Goal: Information Seeking & Learning: Learn about a topic

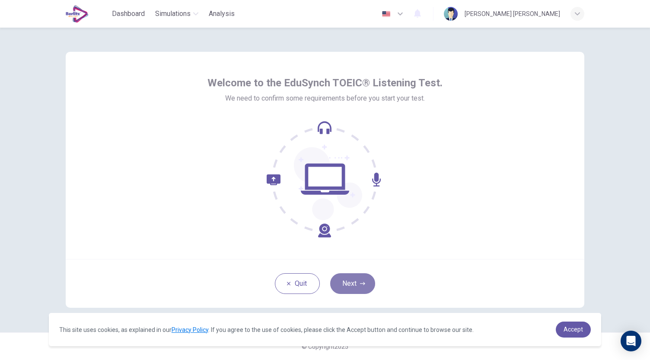
click at [360, 284] on icon "button" at bounding box center [362, 283] width 5 height 5
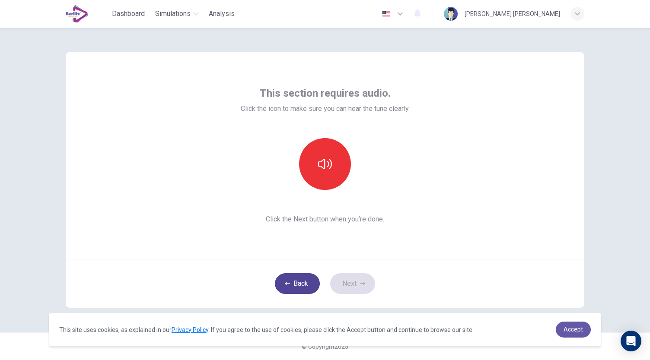
click at [297, 282] on button "Back" at bounding box center [297, 284] width 45 height 21
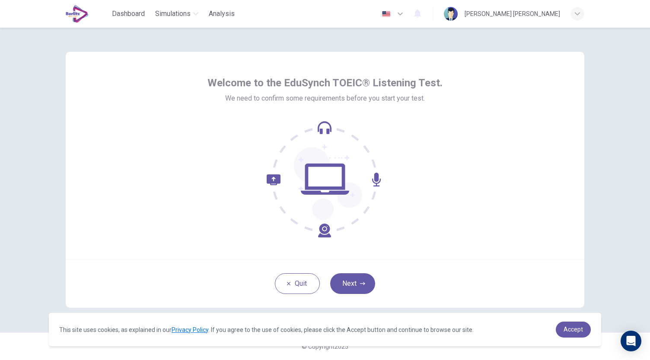
click at [320, 171] on icon at bounding box center [325, 179] width 117 height 117
click at [322, 234] on icon at bounding box center [325, 179] width 117 height 117
click at [360, 283] on icon "button" at bounding box center [362, 283] width 5 height 5
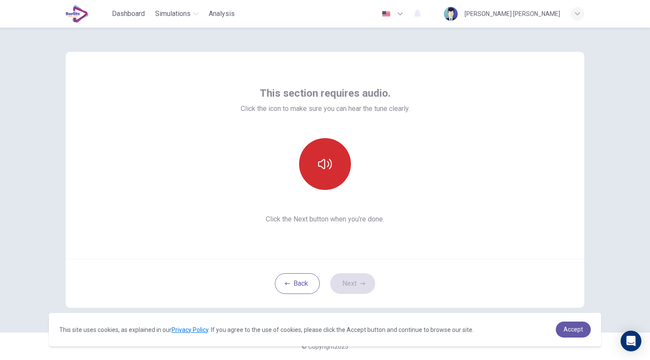
click at [325, 175] on button "button" at bounding box center [325, 164] width 52 height 52
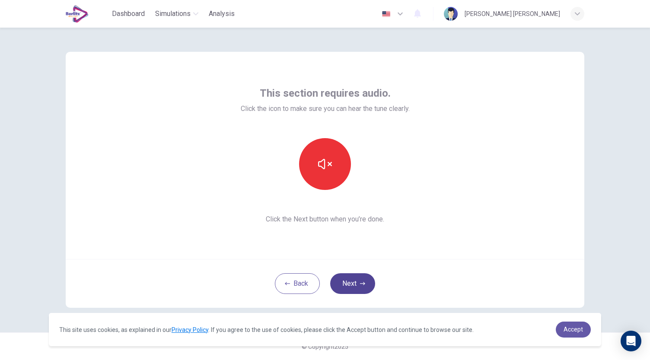
click at [351, 285] on button "Next" at bounding box center [352, 284] width 45 height 21
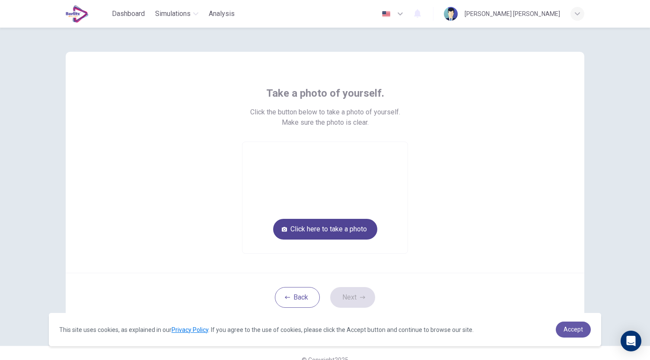
click at [350, 234] on button "Click here to take a photo" at bounding box center [325, 229] width 104 height 21
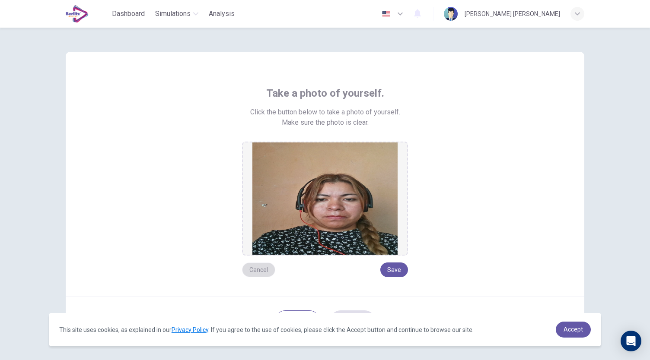
click at [261, 266] on button "Cancel" at bounding box center [258, 270] width 33 height 15
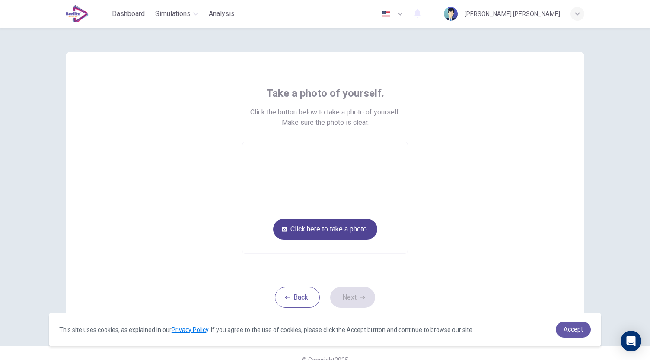
click at [325, 233] on button "Click here to take a photo" at bounding box center [325, 229] width 104 height 21
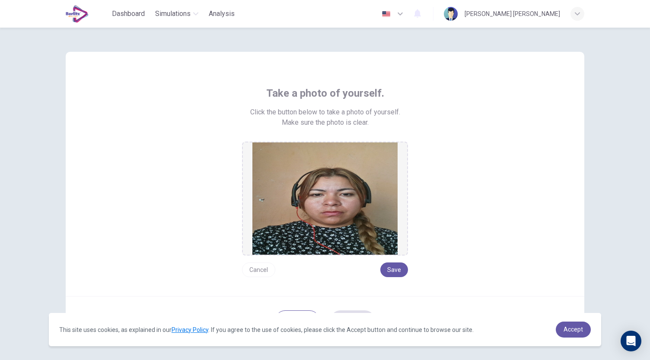
click at [264, 268] on button "Cancel" at bounding box center [258, 270] width 33 height 15
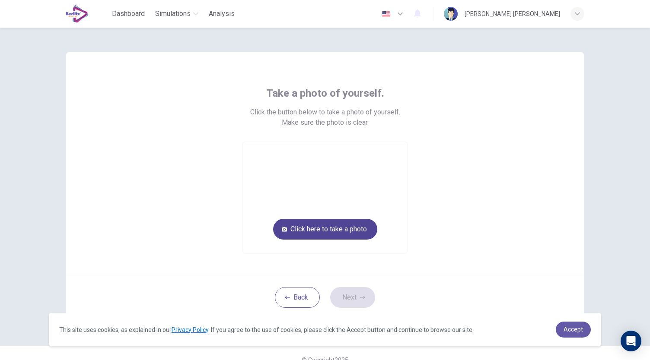
click at [333, 233] on button "Click here to take a photo" at bounding box center [325, 229] width 104 height 21
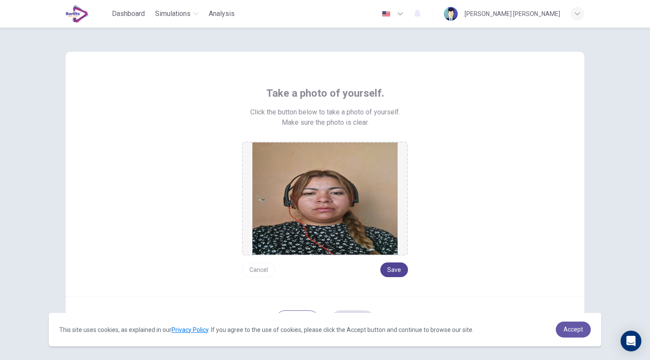
click at [389, 269] on button "Save" at bounding box center [394, 270] width 28 height 15
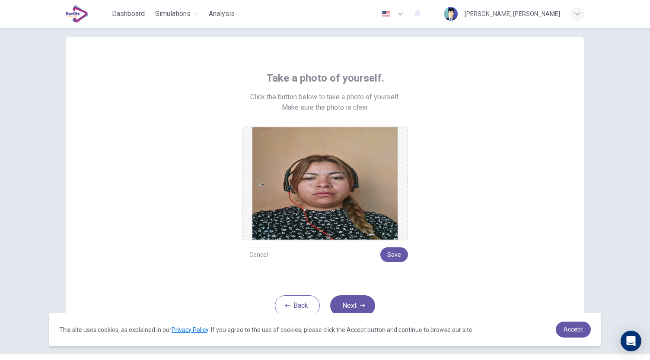
scroll to position [36, 0]
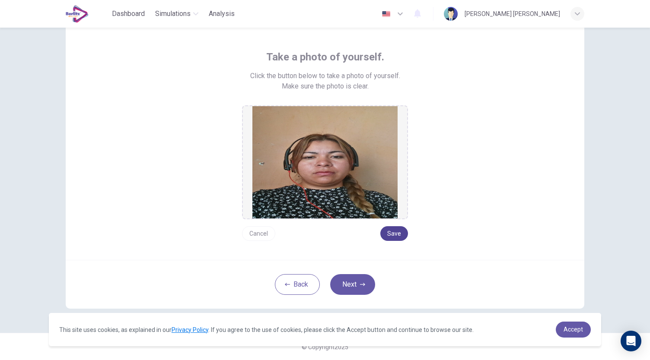
click at [392, 235] on button "Save" at bounding box center [394, 233] width 28 height 15
click at [391, 236] on button "Save" at bounding box center [394, 233] width 28 height 15
click at [259, 235] on button "Cancel" at bounding box center [258, 233] width 33 height 15
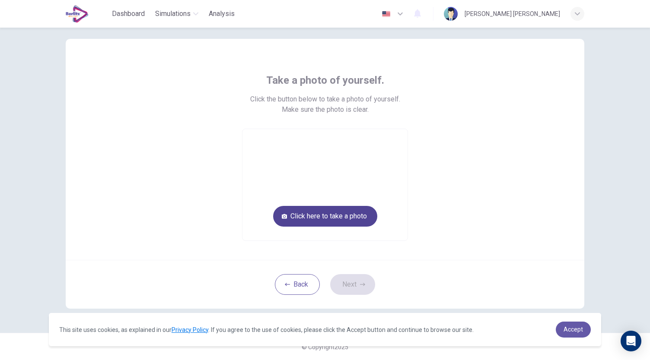
click at [325, 218] on button "Click here to take a photo" at bounding box center [325, 216] width 104 height 21
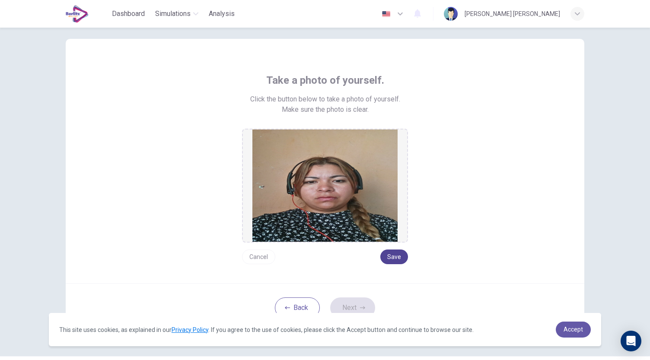
click at [390, 255] on button "Save" at bounding box center [394, 257] width 28 height 15
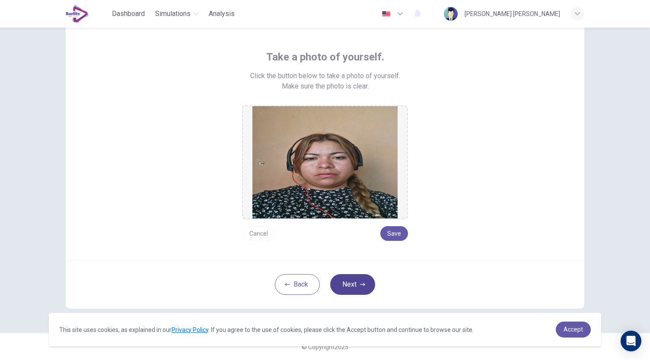
click at [351, 281] on button "Next" at bounding box center [352, 284] width 45 height 21
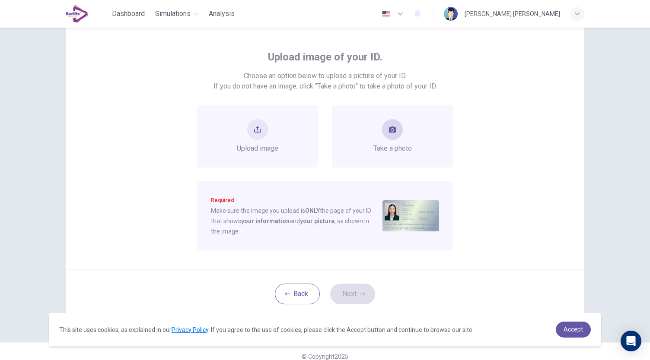
click at [392, 159] on div "Take a photo" at bounding box center [392, 136] width 121 height 62
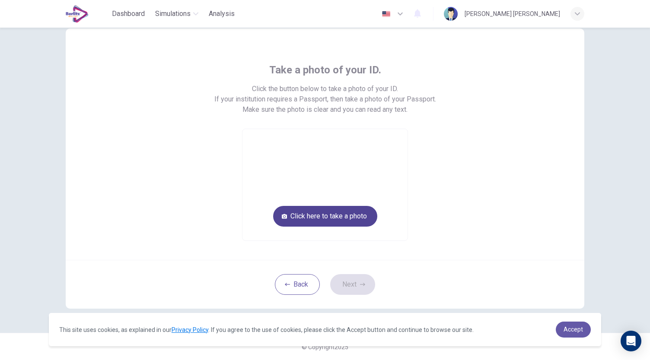
click at [342, 217] on button "Click here to take a photo" at bounding box center [325, 216] width 104 height 21
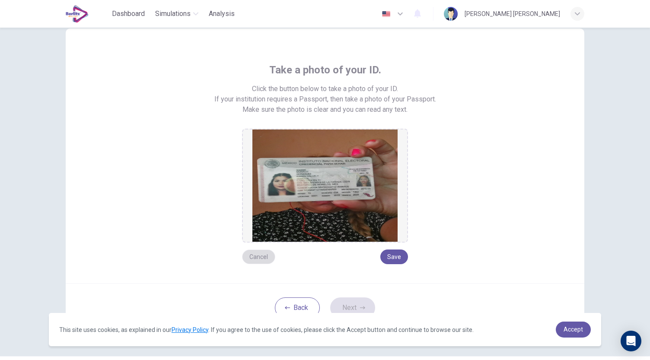
click at [264, 259] on button "Cancel" at bounding box center [258, 257] width 33 height 15
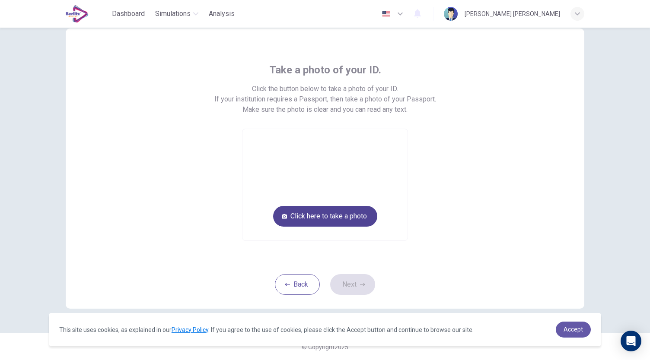
click at [304, 220] on button "Click here to take a photo" at bounding box center [325, 216] width 104 height 21
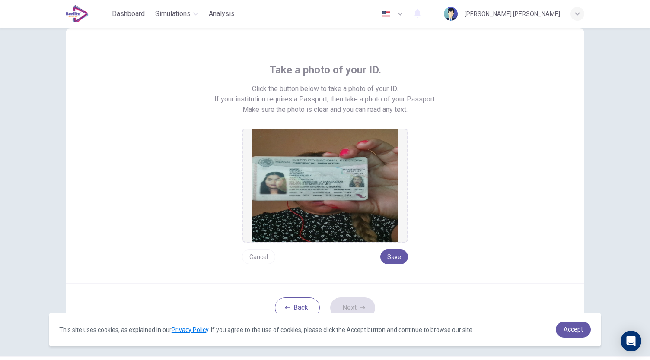
click at [263, 258] on button "Cancel" at bounding box center [258, 257] width 33 height 15
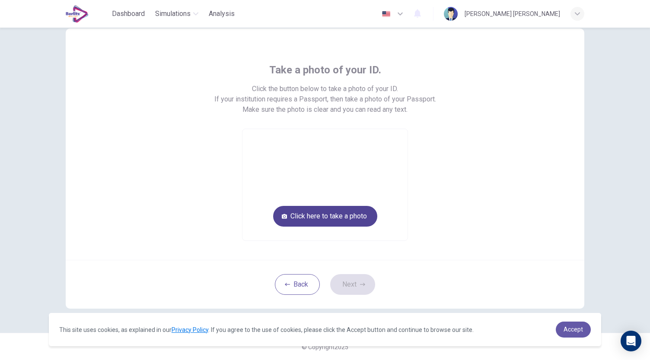
click at [316, 221] on button "Click here to take a photo" at bounding box center [325, 216] width 104 height 21
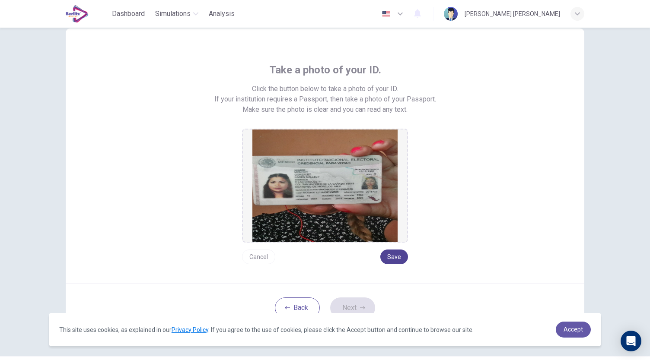
click at [393, 257] on button "Save" at bounding box center [394, 257] width 28 height 15
click at [354, 309] on button "Next" at bounding box center [352, 308] width 45 height 21
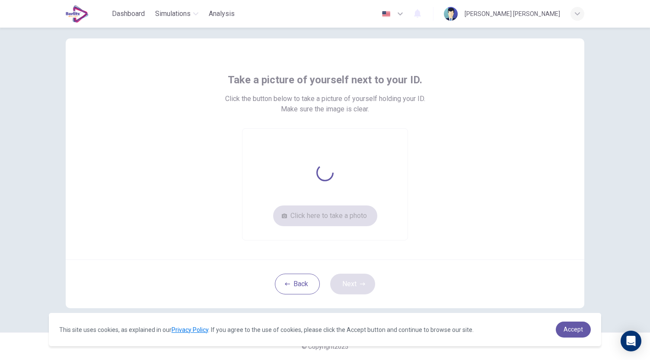
scroll to position [13, 0]
click at [344, 220] on button "Click here to take a photo" at bounding box center [325, 216] width 104 height 21
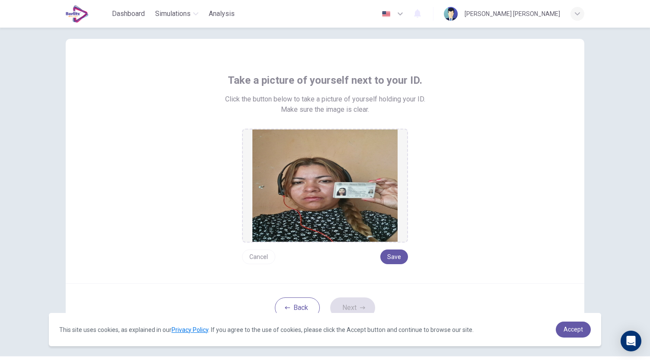
click at [258, 261] on button "Cancel" at bounding box center [258, 257] width 33 height 15
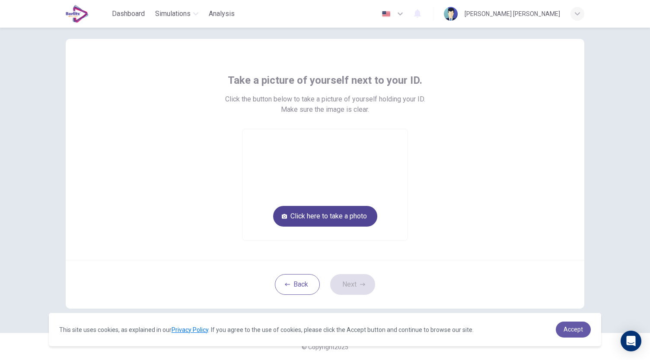
click at [329, 223] on button "Click here to take a photo" at bounding box center [325, 216] width 104 height 21
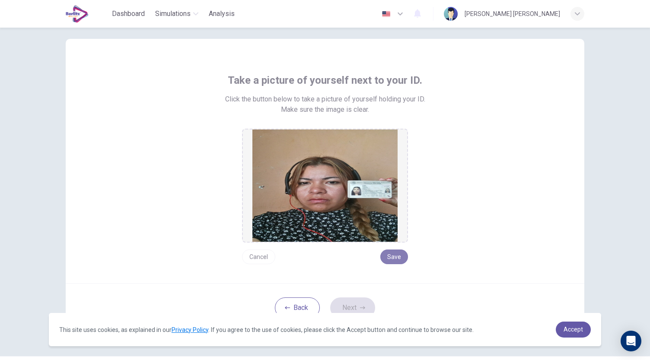
click at [392, 258] on button "Save" at bounding box center [394, 257] width 28 height 15
click at [351, 305] on button "Next" at bounding box center [352, 308] width 45 height 21
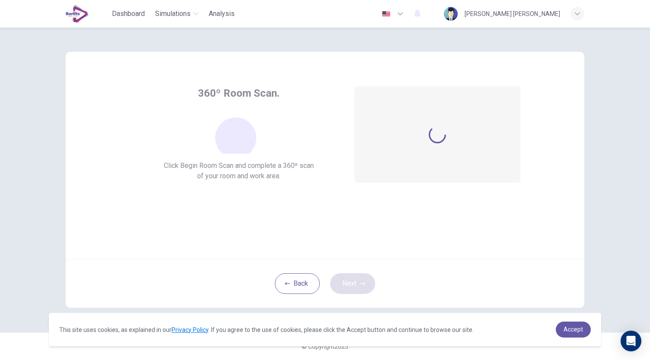
scroll to position [0, 0]
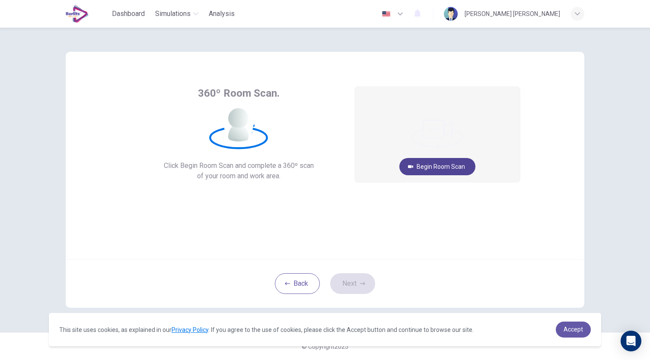
click at [451, 169] on button "Begin Room Scan" at bounding box center [437, 166] width 76 height 17
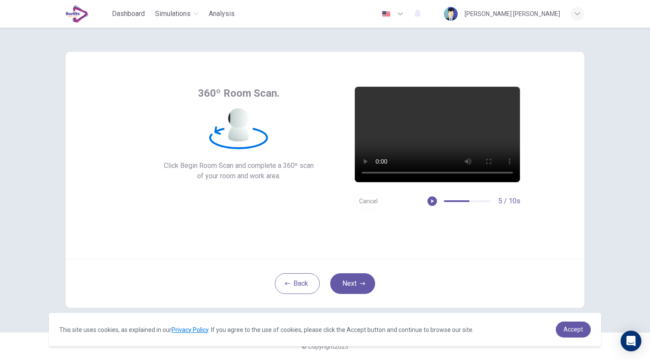
click at [368, 200] on button "Cancel" at bounding box center [368, 201] width 28 height 17
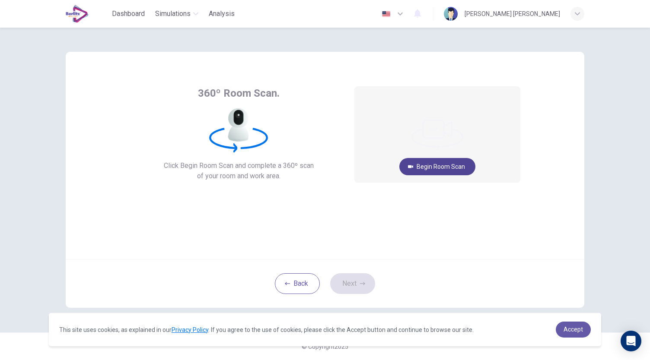
click at [442, 172] on button "Begin Room Scan" at bounding box center [437, 166] width 76 height 17
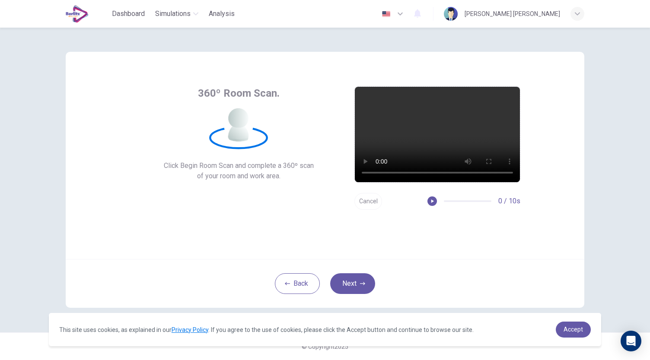
click at [373, 203] on button "Cancel" at bounding box center [368, 201] width 28 height 17
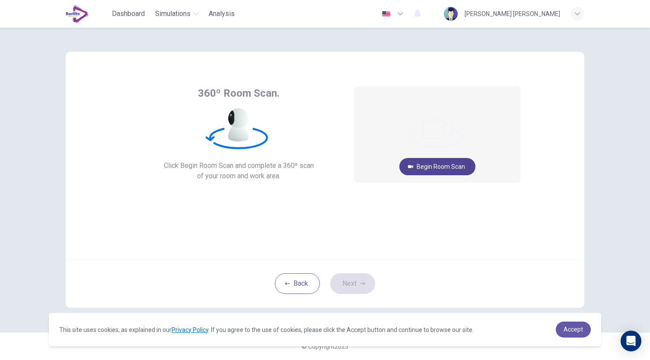
click at [442, 169] on button "Begin Room Scan" at bounding box center [437, 166] width 76 height 17
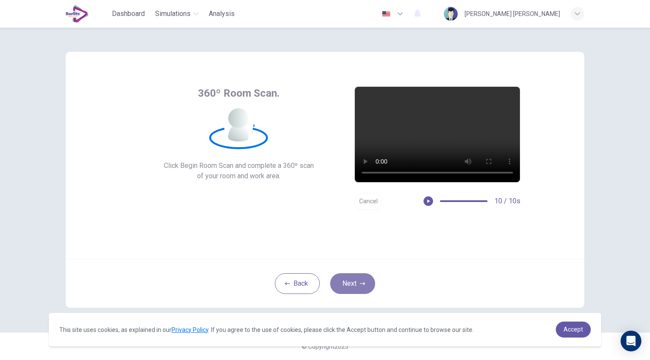
click at [358, 290] on button "Next" at bounding box center [352, 284] width 45 height 21
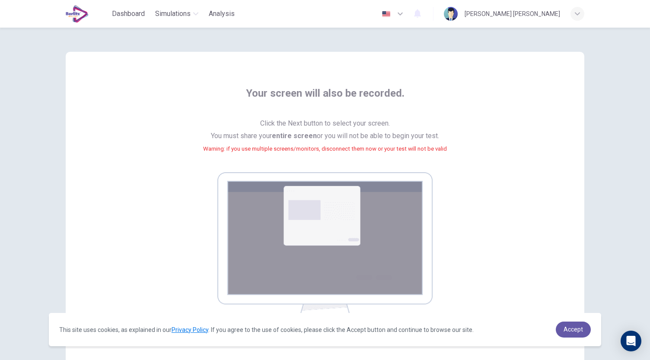
click at [326, 211] on img at bounding box center [324, 250] width 215 height 156
click at [577, 332] on span "Accept" at bounding box center [573, 329] width 19 height 7
click at [573, 332] on span "Accept" at bounding box center [573, 329] width 19 height 7
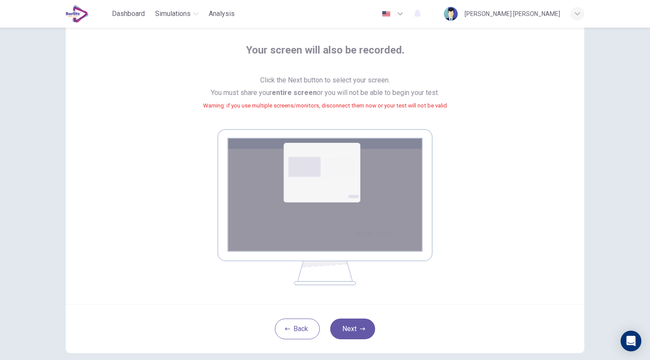
scroll to position [45, 0]
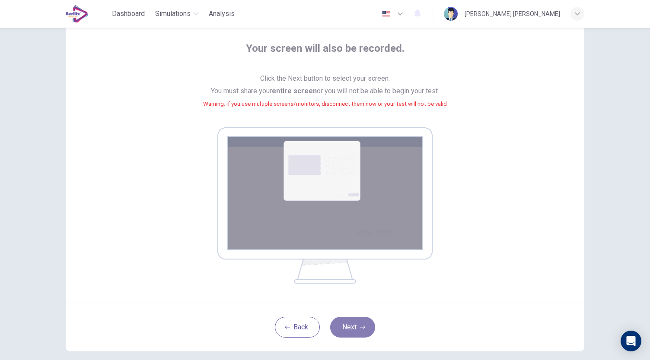
click at [353, 328] on button "Next" at bounding box center [352, 327] width 45 height 21
click at [354, 323] on button "Next" at bounding box center [352, 327] width 45 height 21
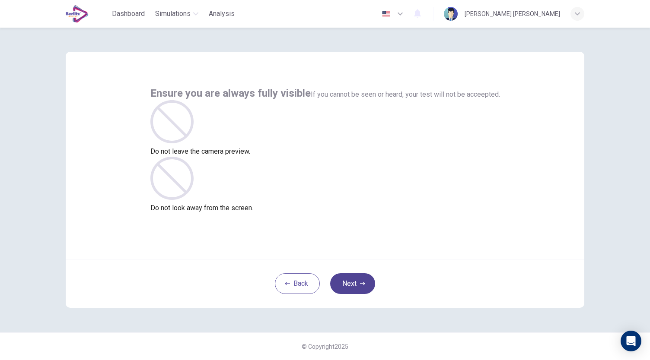
click at [350, 284] on button "Next" at bounding box center [352, 284] width 45 height 21
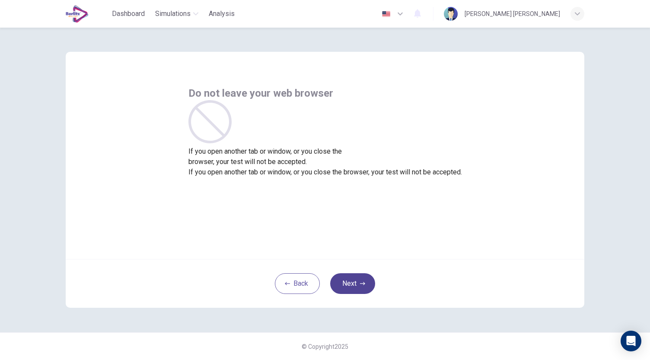
click at [350, 284] on button "Next" at bounding box center [352, 284] width 45 height 21
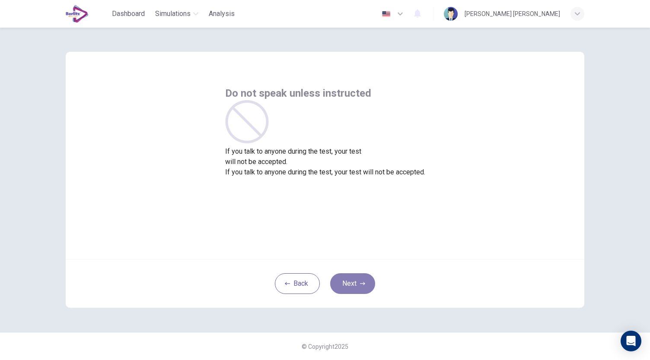
click at [350, 284] on button "Next" at bounding box center [352, 284] width 45 height 21
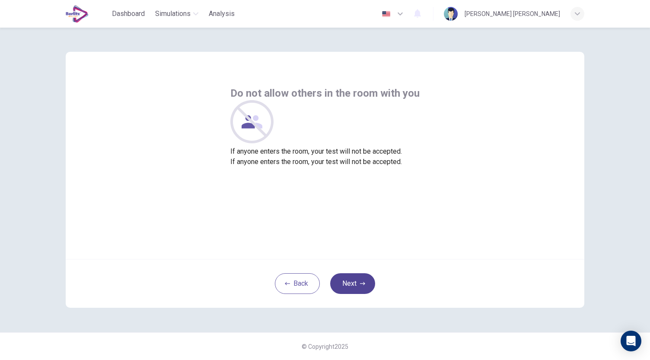
click at [350, 284] on button "Next" at bounding box center [352, 284] width 45 height 21
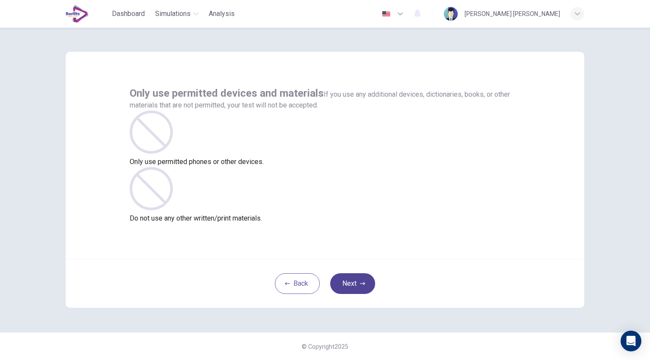
click at [350, 284] on button "Next" at bounding box center [352, 284] width 45 height 21
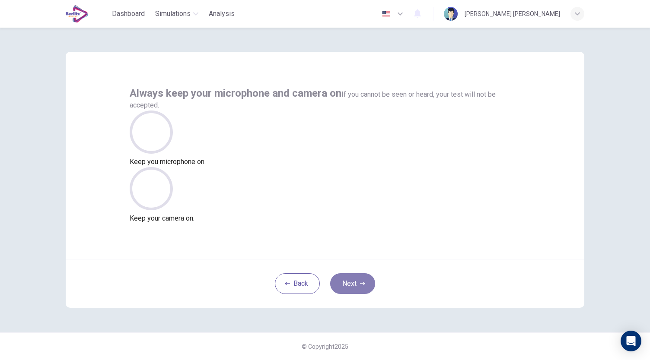
click at [350, 284] on button "Next" at bounding box center [352, 284] width 45 height 21
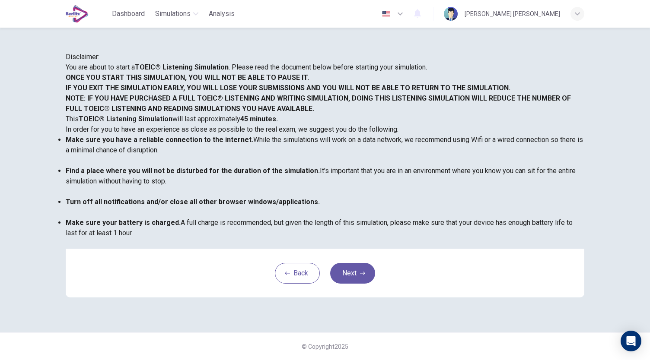
scroll to position [92, 0]
click at [348, 284] on button "Next" at bounding box center [352, 273] width 45 height 21
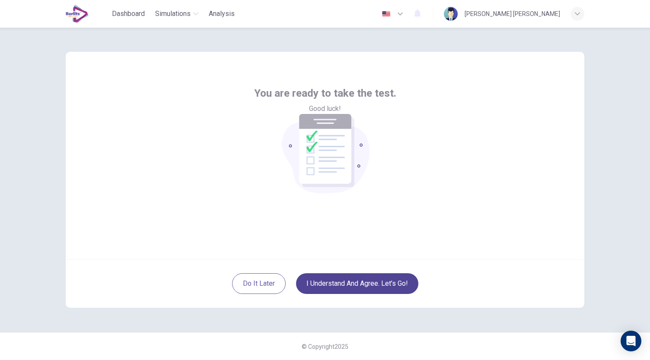
click at [354, 286] on button "I understand and agree. Let’s go!" at bounding box center [357, 284] width 122 height 21
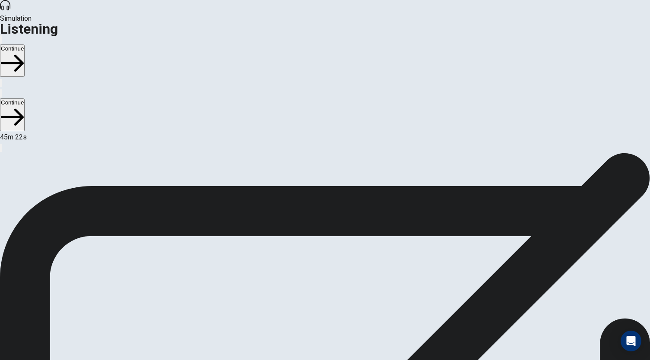
scroll to position [5, 0]
click at [25, 45] on button "Continue" at bounding box center [12, 61] width 25 height 32
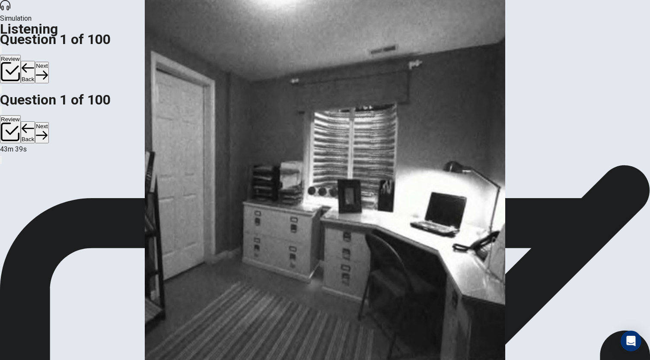
click at [48, 62] on button "Next" at bounding box center [41, 72] width 13 height 21
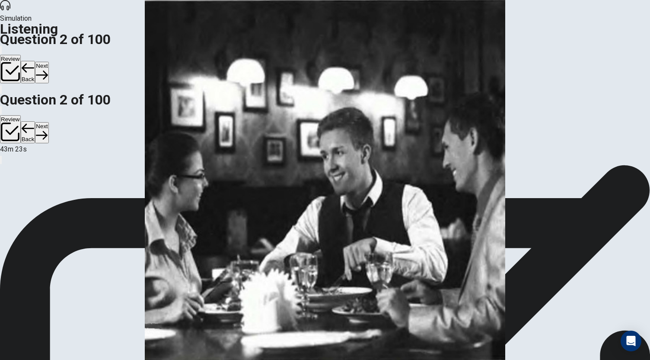
click at [48, 62] on button "Next" at bounding box center [41, 72] width 13 height 21
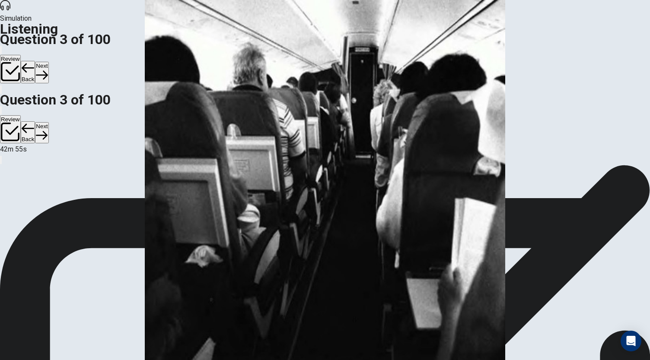
click at [48, 62] on button "Next" at bounding box center [41, 72] width 13 height 21
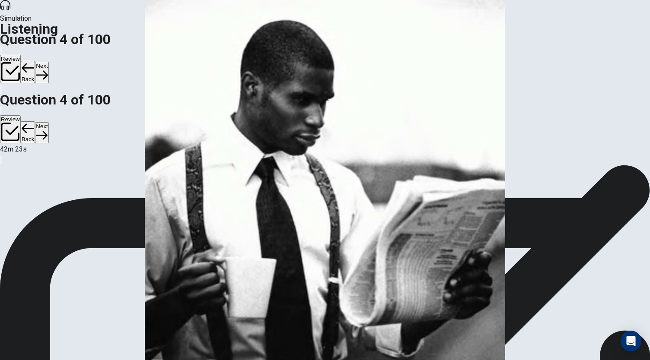
click at [48, 62] on button "Next" at bounding box center [41, 72] width 13 height 21
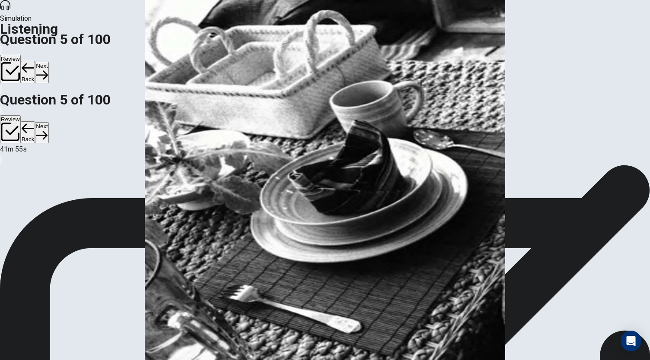
click at [48, 62] on button "Next" at bounding box center [41, 72] width 13 height 21
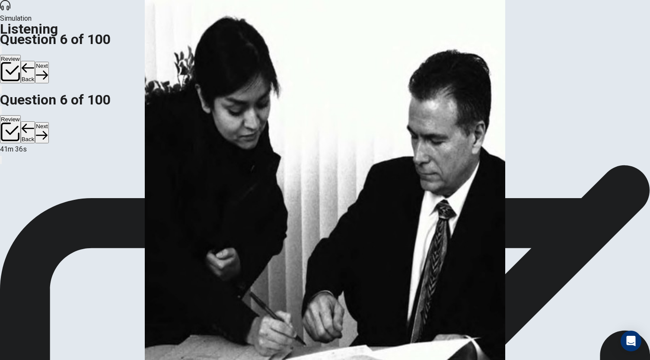
click at [48, 62] on button "Next" at bounding box center [41, 72] width 13 height 21
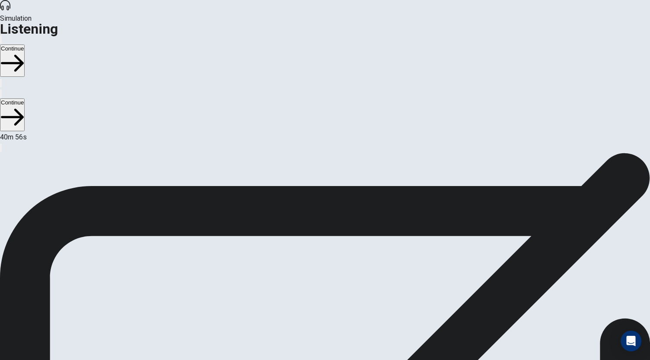
click at [25, 45] on button "Continue" at bounding box center [12, 61] width 25 height 32
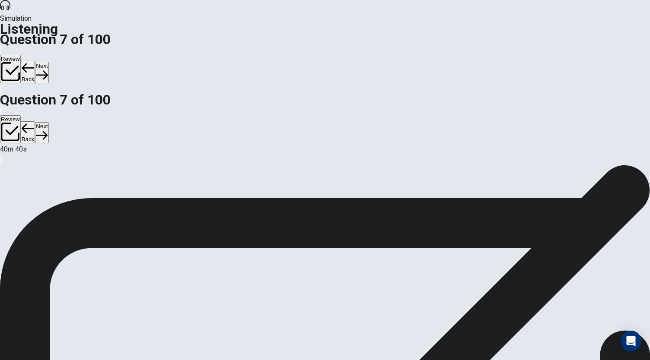
click at [48, 62] on button "Next" at bounding box center [41, 72] width 13 height 21
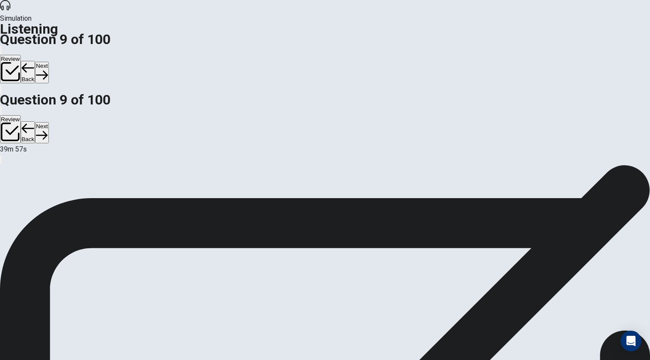
click at [48, 62] on button "Next" at bounding box center [41, 72] width 13 height 21
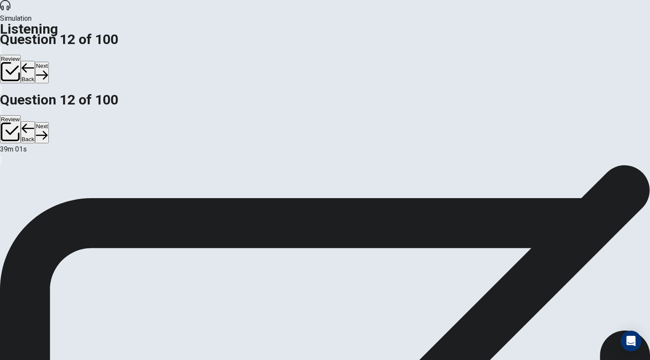
click at [48, 62] on button "Next" at bounding box center [41, 72] width 13 height 21
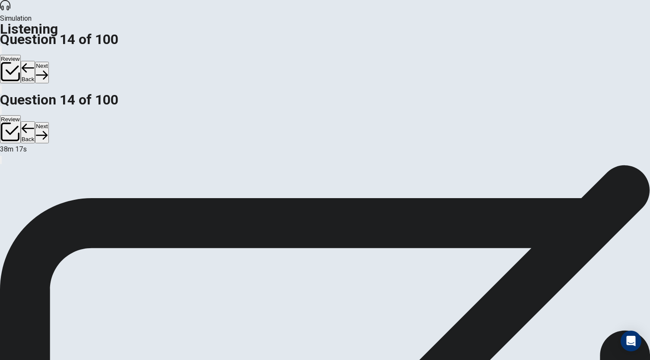
click at [48, 62] on button "Next" at bounding box center [41, 72] width 13 height 21
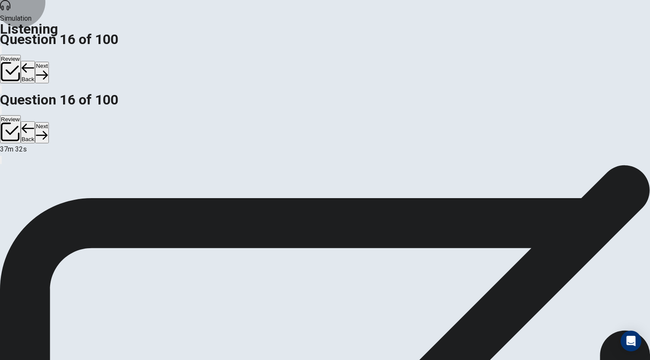
click at [48, 62] on button "Next" at bounding box center [41, 72] width 13 height 21
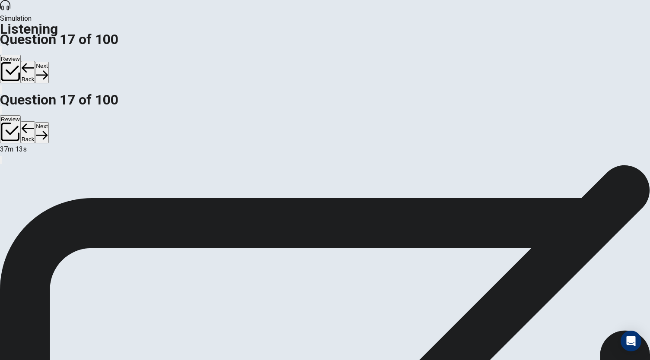
click at [48, 62] on button "Next" at bounding box center [41, 72] width 13 height 21
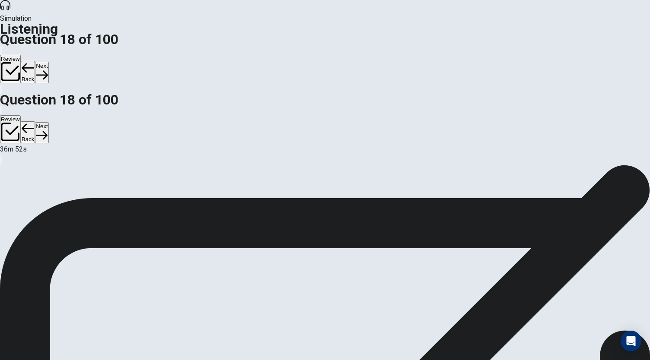
click at [48, 62] on button "Next" at bounding box center [41, 72] width 13 height 21
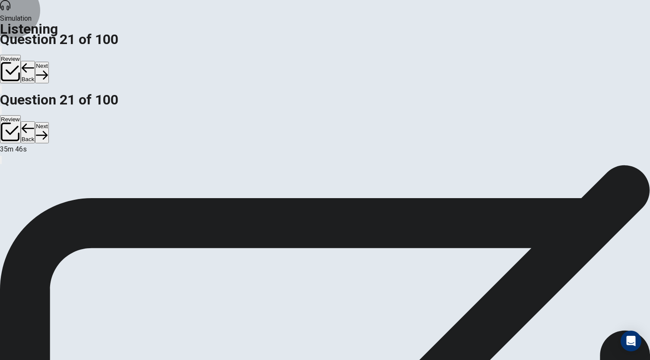
click at [48, 62] on button "Next" at bounding box center [41, 72] width 13 height 21
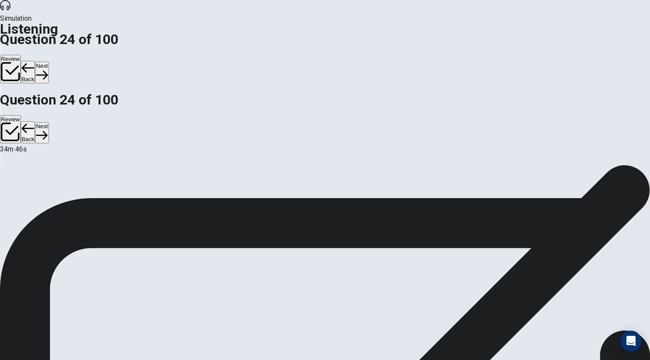
click at [48, 62] on button "Next" at bounding box center [41, 72] width 13 height 21
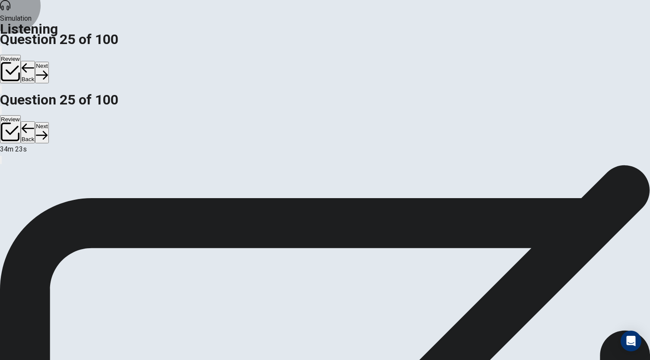
click at [48, 62] on button "Next" at bounding box center [41, 72] width 13 height 21
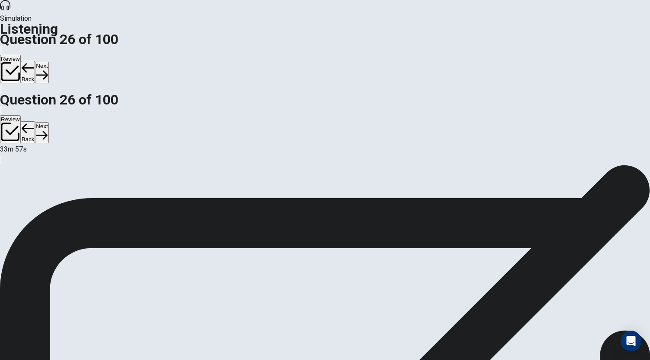
click at [48, 62] on button "Next" at bounding box center [41, 72] width 13 height 21
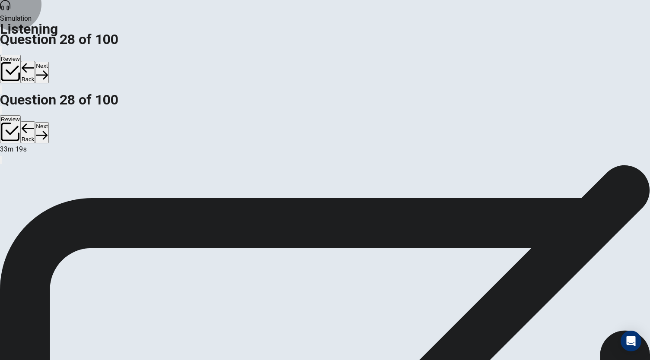
click at [48, 62] on button "Next" at bounding box center [41, 72] width 13 height 21
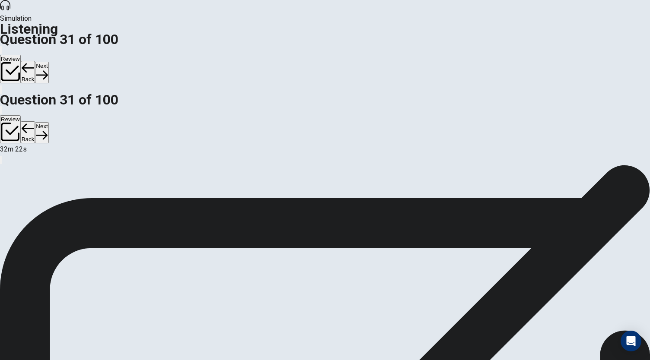
click at [48, 62] on button "Next" at bounding box center [41, 72] width 13 height 21
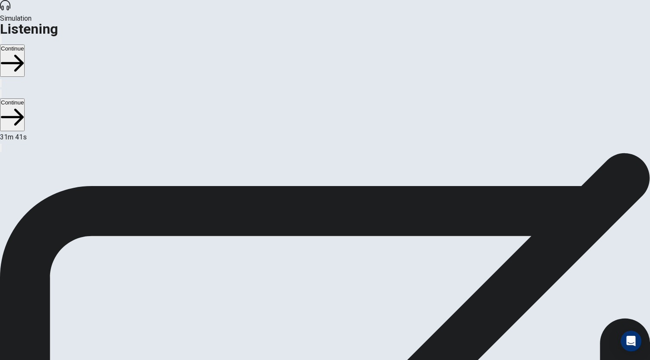
click at [25, 45] on button "Continue" at bounding box center [12, 61] width 25 height 32
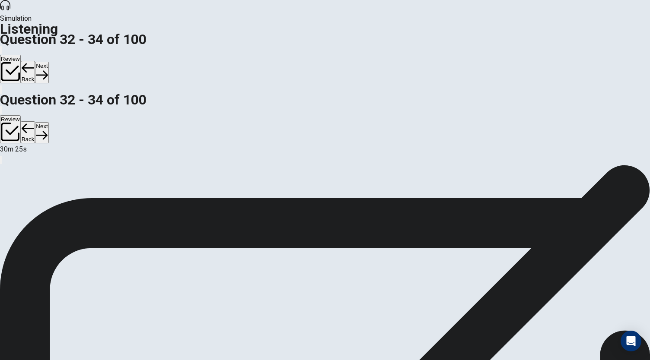
click at [48, 62] on button "Next" at bounding box center [41, 72] width 13 height 21
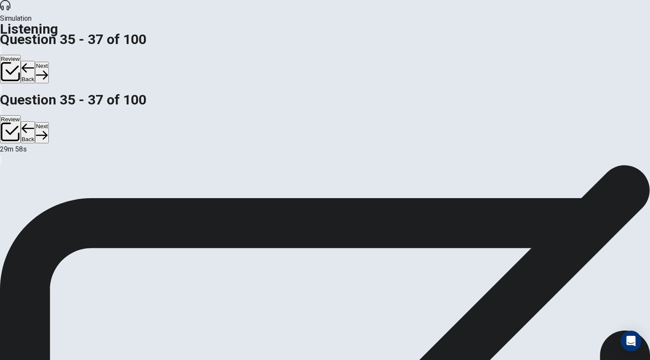
scroll to position [29, 0]
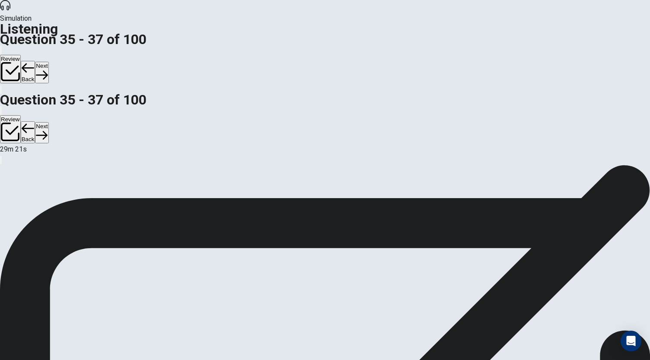
click at [48, 62] on button "Next" at bounding box center [41, 72] width 13 height 21
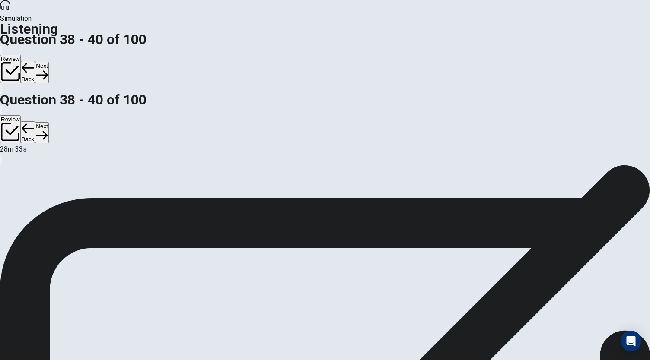
scroll to position [0, 0]
click at [48, 62] on button "Next" at bounding box center [41, 72] width 13 height 21
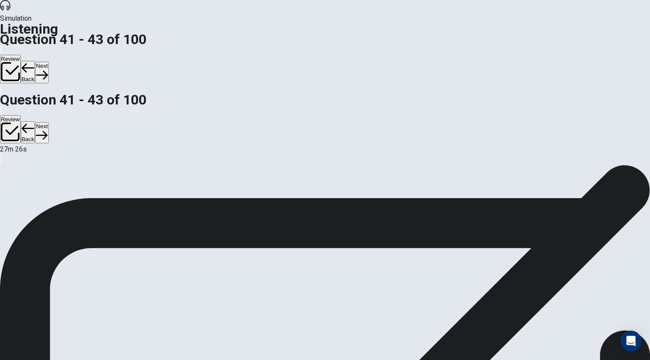
click at [48, 62] on button "Next" at bounding box center [41, 72] width 13 height 21
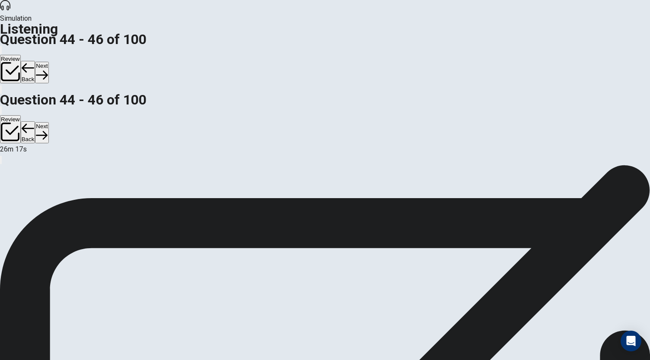
scroll to position [53, 0]
click at [48, 62] on button "Next" at bounding box center [41, 72] width 13 height 21
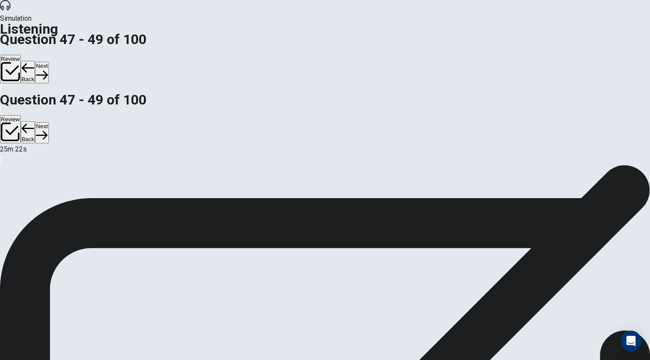
scroll to position [6, 0]
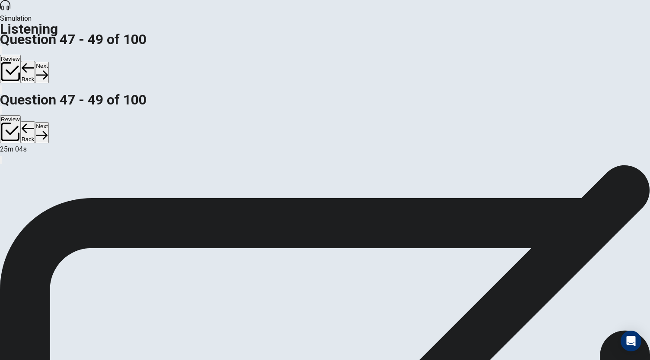
scroll to position [86, 0]
click at [48, 62] on button "Next" at bounding box center [41, 72] width 13 height 21
drag, startPoint x: 569, startPoint y: 237, endPoint x: 564, endPoint y: 226, distance: 12.4
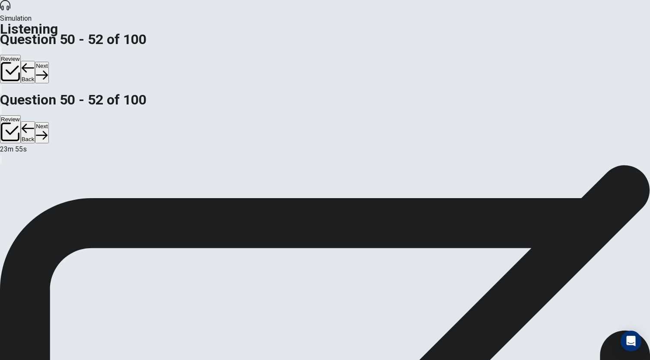
click at [48, 62] on button "Next" at bounding box center [41, 72] width 13 height 21
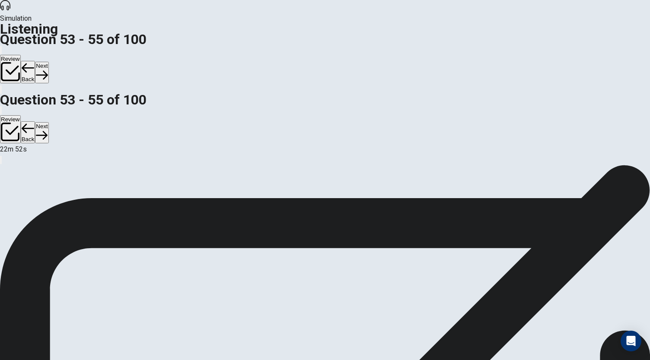
scroll to position [73, 0]
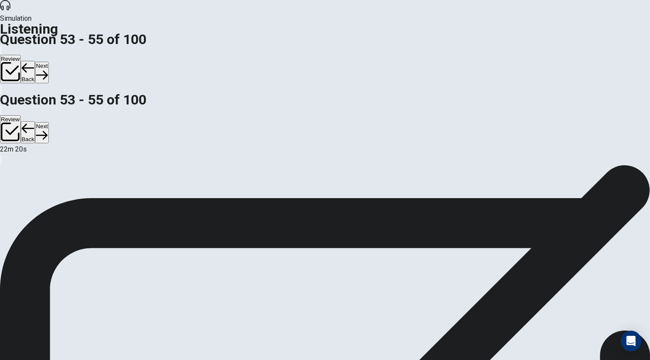
scroll to position [0, 0]
click at [48, 62] on button "Next" at bounding box center [41, 72] width 13 height 21
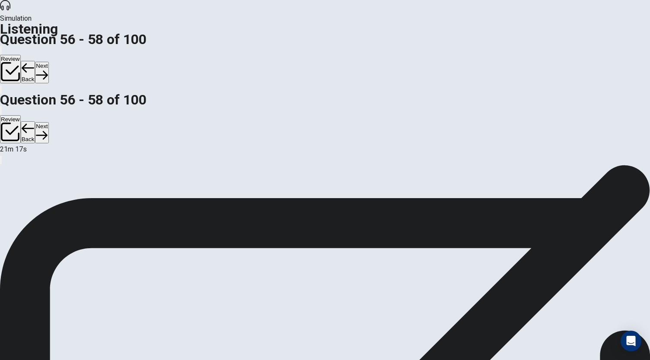
click at [48, 62] on button "Next" at bounding box center [41, 72] width 13 height 21
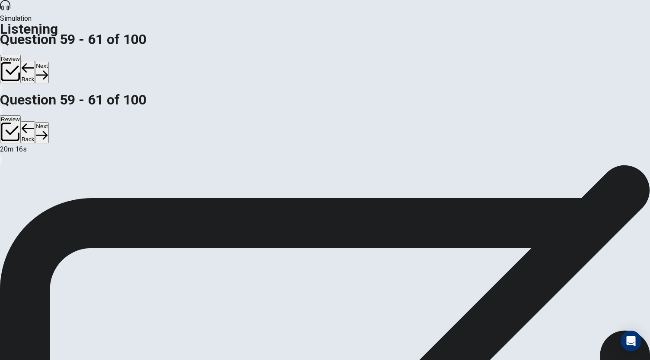
scroll to position [74, 0]
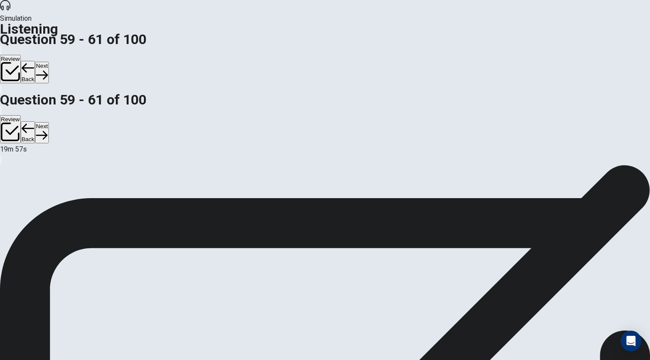
click at [48, 62] on button "Next" at bounding box center [41, 72] width 13 height 21
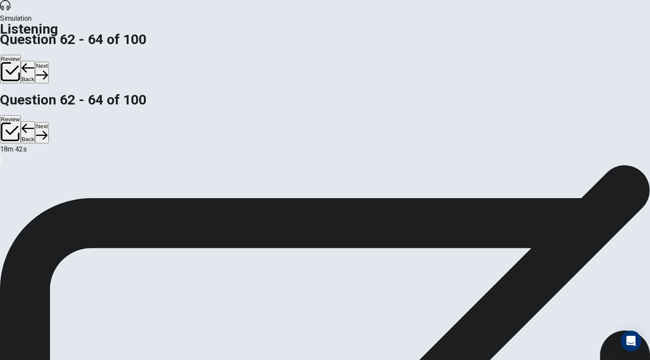
click at [48, 62] on button "Next" at bounding box center [41, 72] width 13 height 21
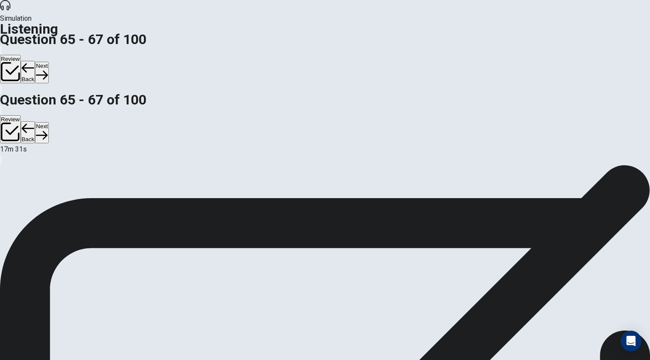
scroll to position [0, 0]
click at [48, 62] on button "Next" at bounding box center [41, 72] width 13 height 21
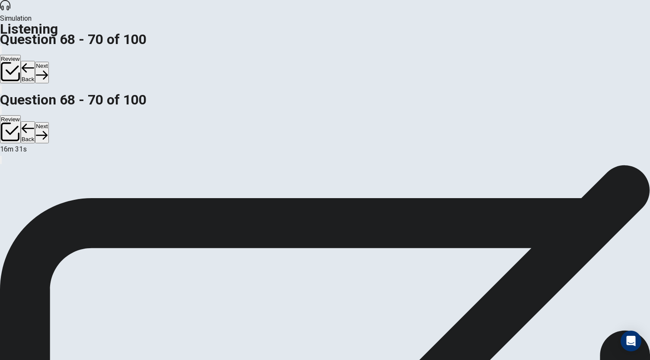
scroll to position [78, 0]
drag, startPoint x: 570, startPoint y: 244, endPoint x: 569, endPoint y: 236, distance: 8.7
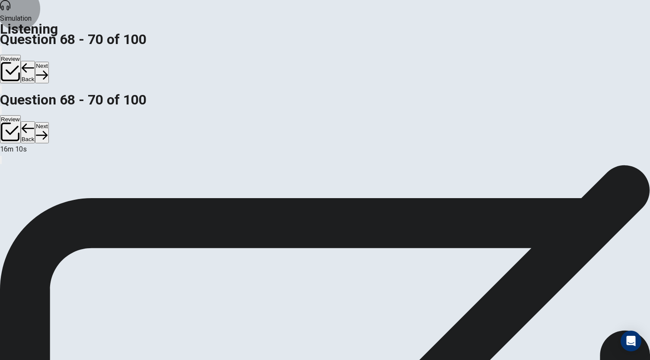
click at [48, 62] on button "Next" at bounding box center [41, 72] width 13 height 21
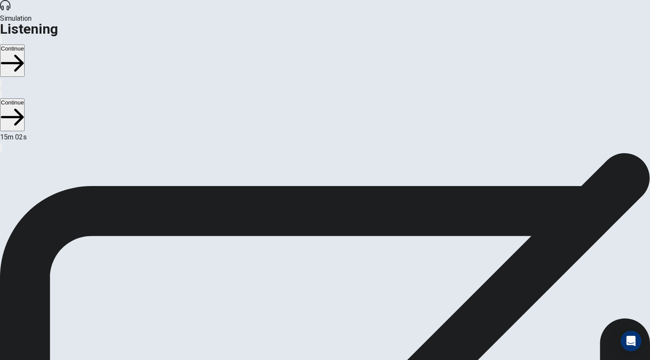
click at [25, 45] on button "Continue" at bounding box center [12, 61] width 25 height 32
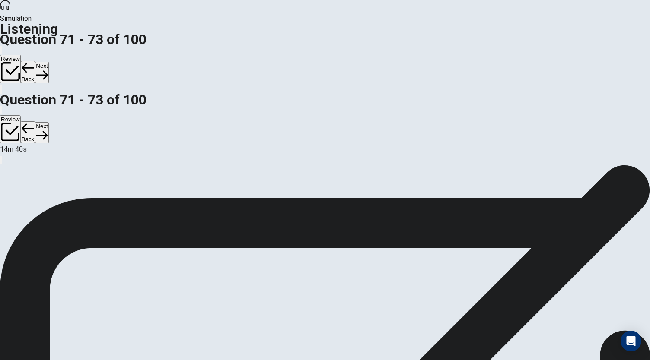
drag, startPoint x: 570, startPoint y: 145, endPoint x: 570, endPoint y: 176, distance: 30.7
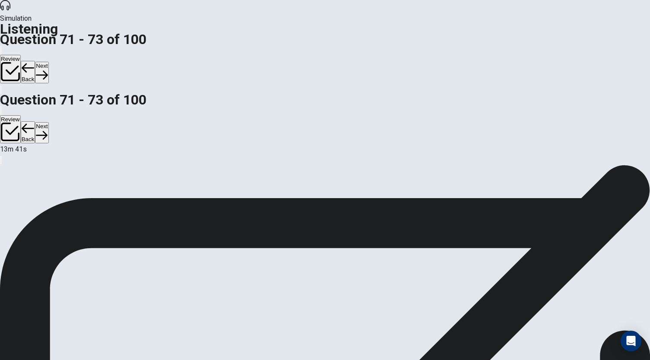
scroll to position [0, 0]
click at [48, 62] on button "Next" at bounding box center [41, 72] width 13 height 21
drag, startPoint x: 568, startPoint y: 169, endPoint x: 568, endPoint y: 184, distance: 15.1
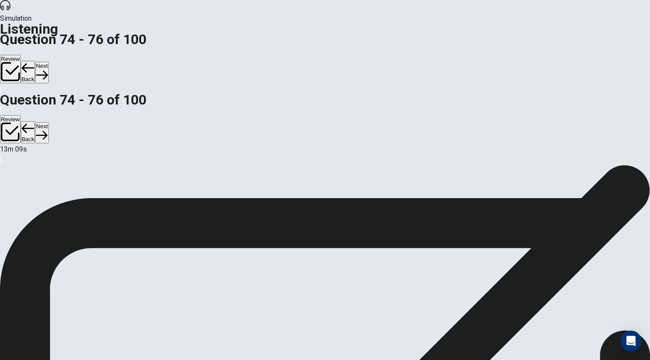
scroll to position [86, 0]
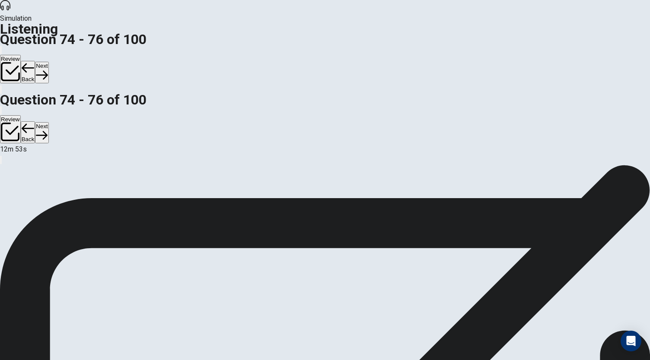
click at [48, 62] on button "Next" at bounding box center [41, 72] width 13 height 21
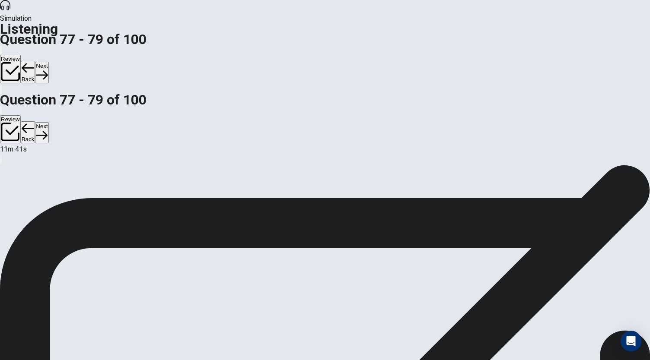
scroll to position [86, 0]
click at [48, 62] on button "Next" at bounding box center [41, 72] width 13 height 21
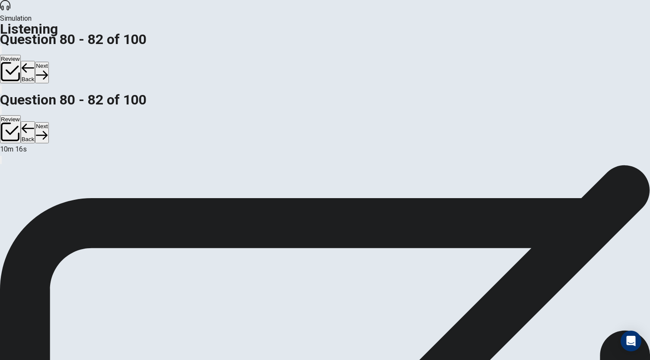
scroll to position [86, 0]
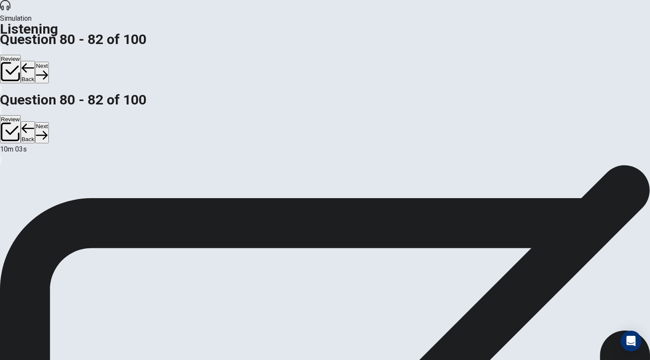
scroll to position [31, 0]
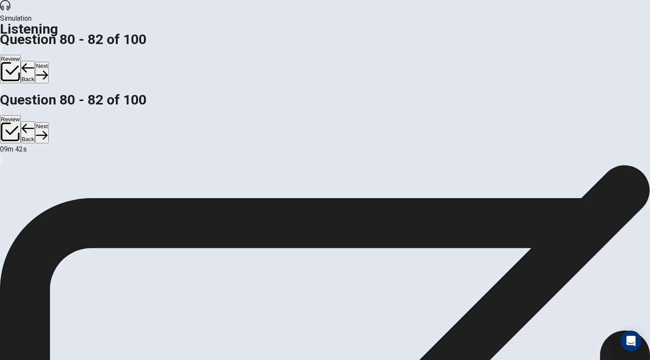
scroll to position [86, 0]
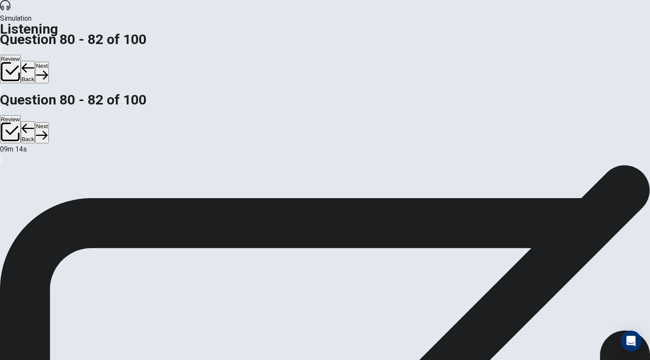
click at [48, 62] on button "Next" at bounding box center [41, 72] width 13 height 21
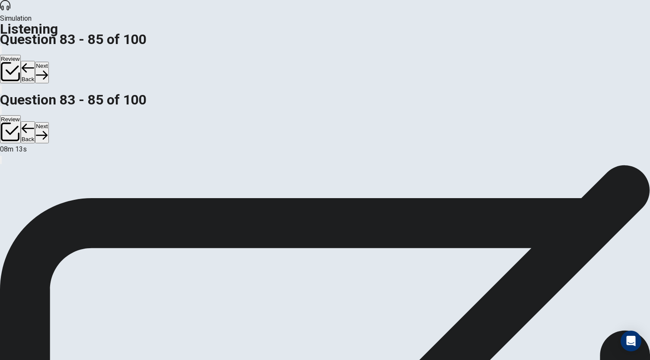
click at [48, 62] on button "Next" at bounding box center [41, 72] width 13 height 21
drag, startPoint x: 575, startPoint y: 108, endPoint x: 577, endPoint y: 129, distance: 21.3
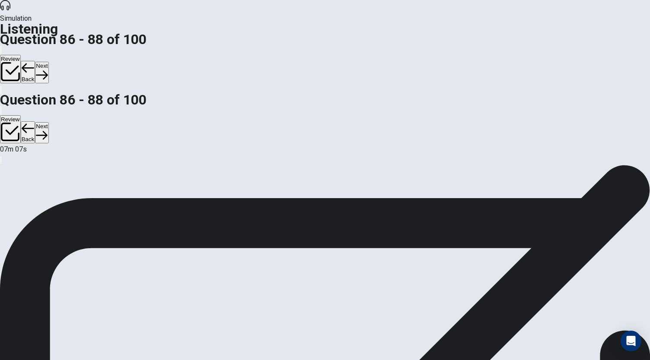
scroll to position [3, 0]
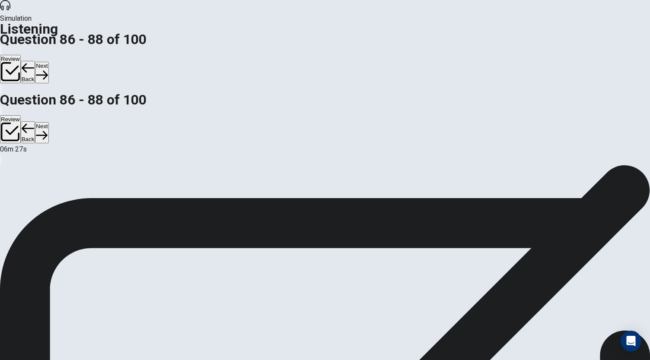
click at [48, 62] on button "Next" at bounding box center [41, 72] width 13 height 21
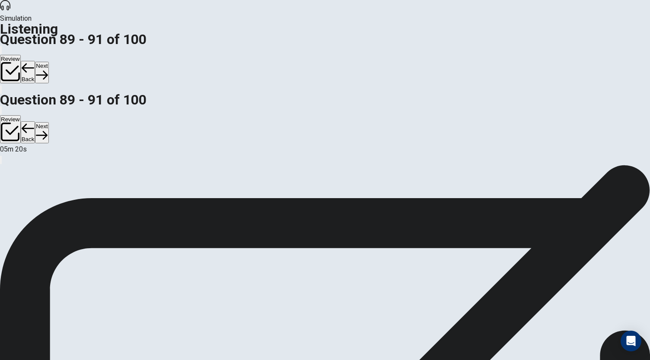
click at [48, 62] on button "Next" at bounding box center [41, 72] width 13 height 21
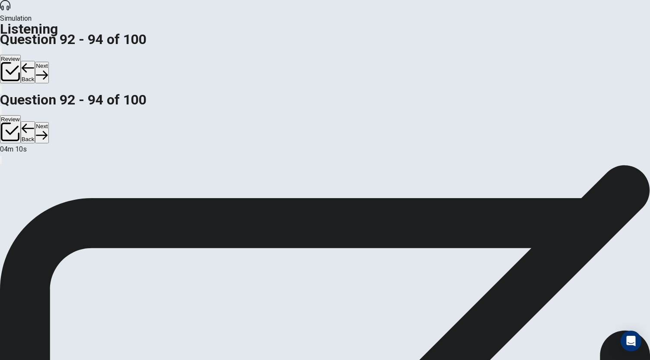
scroll to position [86, 0]
click at [48, 62] on button "Next" at bounding box center [41, 72] width 13 height 21
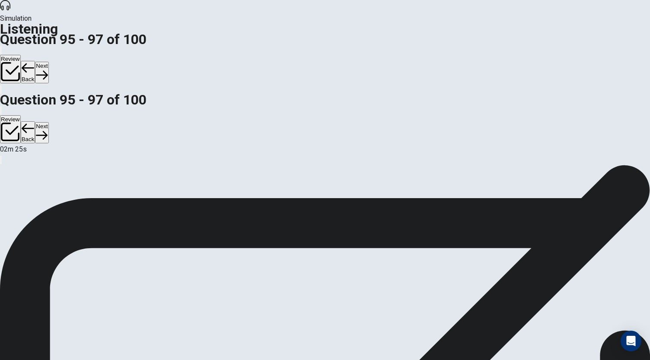
click at [48, 62] on button "Next" at bounding box center [41, 72] width 13 height 21
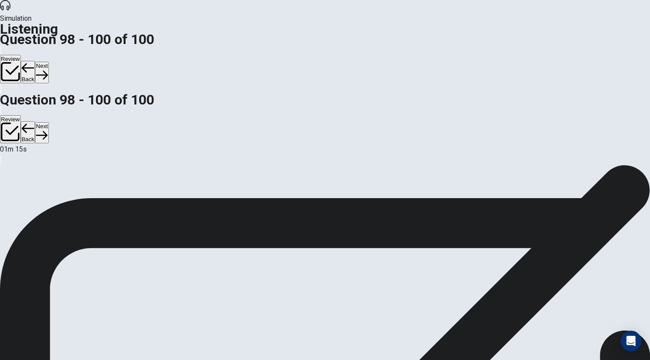
click at [48, 62] on button "Next" at bounding box center [41, 72] width 13 height 21
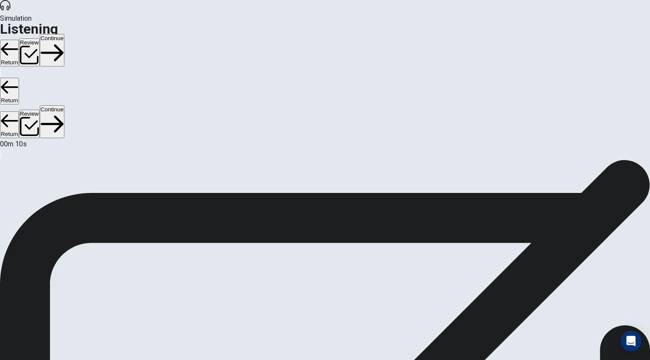
scroll to position [28, 0]
click at [64, 34] on button "Continue" at bounding box center [52, 50] width 25 height 32
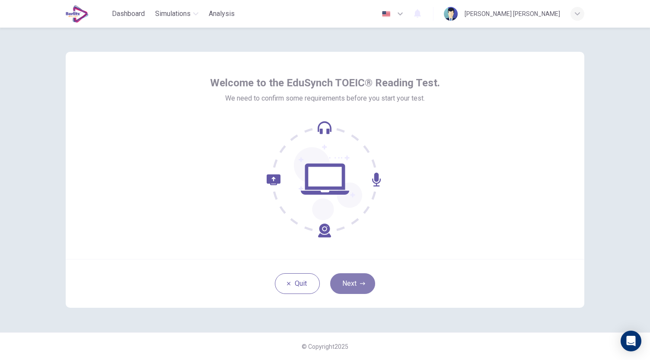
click at [358, 281] on button "Next" at bounding box center [352, 284] width 45 height 21
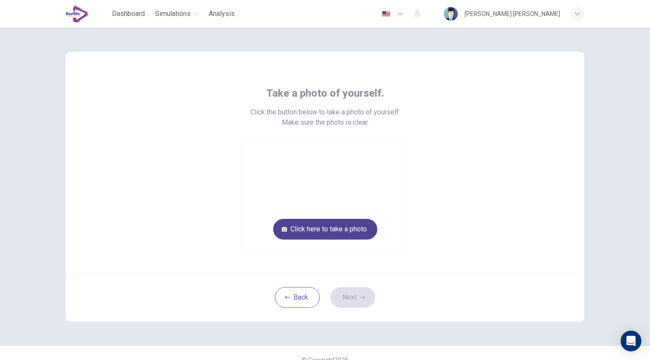
click at [338, 230] on button "Click here to take a photo" at bounding box center [325, 229] width 104 height 21
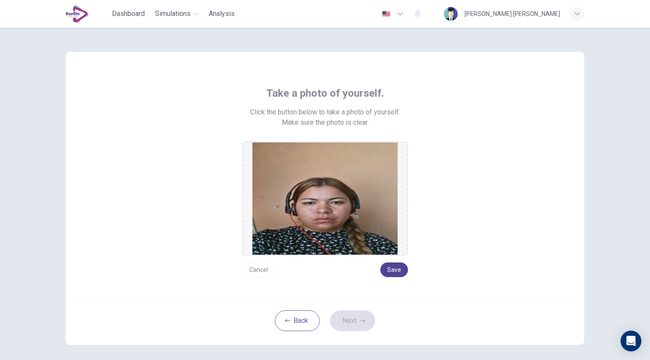
click at [387, 266] on button "Save" at bounding box center [394, 270] width 28 height 15
click at [348, 315] on button "Next" at bounding box center [352, 321] width 45 height 21
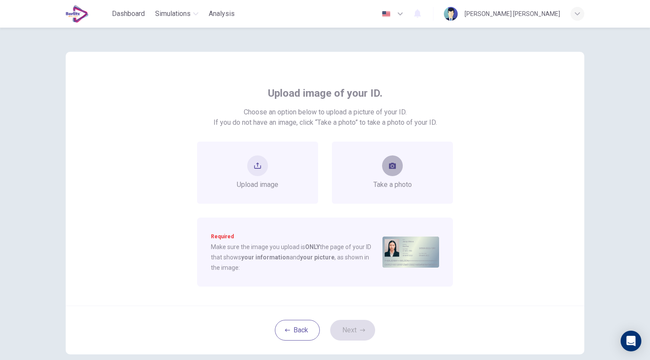
click at [395, 165] on button "take photo" at bounding box center [392, 166] width 21 height 21
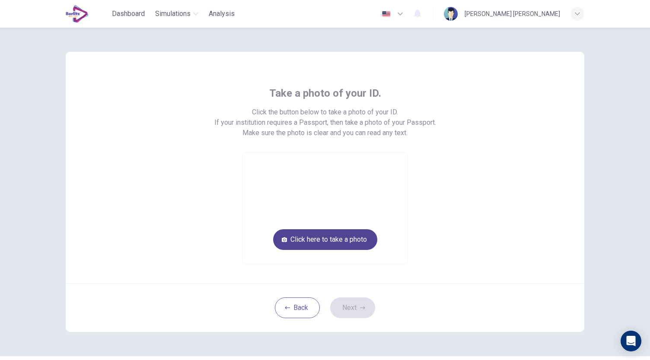
click at [328, 239] on button "Click here to take a photo" at bounding box center [325, 240] width 104 height 21
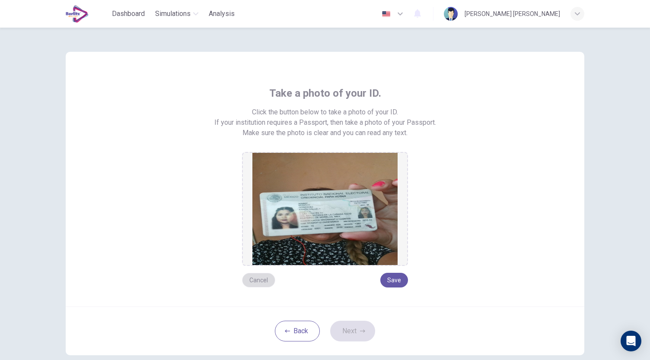
click at [258, 283] on button "Cancel" at bounding box center [258, 280] width 33 height 15
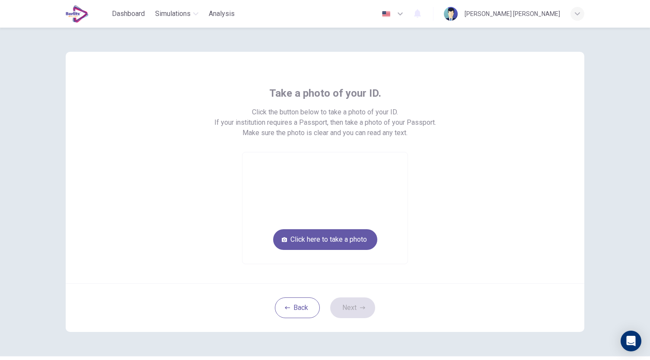
click at [258, 283] on div "Take a photo of your ID. Click the button below to take a photo of your ID. If …" at bounding box center [325, 168] width 519 height 232
click at [327, 239] on button "Click here to take a photo" at bounding box center [325, 240] width 104 height 21
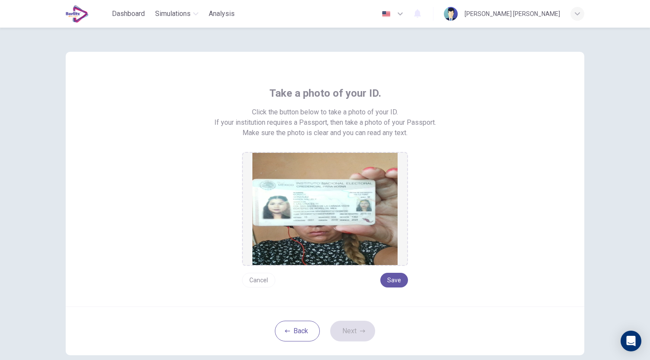
click at [254, 274] on button "Cancel" at bounding box center [258, 280] width 33 height 15
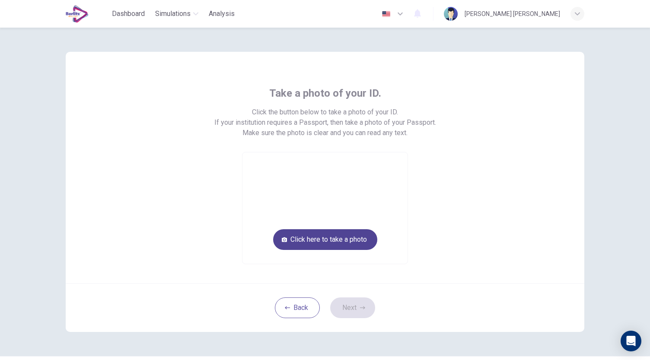
click at [328, 238] on button "Click here to take a photo" at bounding box center [325, 240] width 104 height 21
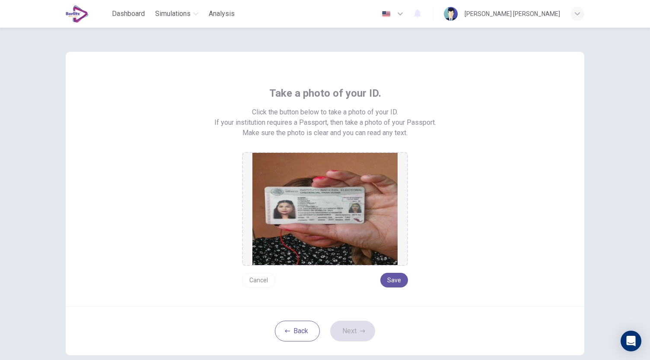
click at [263, 281] on button "Cancel" at bounding box center [258, 280] width 33 height 15
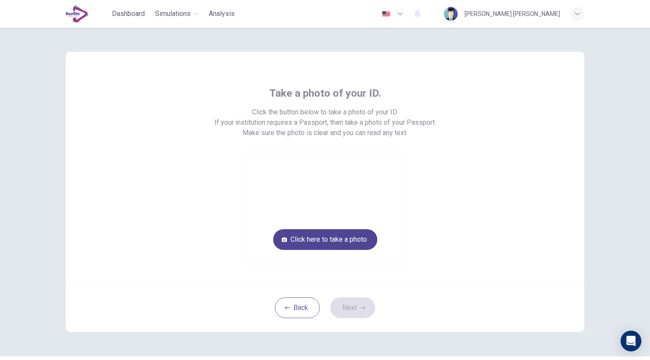
click at [322, 242] on button "Click here to take a photo" at bounding box center [325, 240] width 104 height 21
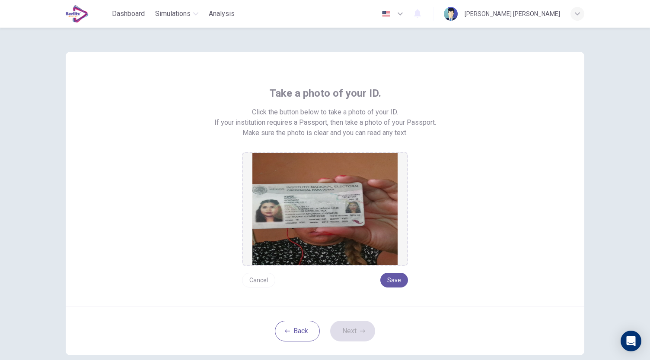
scroll to position [0, 0]
click at [256, 281] on button "Cancel" at bounding box center [258, 280] width 33 height 15
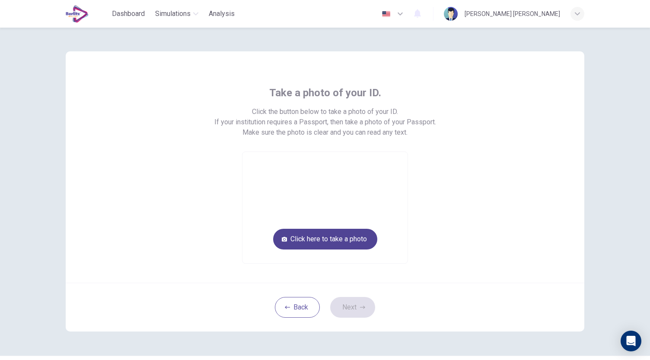
click at [316, 243] on button "Click here to take a photo" at bounding box center [325, 239] width 104 height 21
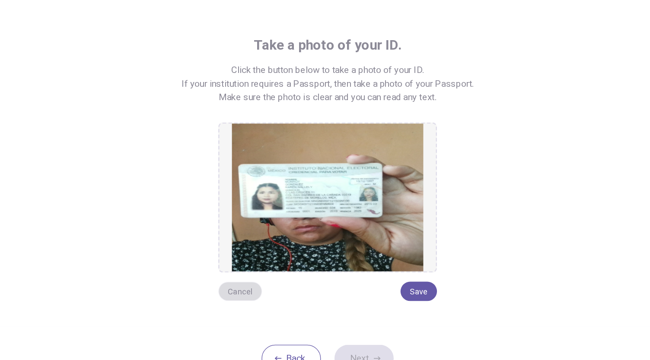
click at [257, 277] on button "Cancel" at bounding box center [258, 280] width 33 height 15
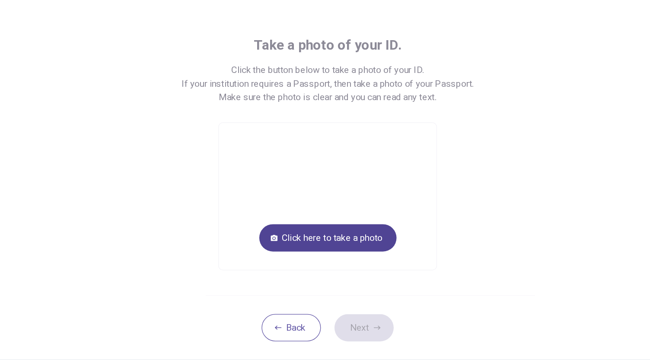
click at [319, 233] on button "Click here to take a photo" at bounding box center [325, 239] width 104 height 21
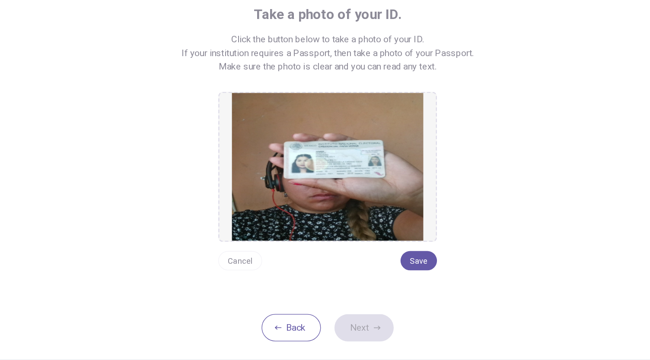
scroll to position [25, 0]
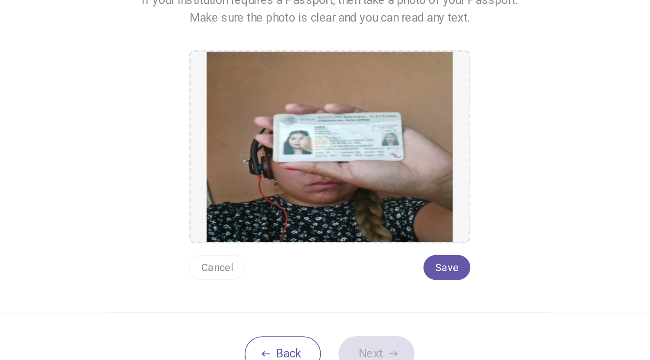
click at [259, 256] on button "Cancel" at bounding box center [258, 255] width 33 height 15
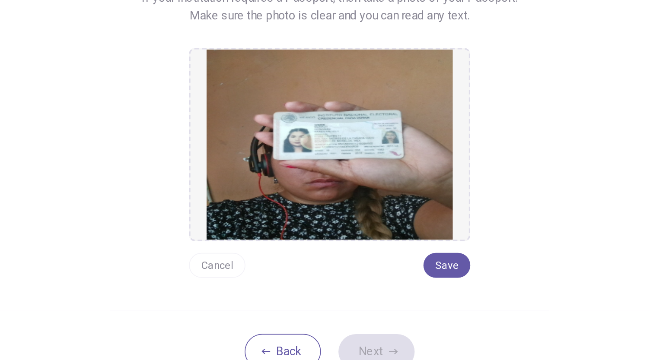
scroll to position [23, 0]
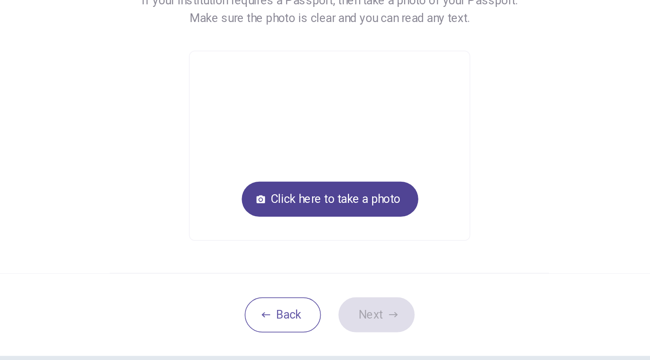
click at [333, 218] on button "Click here to take a photo" at bounding box center [325, 216] width 104 height 21
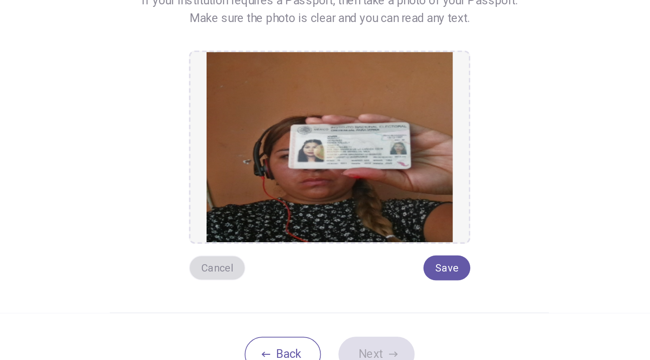
click at [255, 260] on button "Cancel" at bounding box center [258, 257] width 33 height 15
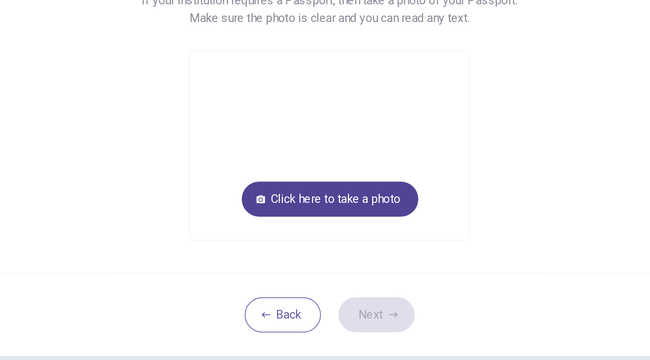
click at [319, 218] on button "Click here to take a photo" at bounding box center [325, 216] width 104 height 21
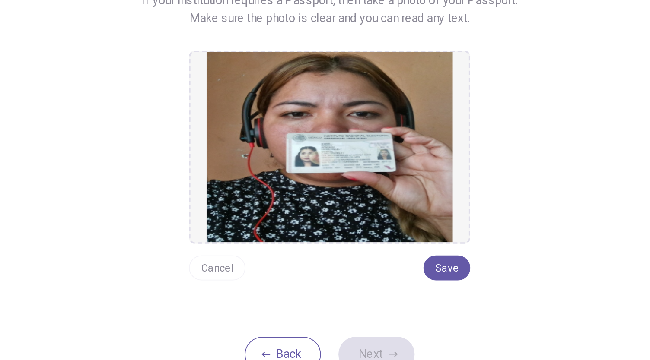
click at [261, 257] on button "Cancel" at bounding box center [258, 257] width 33 height 15
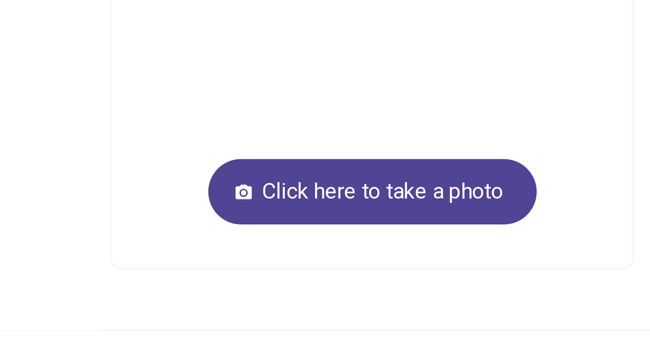
click at [310, 215] on button "Click here to take a photo" at bounding box center [325, 216] width 104 height 21
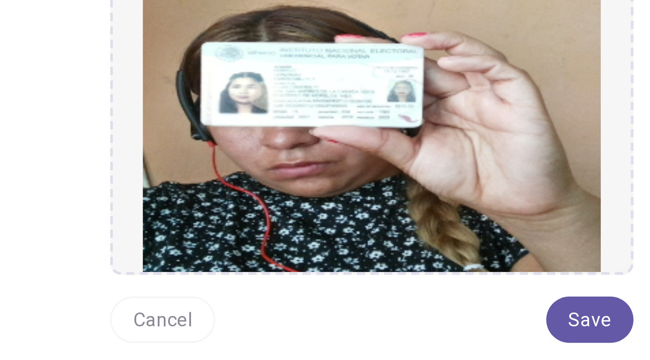
click at [262, 254] on button "Cancel" at bounding box center [258, 257] width 33 height 15
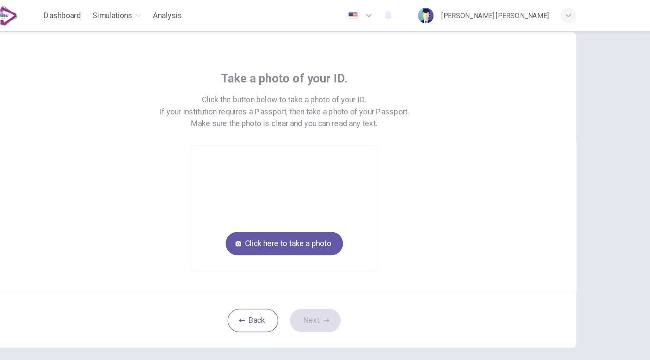
scroll to position [0, 0]
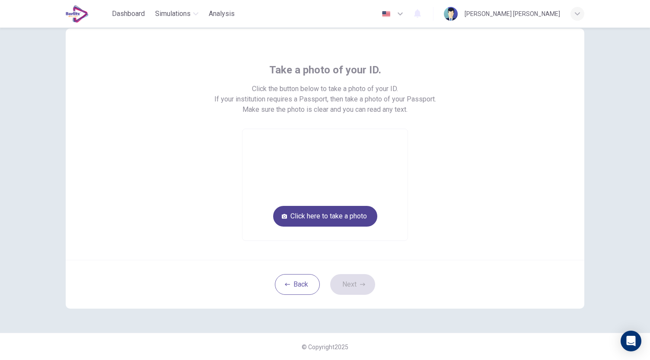
click at [323, 221] on button "Click here to take a photo" at bounding box center [325, 216] width 104 height 21
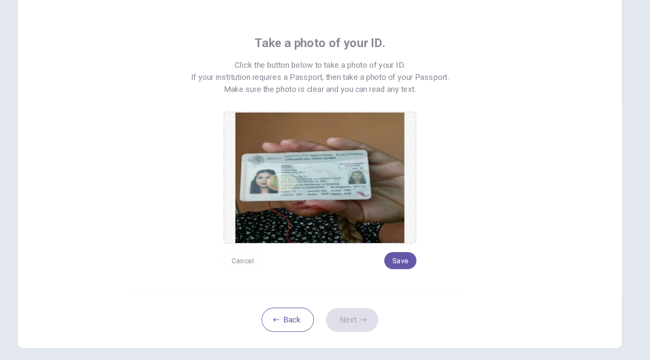
scroll to position [26, 0]
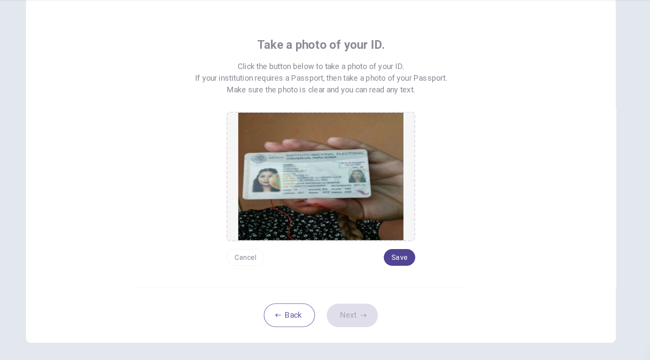
click at [397, 253] on button "Save" at bounding box center [394, 255] width 28 height 15
click at [353, 305] on button "Next" at bounding box center [352, 306] width 45 height 21
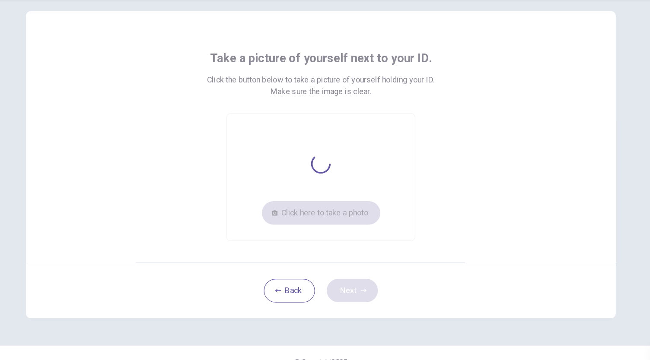
scroll to position [13, 0]
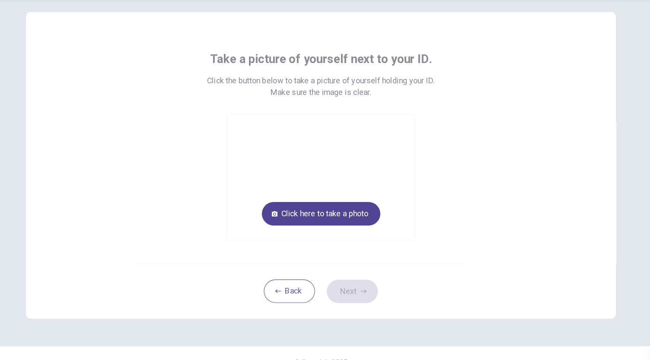
click at [347, 220] on button "Click here to take a photo" at bounding box center [325, 216] width 104 height 21
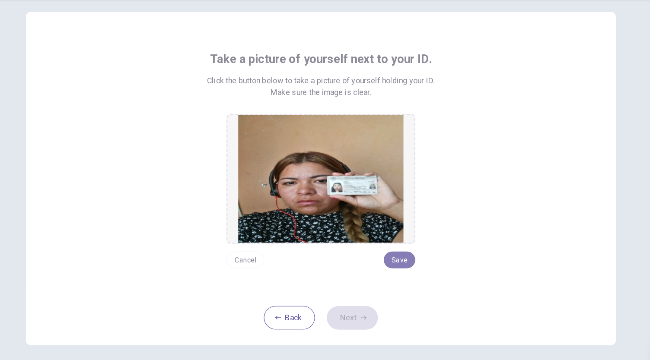
click at [386, 255] on button "Save" at bounding box center [394, 257] width 28 height 15
click at [350, 312] on button "Next" at bounding box center [352, 308] width 45 height 21
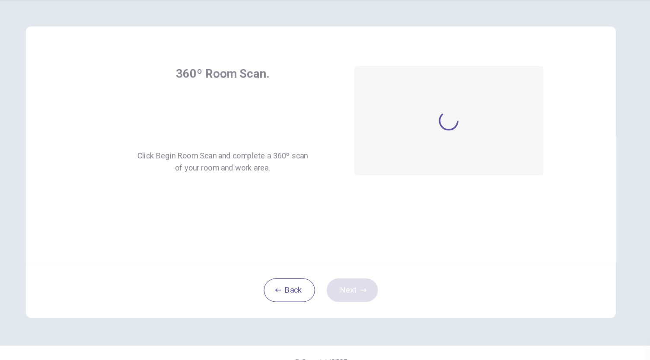
scroll to position [0, 0]
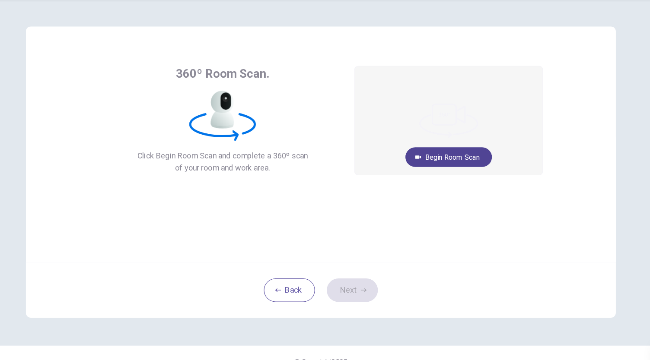
click at [441, 168] on button "Begin Room Scan" at bounding box center [437, 166] width 76 height 17
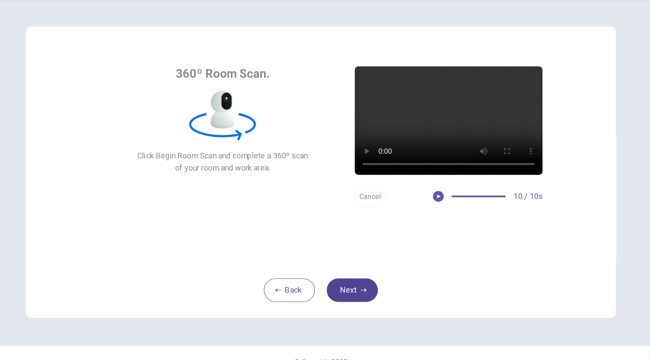
click at [351, 286] on button "Next" at bounding box center [352, 284] width 45 height 21
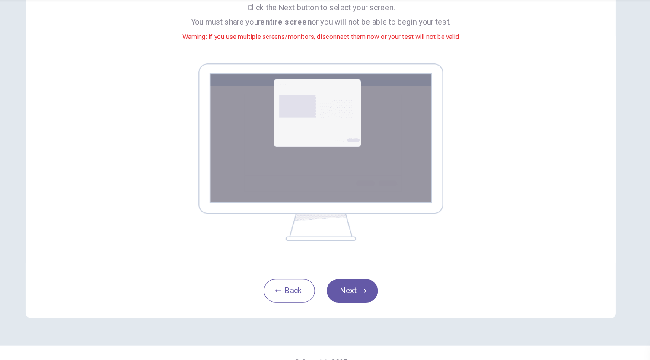
scroll to position [88, 0]
click at [345, 286] on button "Next" at bounding box center [352, 284] width 45 height 21
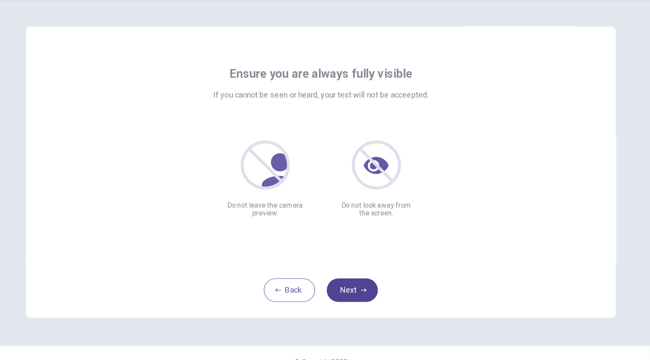
click at [352, 288] on button "Next" at bounding box center [352, 284] width 45 height 21
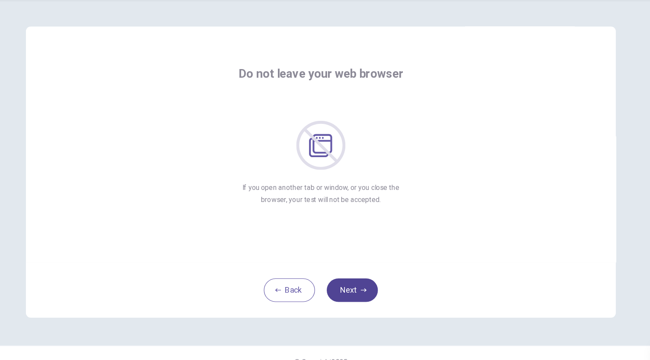
click at [352, 288] on button "Next" at bounding box center [352, 284] width 45 height 21
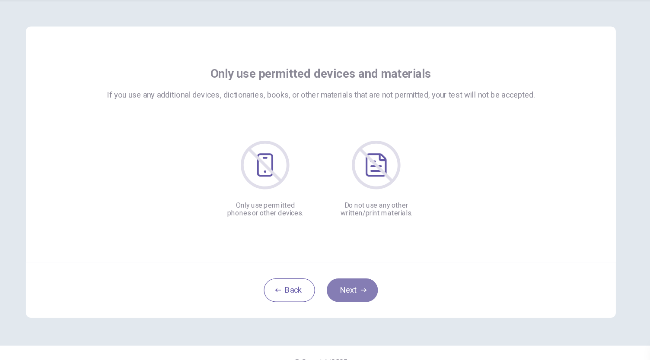
click at [352, 288] on button "Next" at bounding box center [352, 284] width 45 height 21
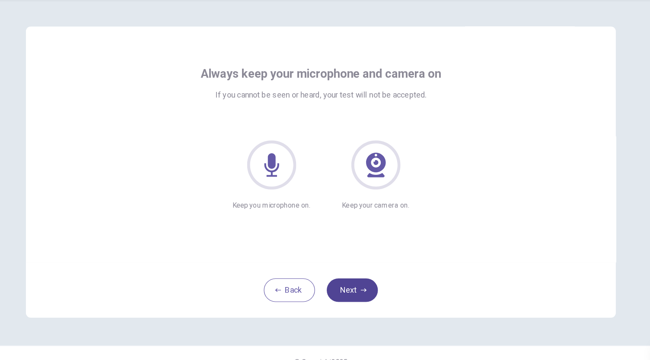
click at [352, 288] on button "Next" at bounding box center [352, 284] width 45 height 21
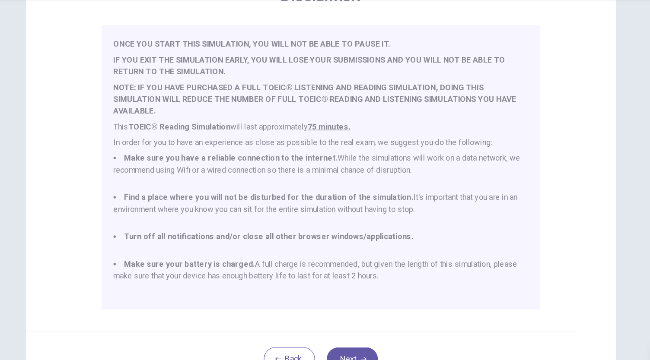
scroll to position [120, 0]
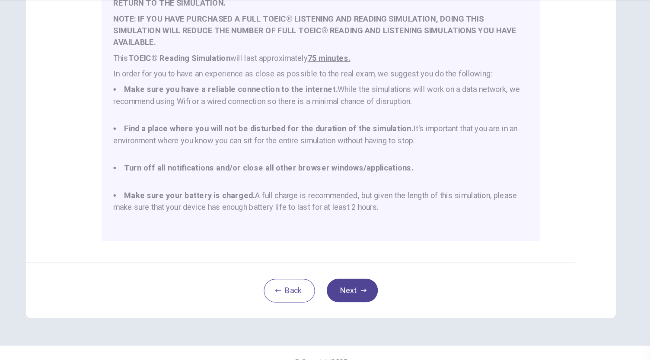
click at [355, 284] on button "Next" at bounding box center [352, 284] width 45 height 21
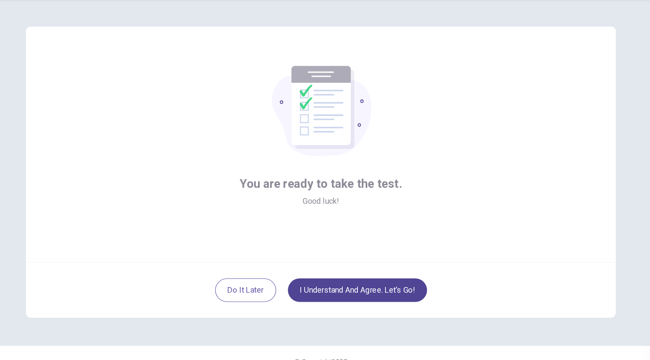
scroll to position [0, 0]
click at [367, 286] on button "I understand and agree. Let’s go!" at bounding box center [357, 284] width 122 height 21
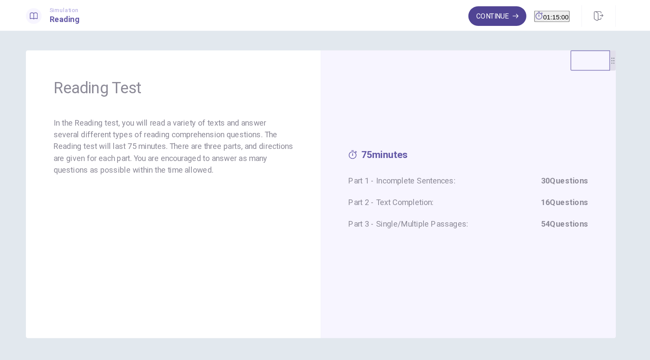
click at [464, 15] on button "Continue" at bounding box center [480, 14] width 51 height 17
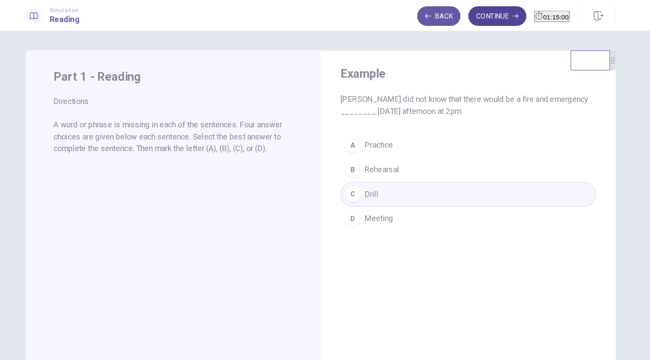
click at [468, 13] on button "Continue" at bounding box center [480, 14] width 51 height 17
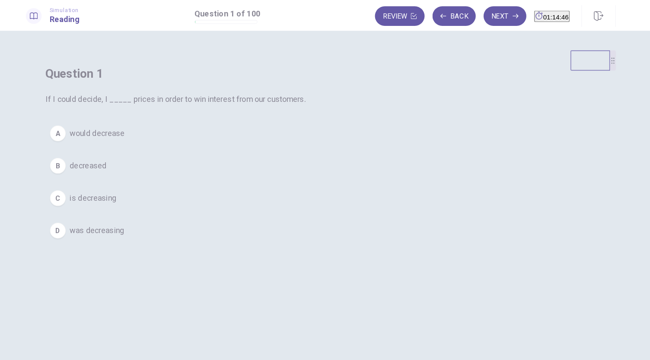
click at [137, 152] on span "decreased" at bounding box center [120, 146] width 32 height 10
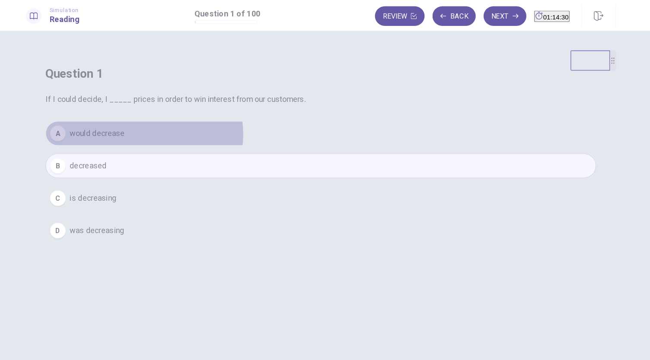
click at [336, 129] on button "A would decrease" at bounding box center [325, 118] width 484 height 22
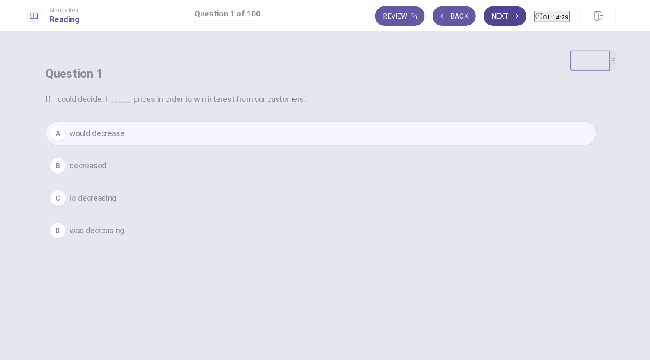
click at [470, 19] on button "Next" at bounding box center [487, 14] width 38 height 17
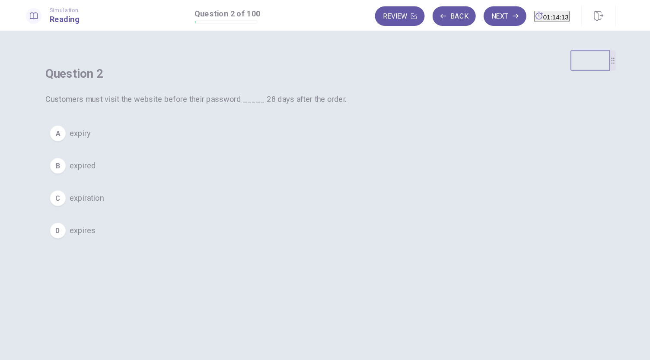
click at [287, 129] on button "A expiry" at bounding box center [325, 118] width 484 height 22
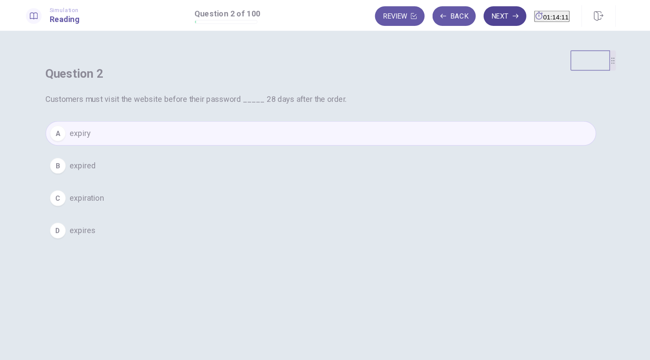
click at [475, 10] on button "Next" at bounding box center [487, 14] width 38 height 17
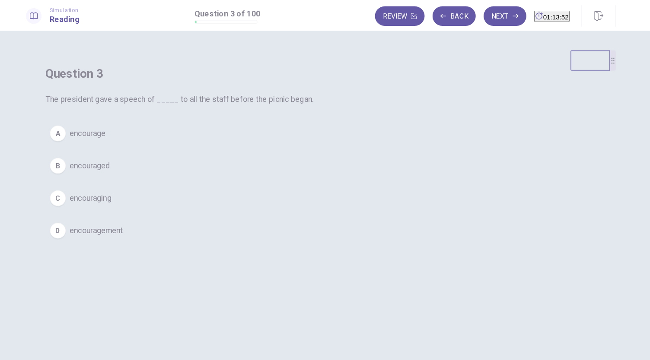
click at [136, 123] on span "encourage" at bounding box center [120, 118] width 32 height 10
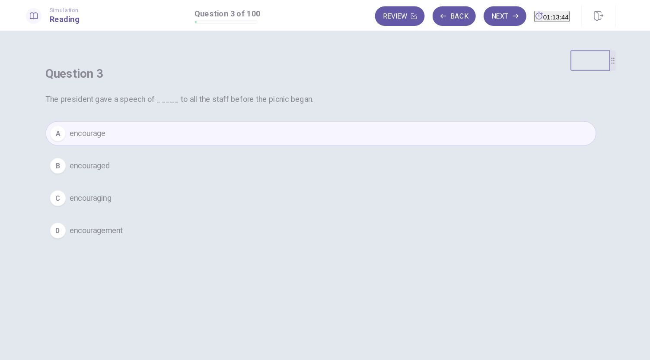
click at [151, 209] on span "encouragement" at bounding box center [127, 203] width 47 height 10
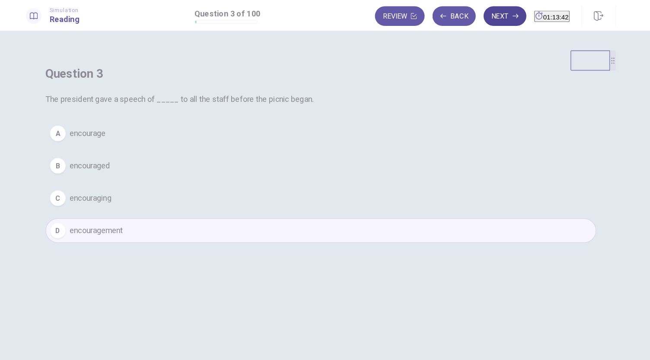
click at [468, 15] on button "Next" at bounding box center [487, 14] width 38 height 17
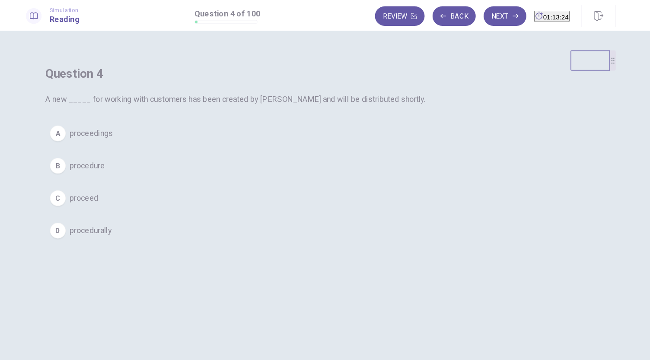
click at [129, 180] on span "proceed" at bounding box center [116, 175] width 25 height 10
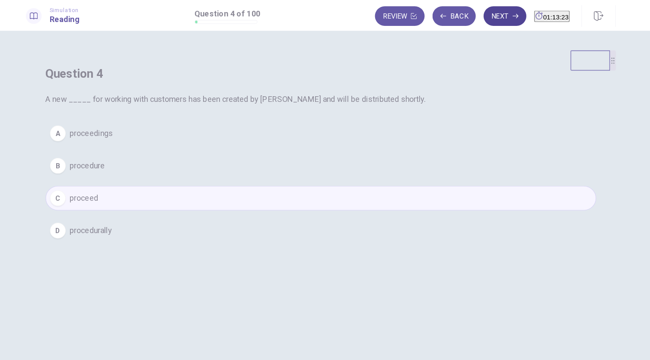
click at [474, 18] on button "Next" at bounding box center [487, 14] width 38 height 17
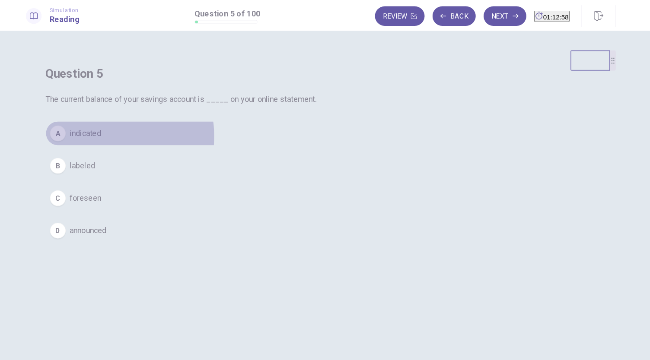
click at [132, 123] on span "indicated" at bounding box center [118, 118] width 28 height 10
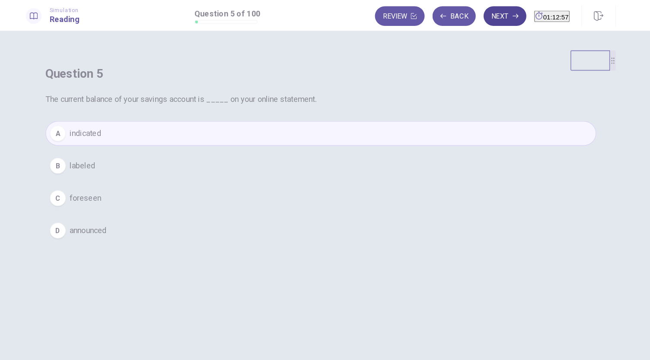
click at [473, 14] on button "Next" at bounding box center [487, 14] width 38 height 17
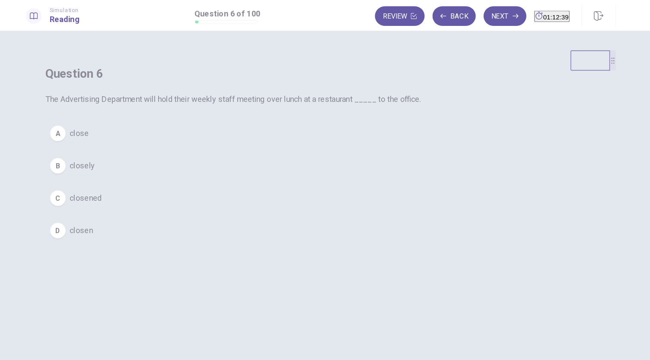
click at [121, 123] on span "close" at bounding box center [112, 118] width 17 height 10
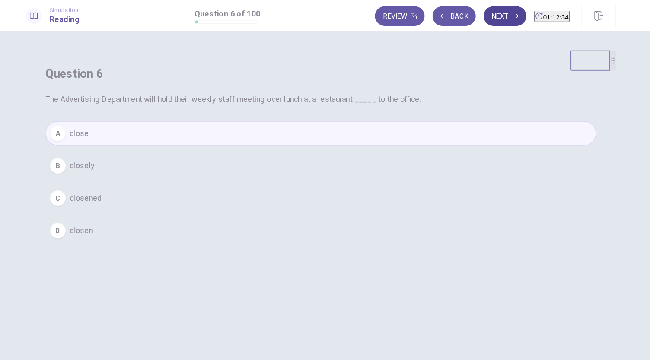
click at [468, 19] on button "Next" at bounding box center [487, 14] width 38 height 17
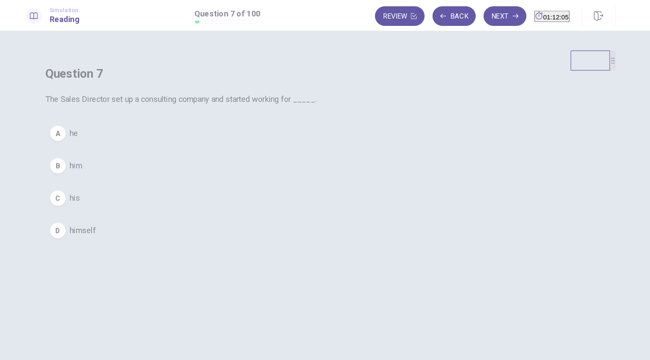
click at [113, 180] on span "his" at bounding box center [108, 175] width 9 height 10
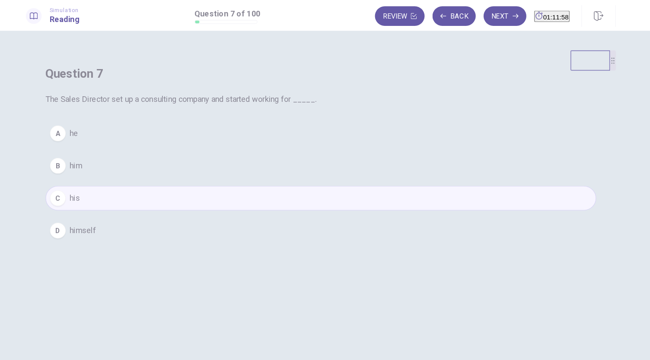
click at [127, 209] on span "himself" at bounding box center [115, 203] width 23 height 10
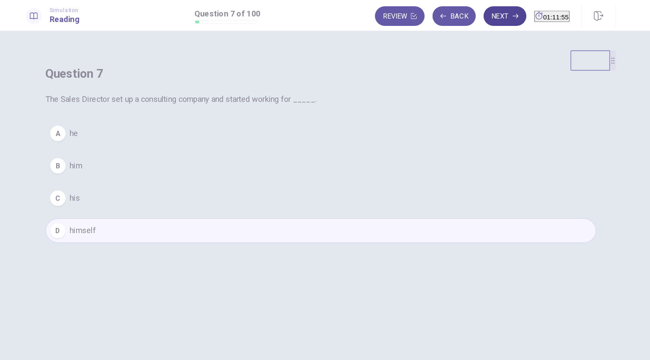
click at [470, 20] on button "Next" at bounding box center [487, 14] width 38 height 17
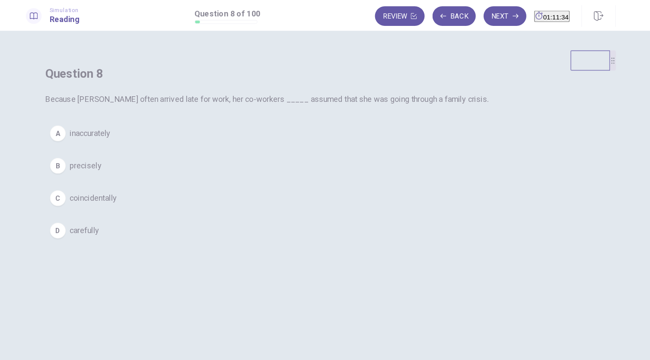
click at [132, 152] on span "precisely" at bounding box center [118, 146] width 28 height 10
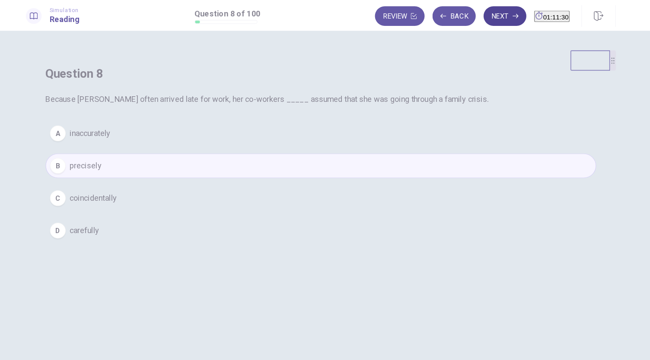
click at [468, 20] on button "Next" at bounding box center [487, 14] width 38 height 17
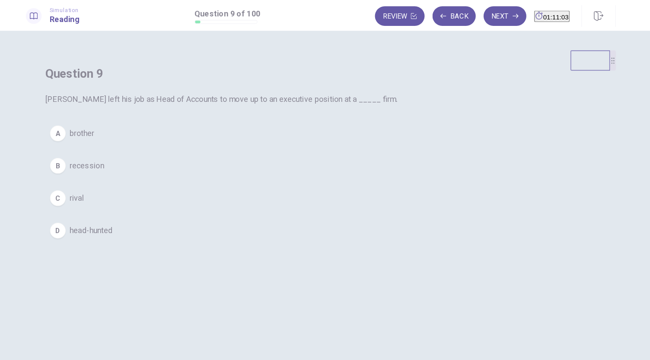
click at [293, 129] on button "A brother" at bounding box center [325, 118] width 484 height 22
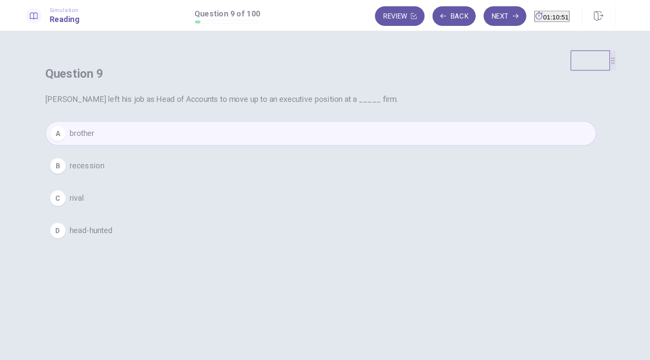
click at [101, 210] on div "D" at bounding box center [94, 204] width 14 height 14
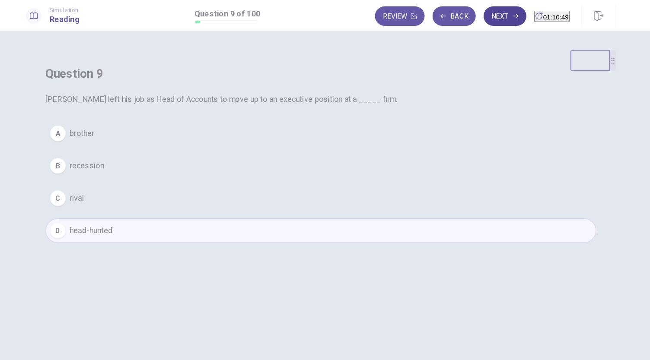
click at [469, 15] on button "Next" at bounding box center [487, 14] width 38 height 17
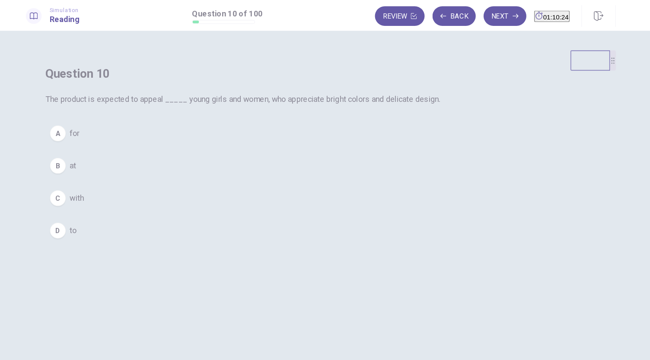
click at [101, 182] on div "C" at bounding box center [94, 175] width 14 height 14
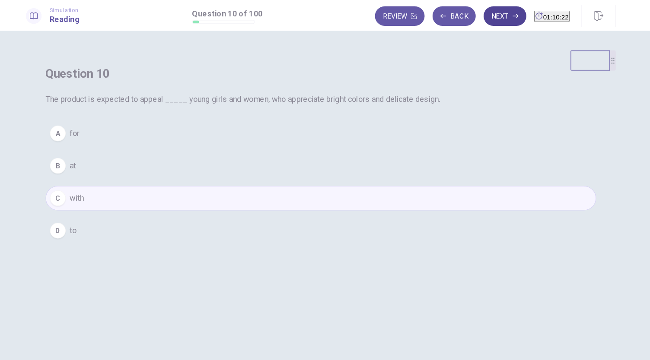
click at [472, 17] on button "Next" at bounding box center [487, 14] width 38 height 17
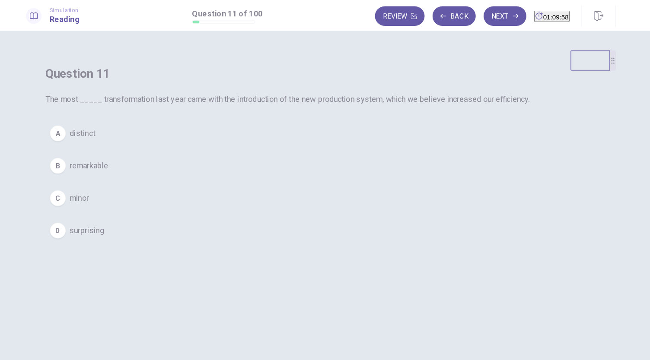
click at [101, 153] on div "B" at bounding box center [94, 147] width 14 height 14
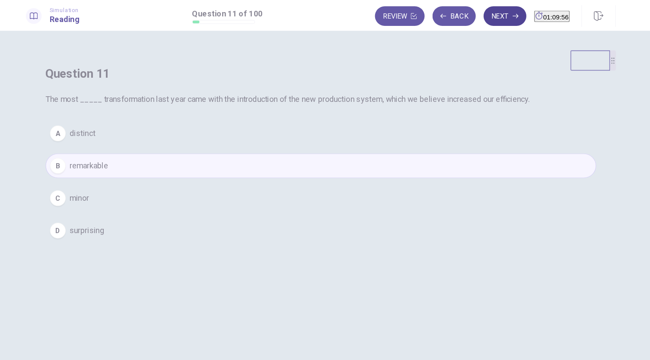
click at [468, 14] on button "Next" at bounding box center [487, 14] width 38 height 17
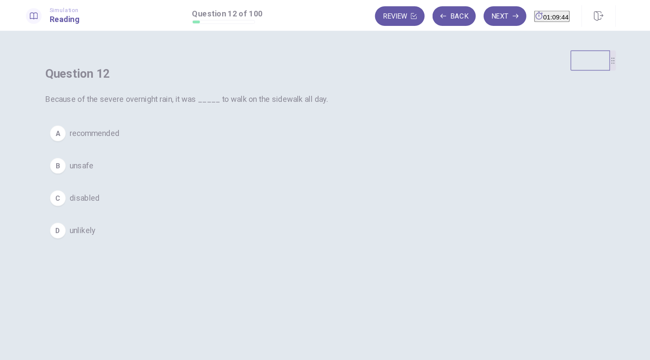
click at [127, 209] on span "unlikely" at bounding box center [115, 203] width 23 height 10
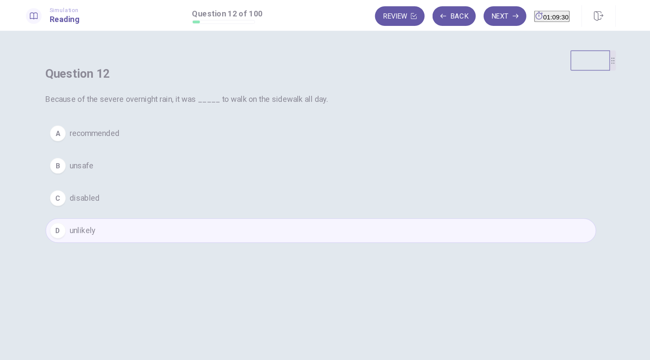
click at [148, 123] on span "recommended" at bounding box center [126, 118] width 44 height 10
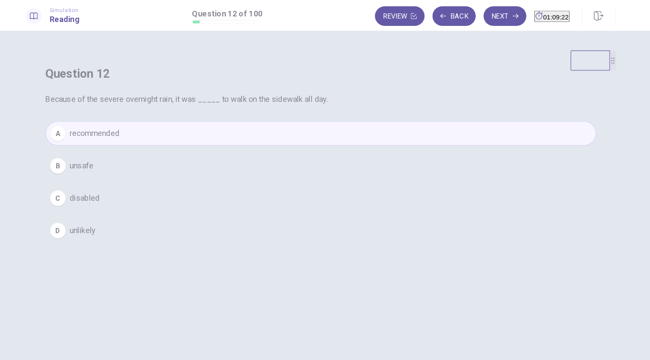
click at [127, 209] on span "unlikely" at bounding box center [115, 203] width 23 height 10
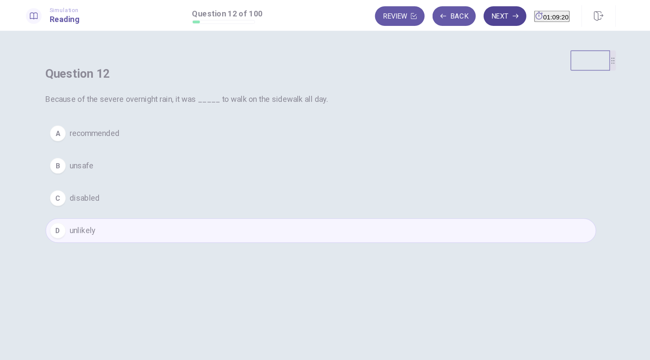
click at [468, 16] on button "Next" at bounding box center [487, 14] width 38 height 17
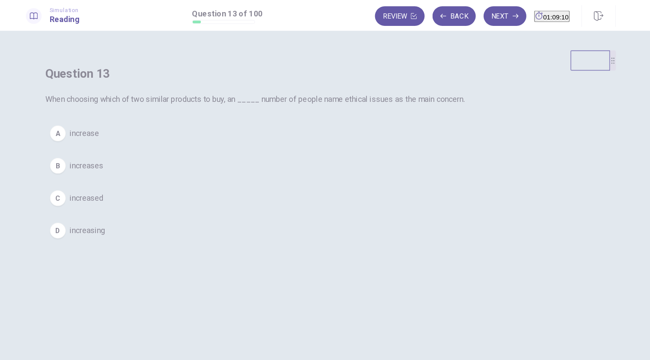
click at [130, 123] on span "increase" at bounding box center [117, 118] width 26 height 10
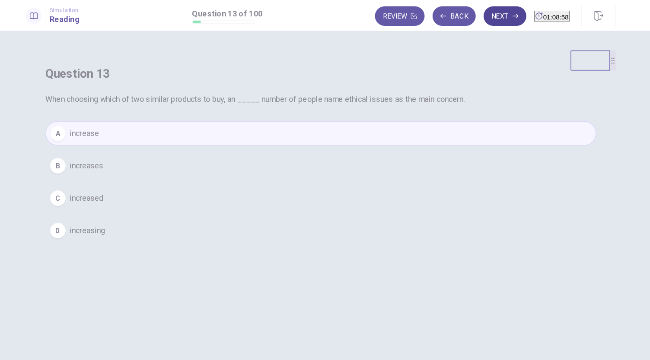
click at [470, 16] on button "Next" at bounding box center [487, 14] width 38 height 17
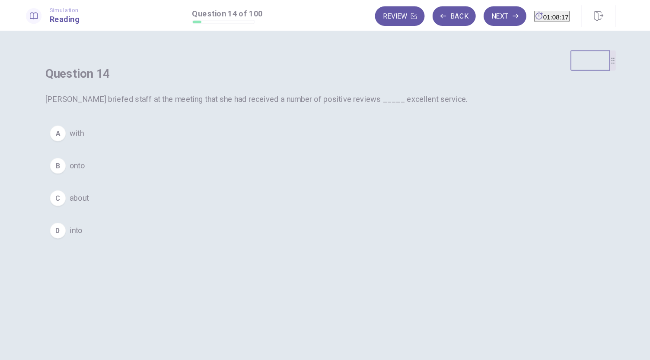
click at [279, 129] on button "A with" at bounding box center [325, 118] width 484 height 22
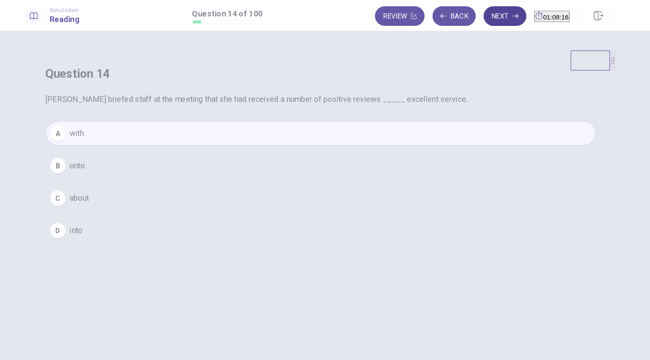
click at [469, 10] on button "Next" at bounding box center [487, 14] width 38 height 17
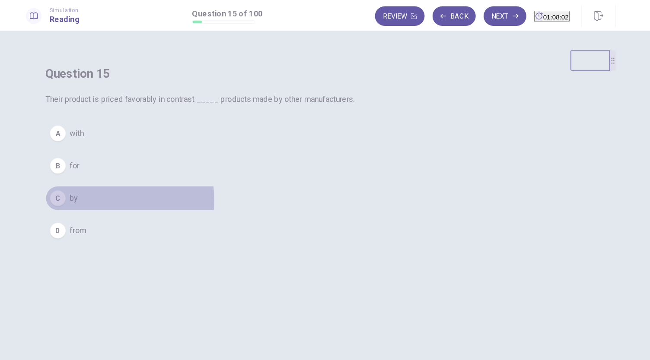
click at [112, 180] on span "by" at bounding box center [107, 175] width 7 height 10
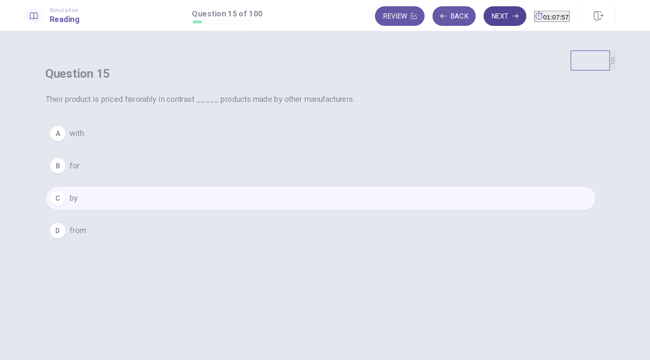
click at [468, 15] on button "Next" at bounding box center [487, 14] width 38 height 17
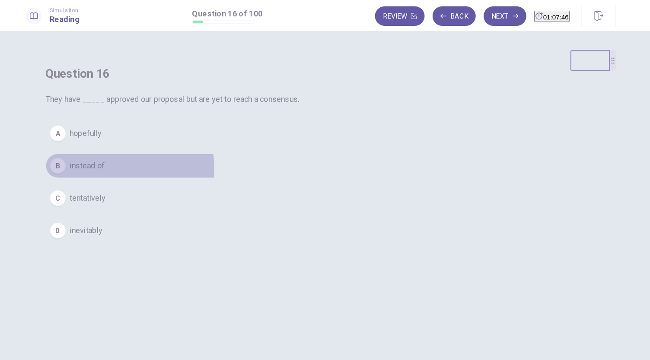
click at [101, 153] on div "B" at bounding box center [94, 147] width 14 height 14
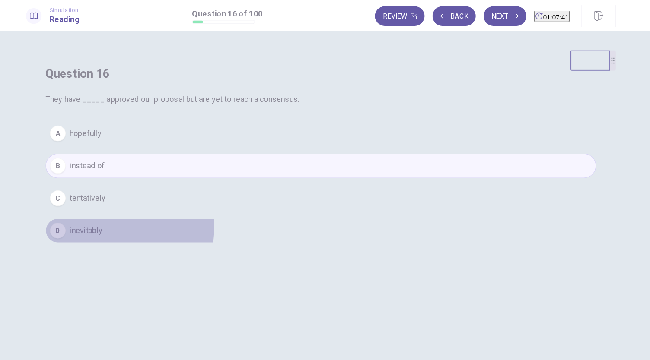
click at [101, 210] on div "D" at bounding box center [94, 204] width 14 height 14
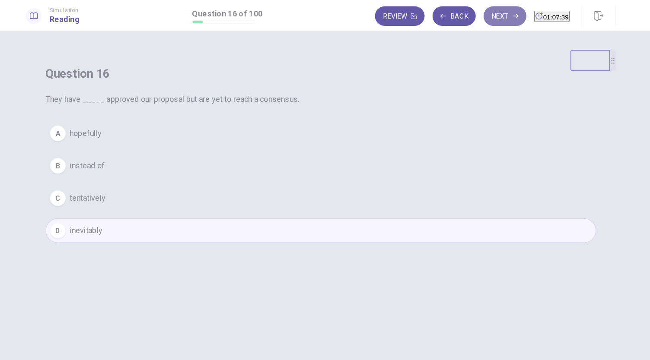
click at [471, 10] on button "Next" at bounding box center [487, 14] width 38 height 17
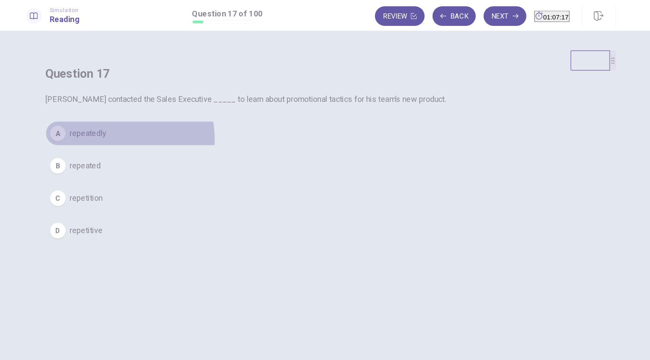
click at [297, 129] on button "A repeatedly" at bounding box center [325, 118] width 484 height 22
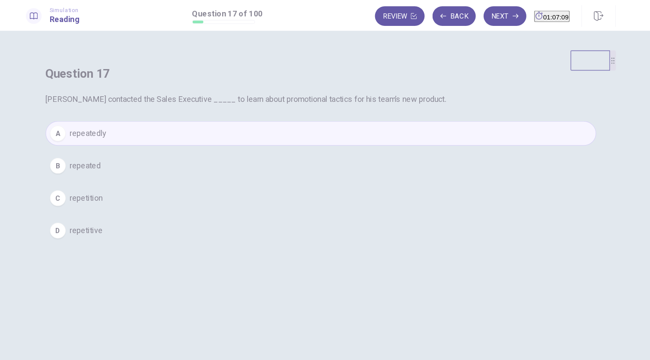
click at [133, 209] on span "repetitive" at bounding box center [118, 203] width 29 height 10
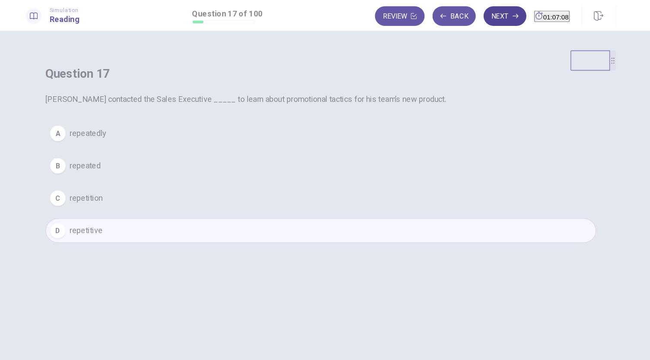
click at [468, 19] on button "Next" at bounding box center [487, 14] width 38 height 17
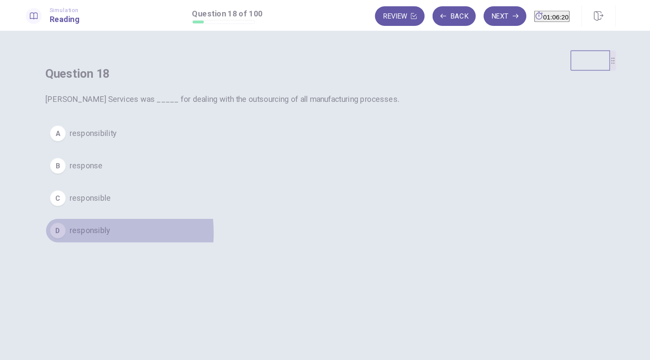
click at [101, 210] on div "D" at bounding box center [94, 204] width 14 height 14
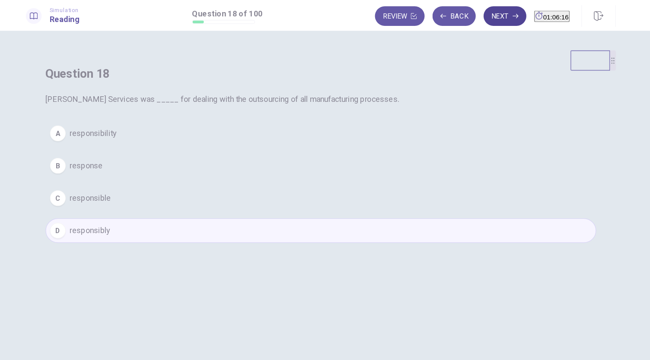
click at [470, 19] on button "Next" at bounding box center [487, 14] width 38 height 17
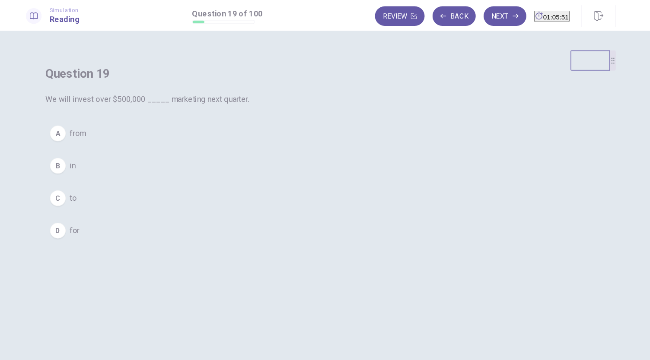
click at [279, 157] on button "B in" at bounding box center [325, 147] width 484 height 22
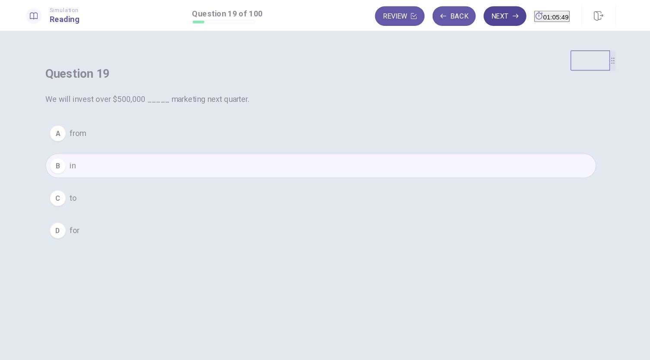
click at [468, 17] on button "Next" at bounding box center [487, 14] width 38 height 17
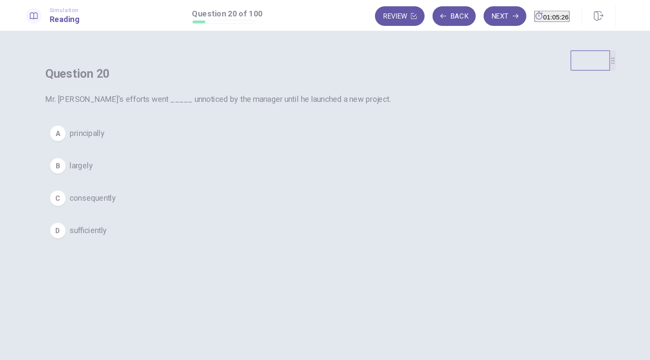
click at [267, 157] on button "B largely" at bounding box center [325, 147] width 484 height 22
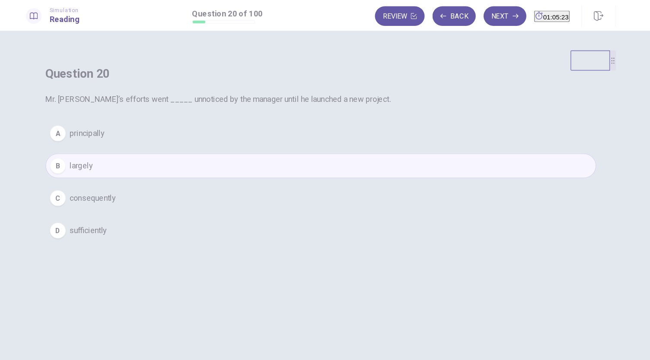
click at [101, 182] on div "C" at bounding box center [94, 175] width 14 height 14
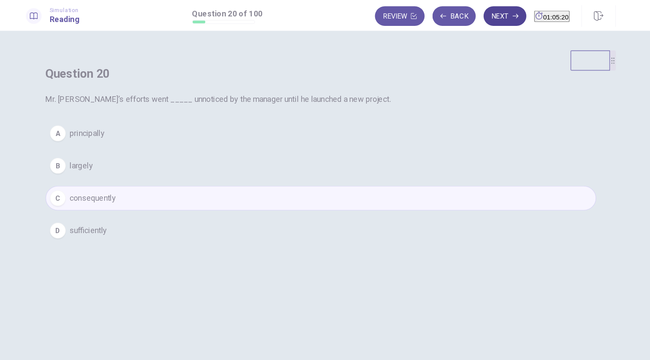
click at [473, 20] on button "Next" at bounding box center [487, 14] width 38 height 17
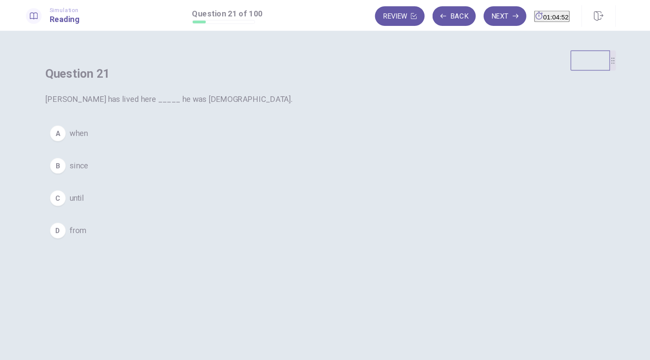
click at [121, 152] on span "since" at bounding box center [112, 146] width 16 height 10
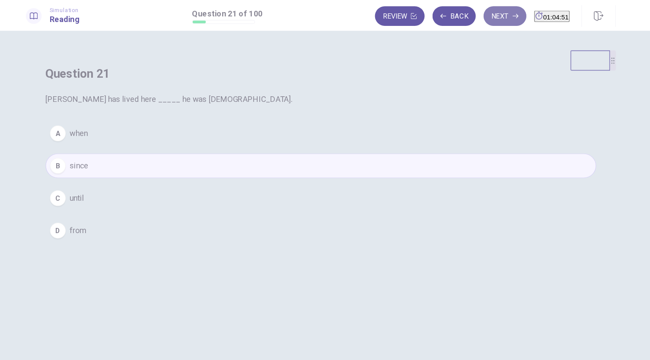
click at [472, 16] on button "Next" at bounding box center [487, 14] width 38 height 17
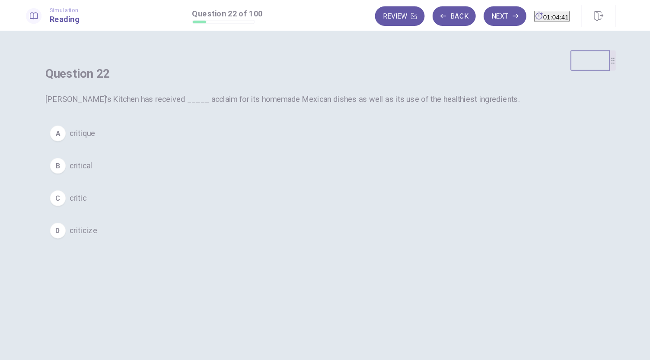
click at [277, 157] on button "B critical" at bounding box center [325, 147] width 484 height 22
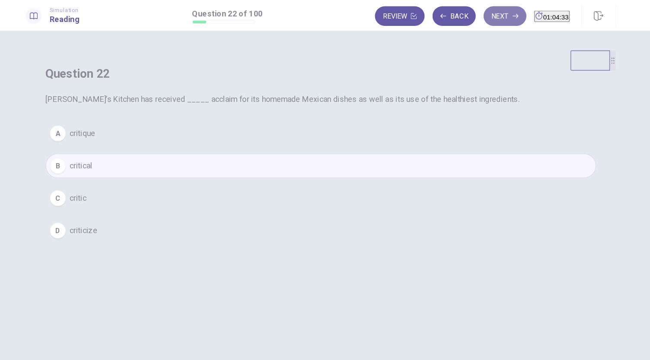
click at [470, 15] on button "Next" at bounding box center [487, 14] width 38 height 17
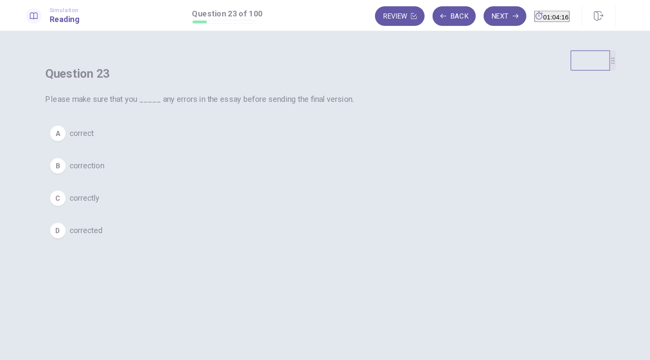
click at [131, 180] on span "correctly" at bounding box center [117, 175] width 26 height 10
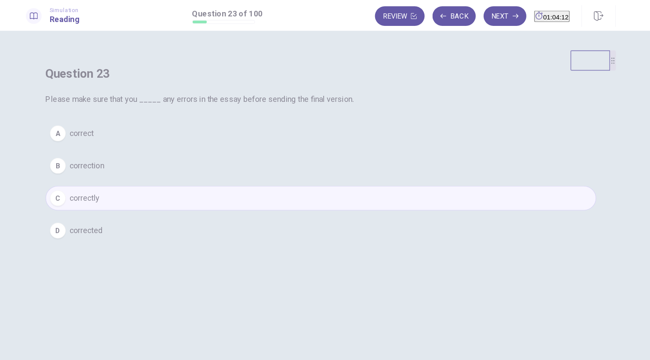
click at [303, 157] on button "B correction" at bounding box center [325, 147] width 484 height 22
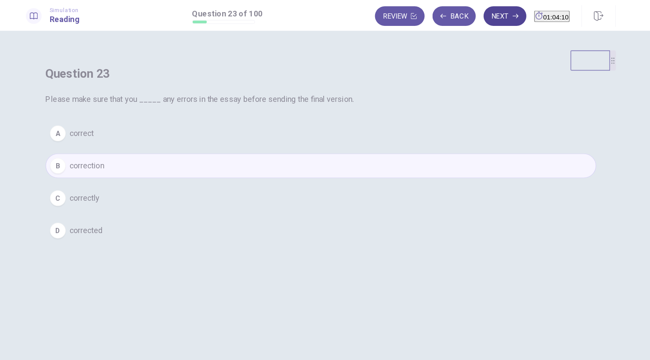
click at [494, 17] on icon "button" at bounding box center [496, 14] width 5 height 5
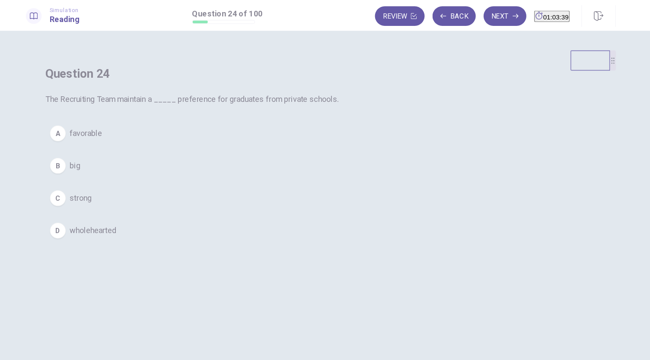
click at [101, 125] on div "A" at bounding box center [94, 118] width 14 height 14
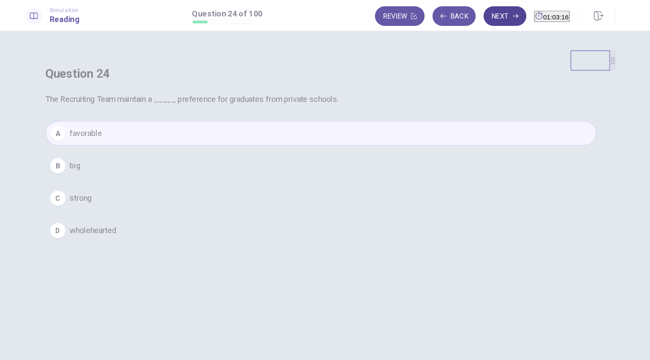
click at [468, 21] on button "Next" at bounding box center [487, 14] width 38 height 17
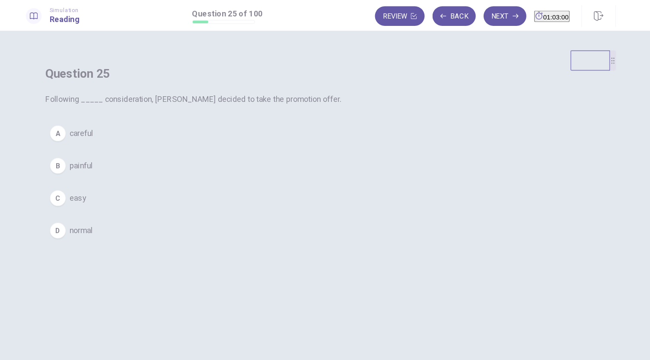
click at [124, 152] on span "painful" at bounding box center [114, 146] width 20 height 10
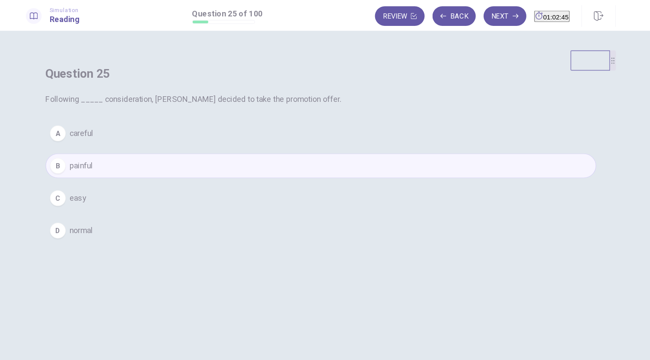
click at [316, 129] on button "A careful" at bounding box center [325, 118] width 484 height 22
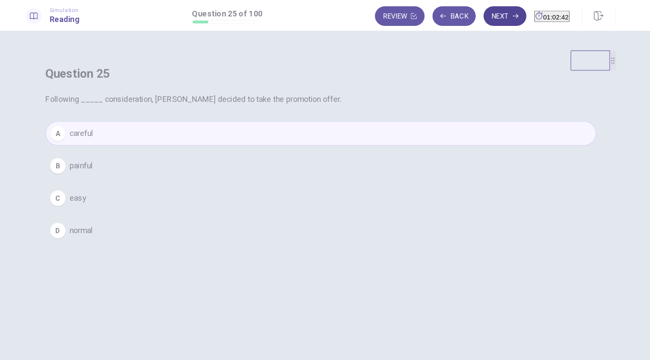
click at [471, 19] on button "Next" at bounding box center [487, 14] width 38 height 17
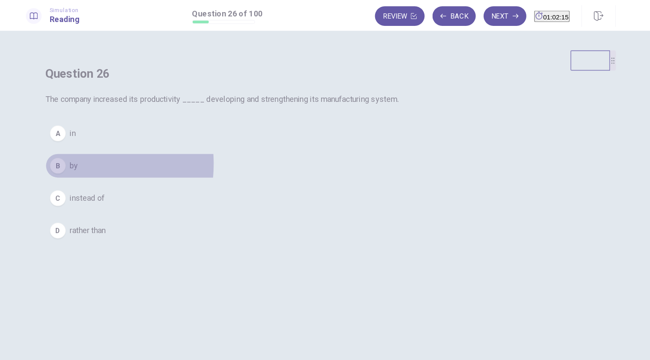
click at [101, 153] on div "B" at bounding box center [94, 147] width 14 height 14
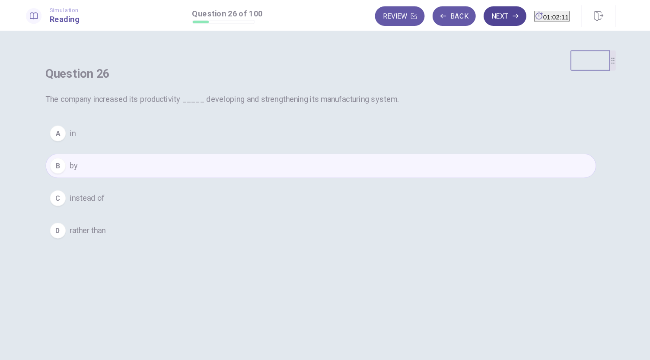
click at [468, 15] on button "Next" at bounding box center [487, 14] width 38 height 17
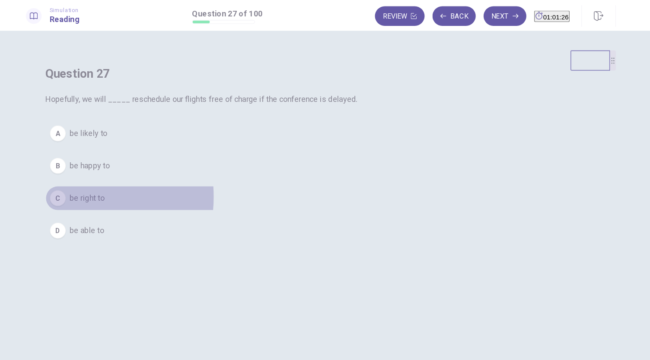
click at [101, 182] on div "C" at bounding box center [94, 175] width 14 height 14
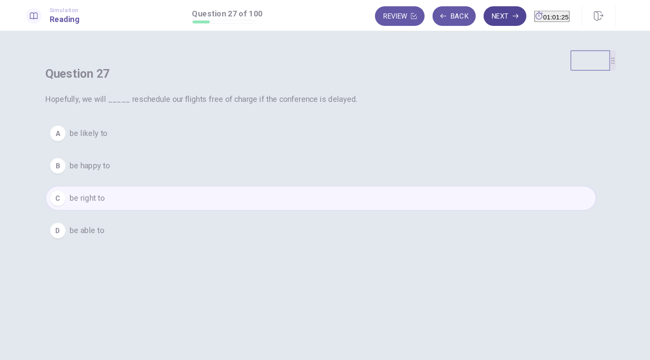
click at [468, 17] on button "Next" at bounding box center [487, 14] width 38 height 17
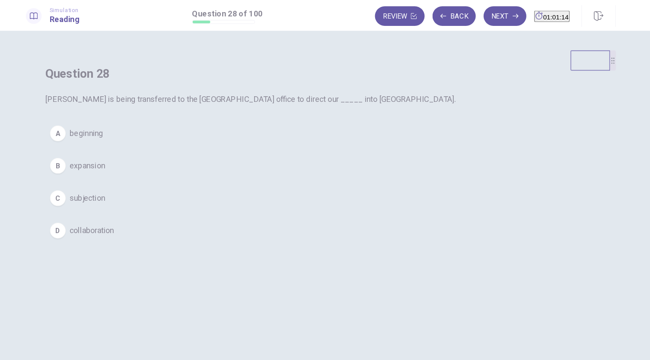
click at [143, 209] on span "collaboration" at bounding box center [123, 203] width 39 height 10
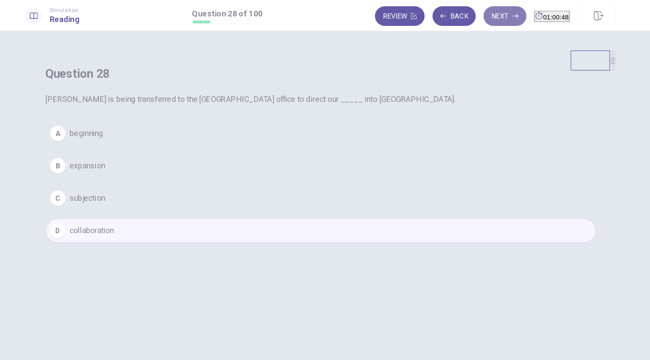
click at [471, 19] on button "Next" at bounding box center [487, 14] width 38 height 17
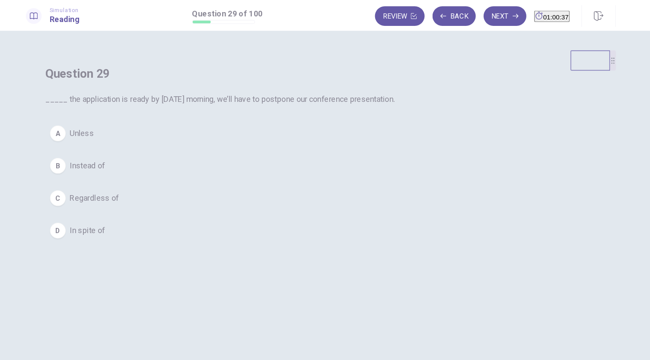
click at [101, 153] on div "B" at bounding box center [94, 147] width 14 height 14
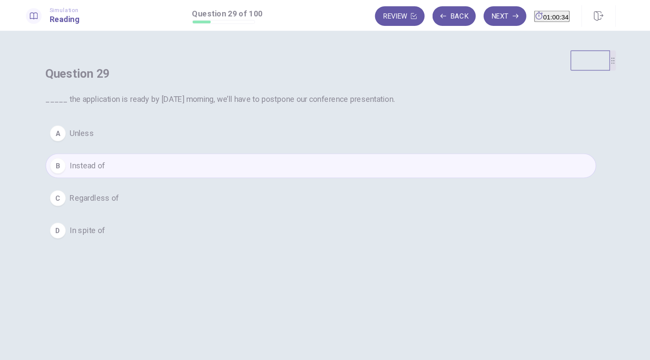
click at [268, 129] on button "A Unless" at bounding box center [325, 118] width 484 height 22
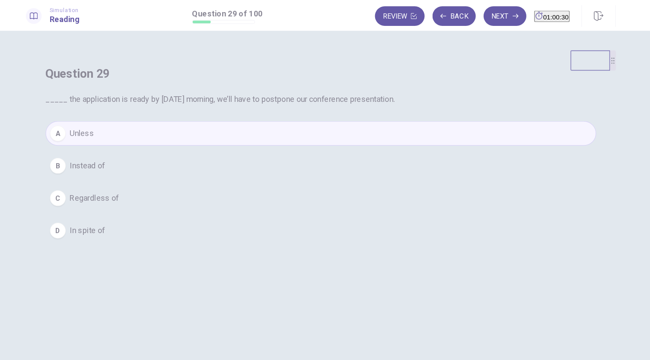
click at [471, 24] on div "Simulation Reading Question 29 of 100 Review Back Next 01:00:30" at bounding box center [325, 14] width 650 height 28
click at [468, 19] on button "Next" at bounding box center [487, 14] width 38 height 17
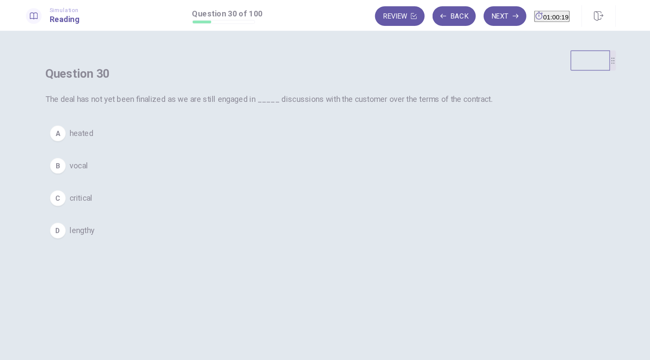
click at [293, 129] on button "A heated" at bounding box center [325, 118] width 484 height 22
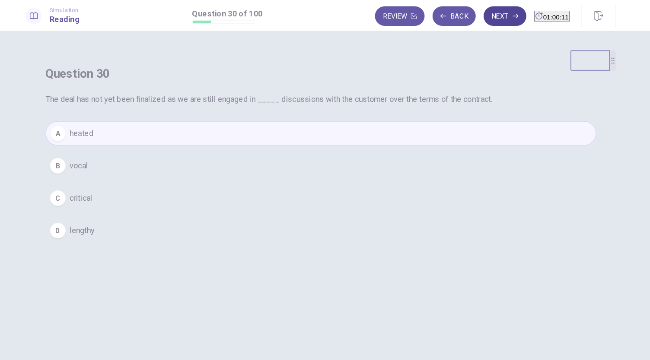
click at [469, 19] on button "Next" at bounding box center [487, 14] width 38 height 17
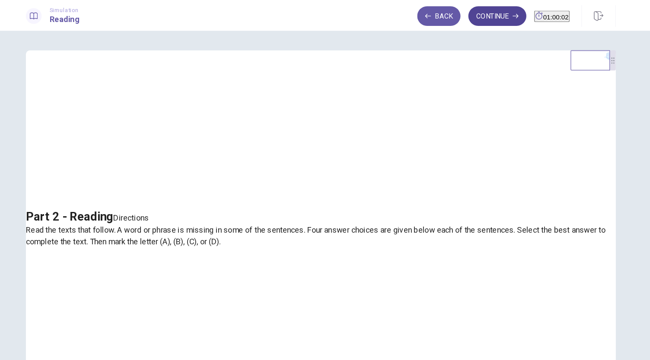
click at [463, 17] on button "Continue" at bounding box center [480, 14] width 51 height 17
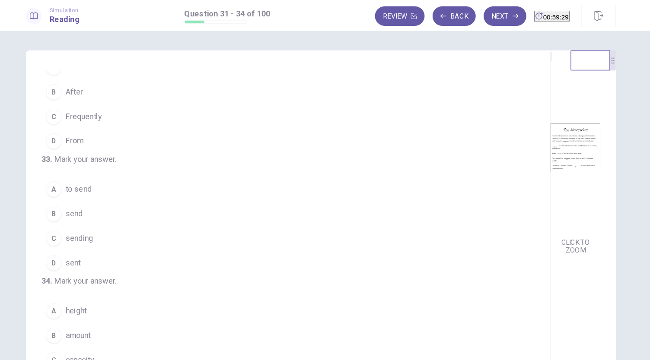
scroll to position [142, 0]
click at [124, 177] on button "A to send" at bounding box center [291, 167] width 423 height 22
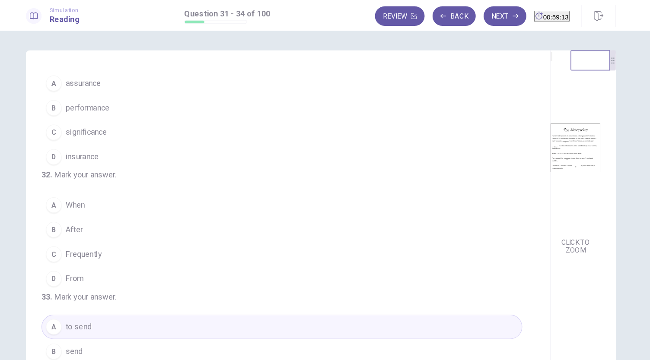
scroll to position [0, 0]
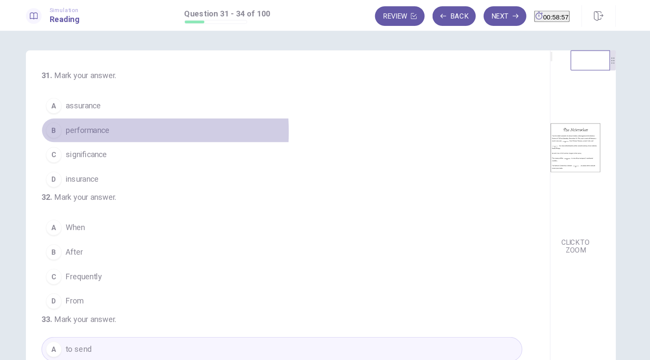
click at [94, 116] on div "B" at bounding box center [90, 115] width 14 height 14
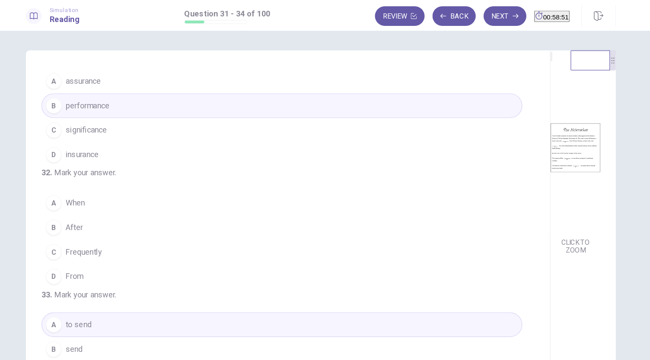
scroll to position [24, 0]
click at [92, 206] on div "B" at bounding box center [90, 199] width 14 height 14
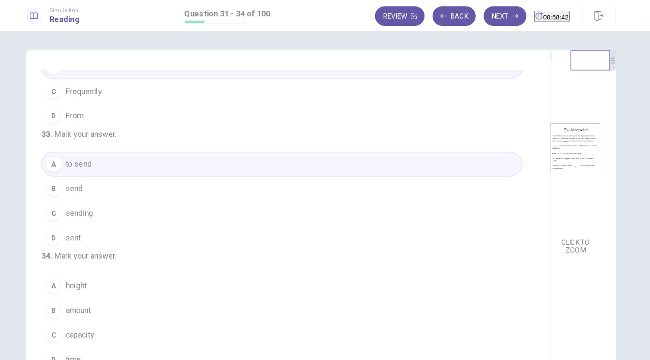
scroll to position [210, 0]
click at [110, 295] on span "capacity" at bounding box center [113, 295] width 25 height 10
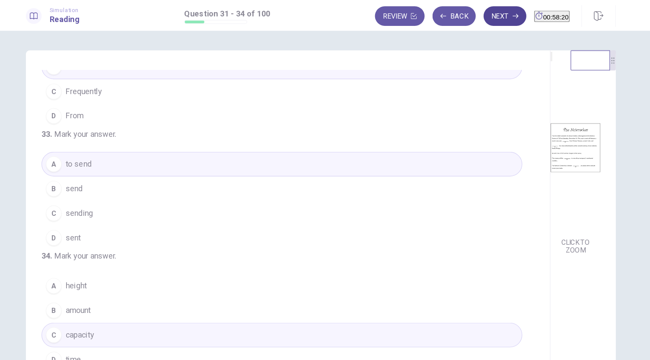
click at [472, 13] on button "Next" at bounding box center [487, 14] width 38 height 17
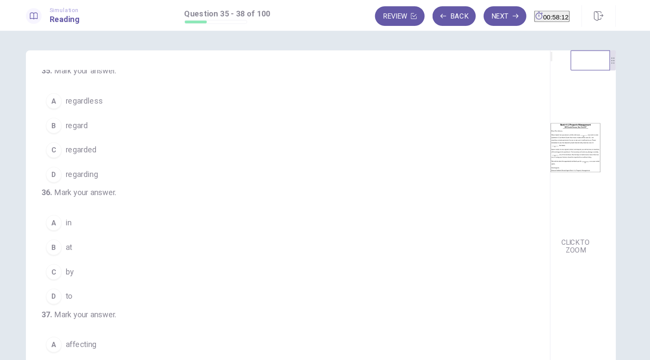
scroll to position [0, 0]
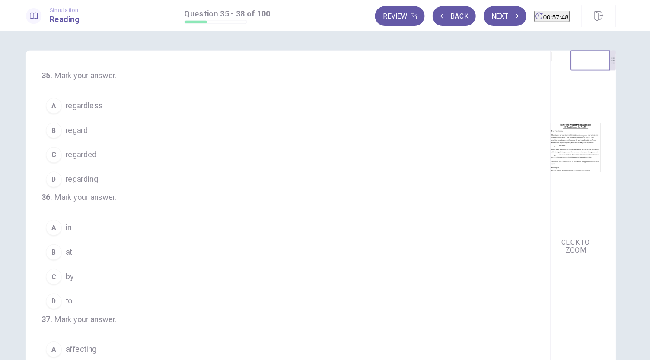
click at [114, 140] on span "regarded" at bounding box center [114, 137] width 27 height 10
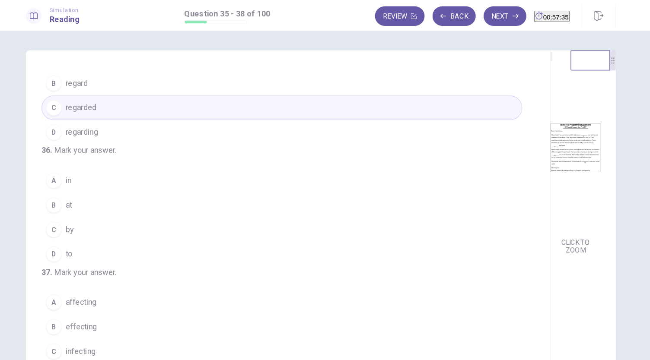
scroll to position [45, 0]
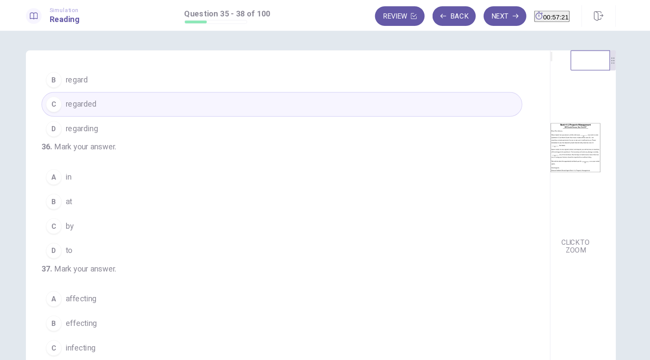
click at [101, 205] on span "by" at bounding box center [104, 199] width 7 height 10
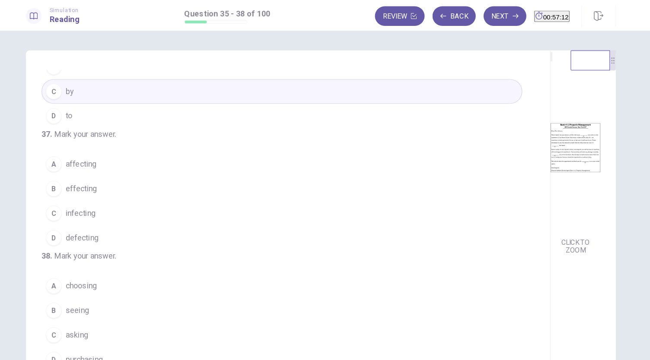
scroll to position [172, 0]
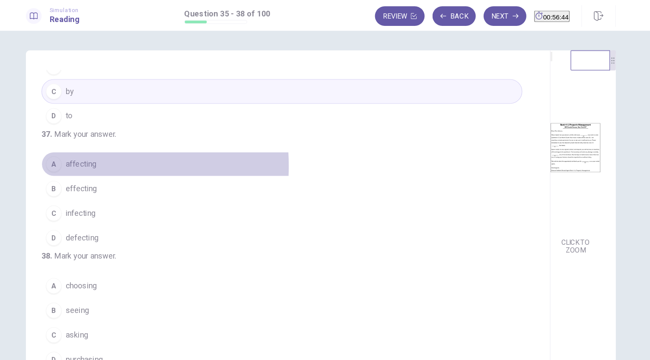
click at [88, 152] on div "A" at bounding box center [90, 145] width 14 height 14
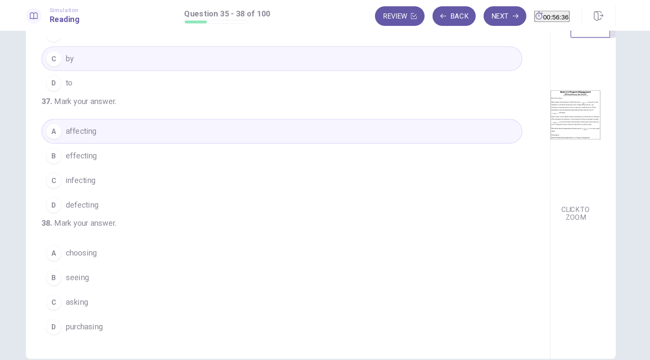
scroll to position [29, 0]
click at [113, 291] on span "purchasing" at bounding box center [117, 289] width 33 height 10
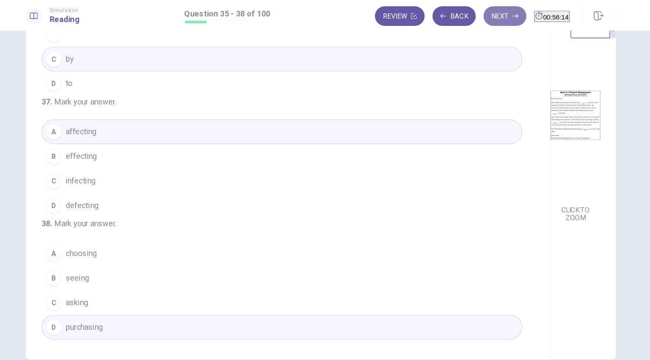
click at [468, 15] on button "Next" at bounding box center [487, 14] width 38 height 17
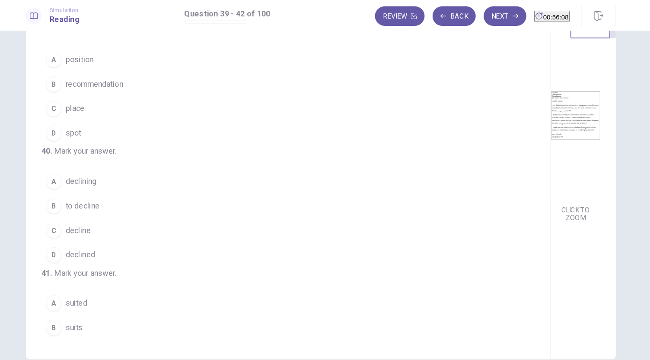
scroll to position [0, 0]
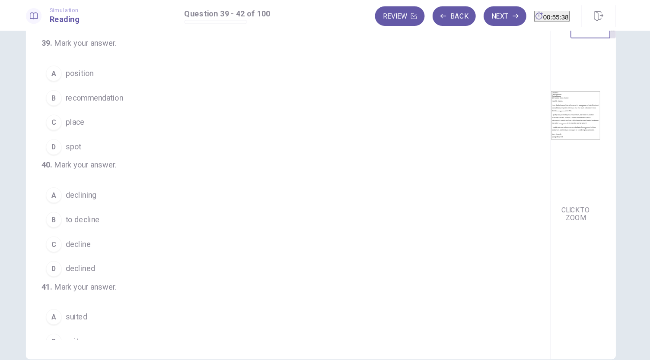
click at [113, 199] on span "to decline" at bounding box center [116, 194] width 30 height 10
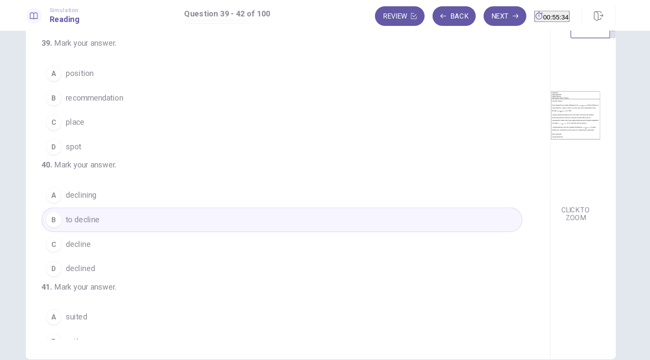
click at [131, 88] on span "recommendation" at bounding box center [126, 87] width 51 height 10
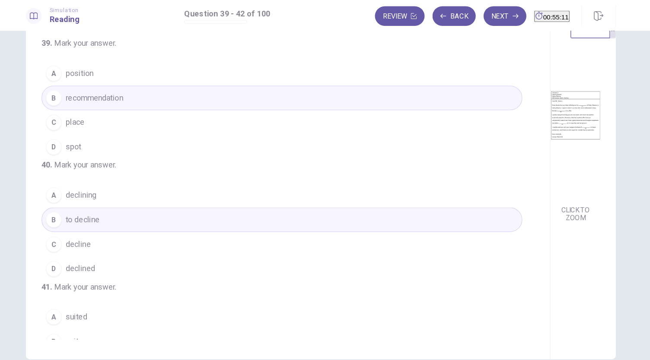
drag, startPoint x: 308, startPoint y: 142, endPoint x: 308, endPoint y: 149, distance: 7.4
click at [308, 149] on div "39 . Mark your answer. A position B recommendation C place D spot 40 . Mark you…" at bounding box center [300, 167] width 440 height 266
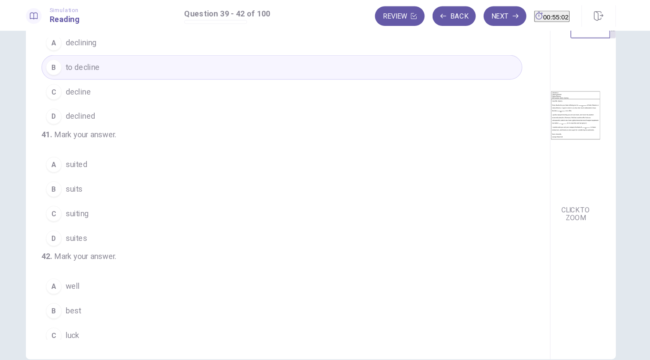
scroll to position [134, 0]
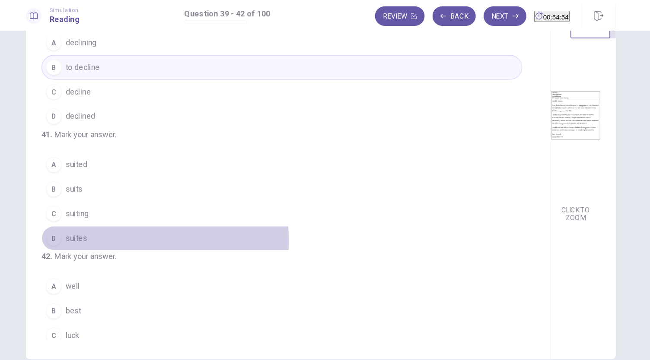
click at [119, 221] on button "D suites" at bounding box center [291, 211] width 423 height 22
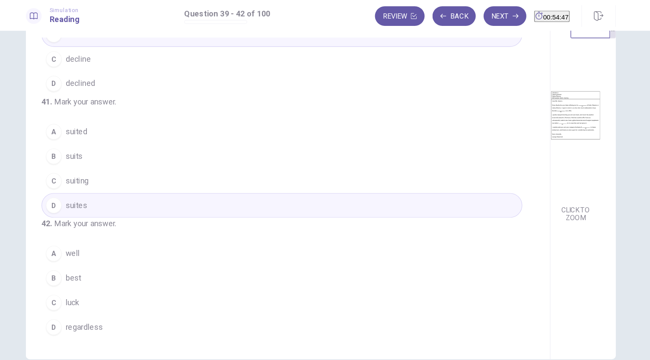
scroll to position [210, 0]
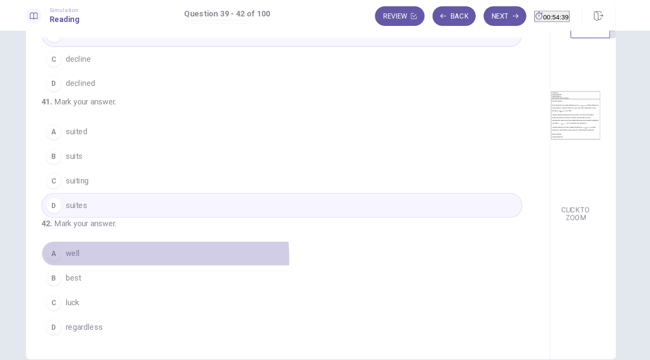
click at [115, 230] on button "A well" at bounding box center [291, 224] width 423 height 22
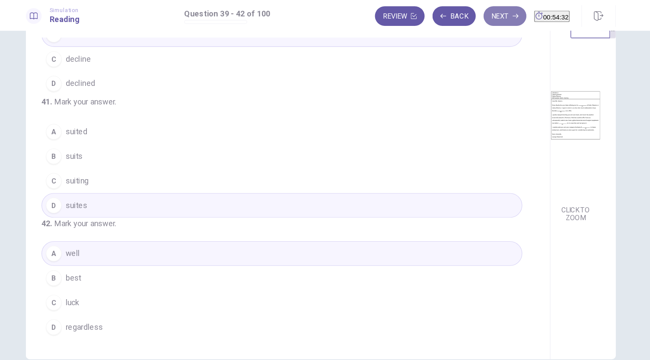
click at [471, 12] on button "Next" at bounding box center [487, 14] width 38 height 17
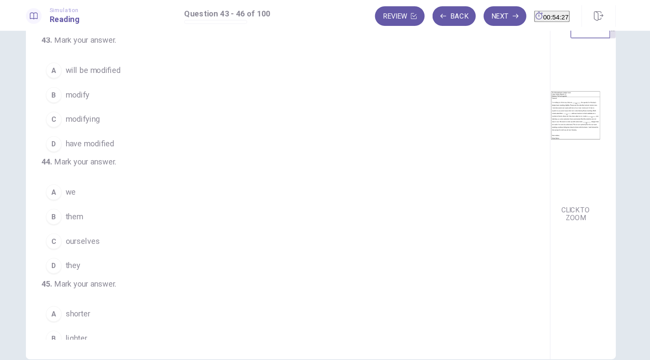
scroll to position [0, 0]
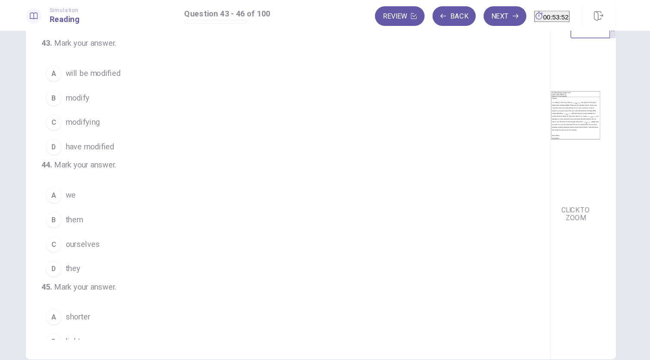
click at [121, 66] on span "will be modified" at bounding box center [125, 65] width 48 height 10
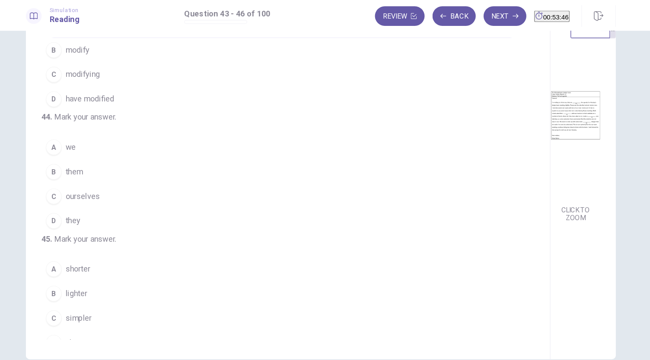
scroll to position [48, 0]
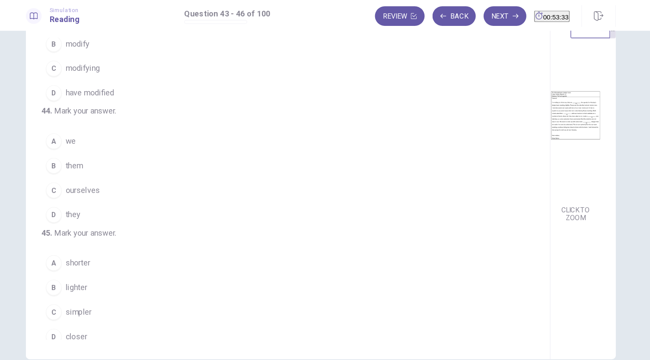
click at [130, 179] on button "C ourselves" at bounding box center [291, 168] width 423 height 22
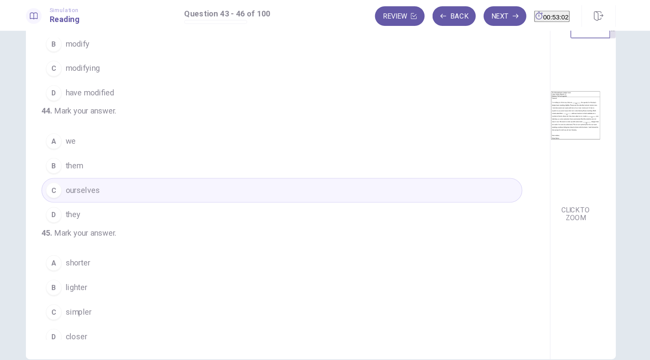
click at [124, 157] on button "B them" at bounding box center [291, 147] width 423 height 22
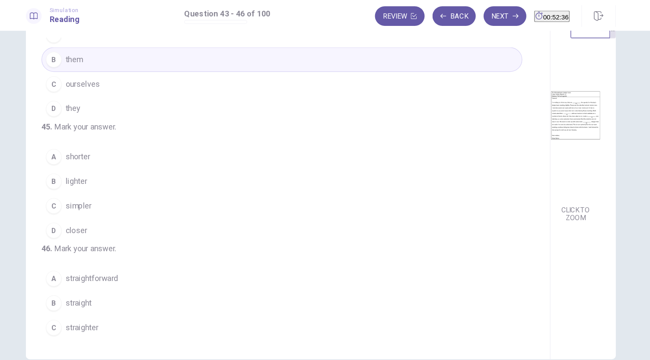
scroll to position [142, 0]
click at [120, 143] on span "shorter" at bounding box center [112, 138] width 22 height 10
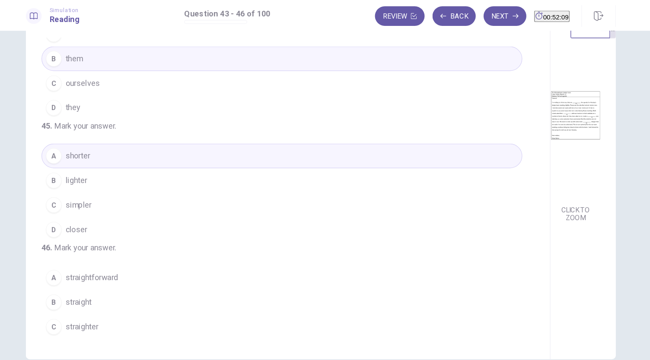
click at [116, 186] on span "simpler" at bounding box center [112, 181] width 23 height 10
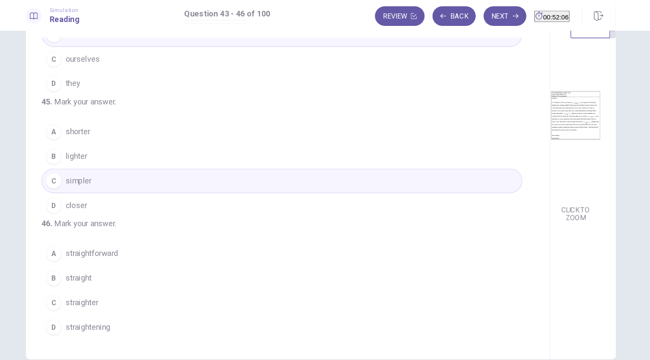
scroll to position [210, 0]
click at [119, 244] on span "straight" at bounding box center [112, 245] width 23 height 10
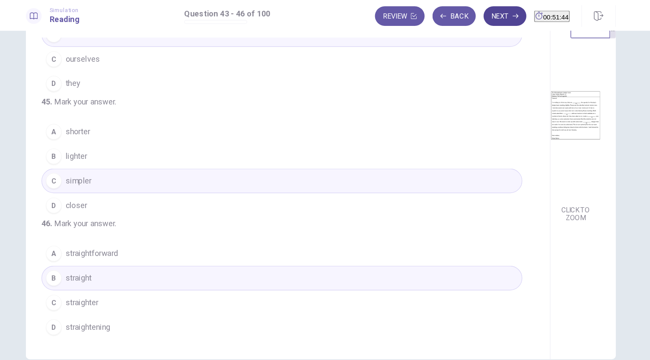
click at [468, 11] on button "Next" at bounding box center [487, 14] width 38 height 17
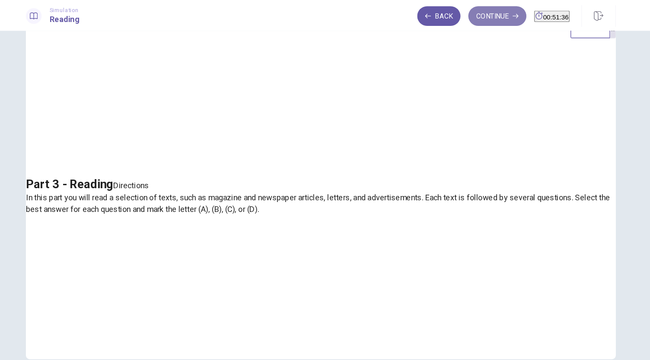
click at [470, 19] on button "Continue" at bounding box center [480, 14] width 51 height 17
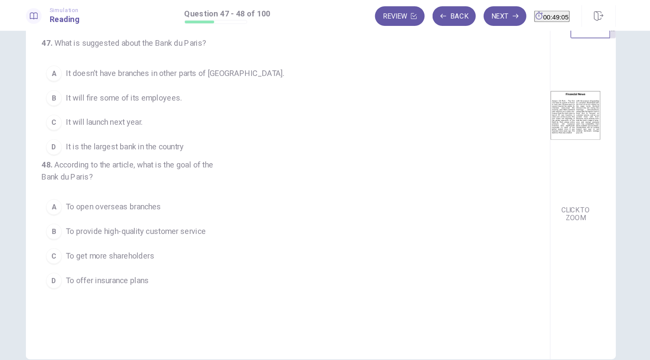
click at [86, 89] on div "B" at bounding box center [90, 87] width 14 height 14
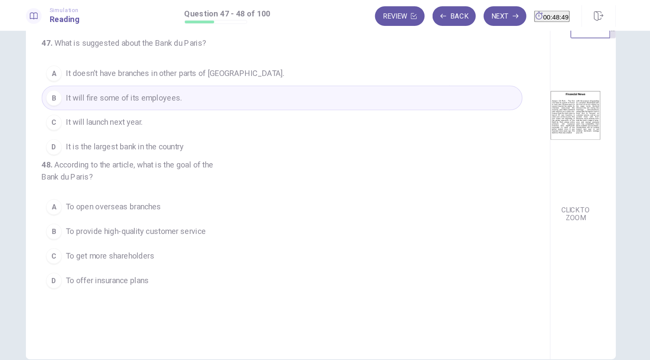
click at [89, 255] on div "D" at bounding box center [90, 248] width 14 height 14
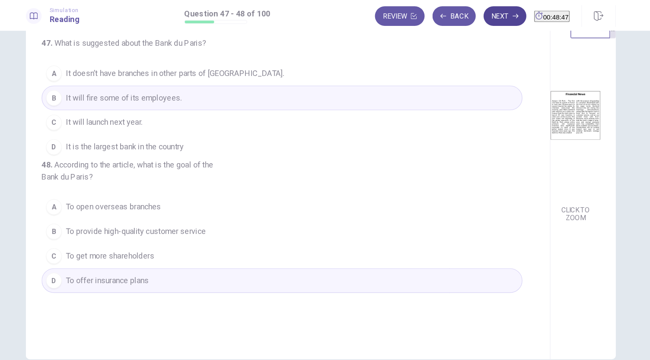
click at [468, 17] on button "Next" at bounding box center [487, 14] width 38 height 17
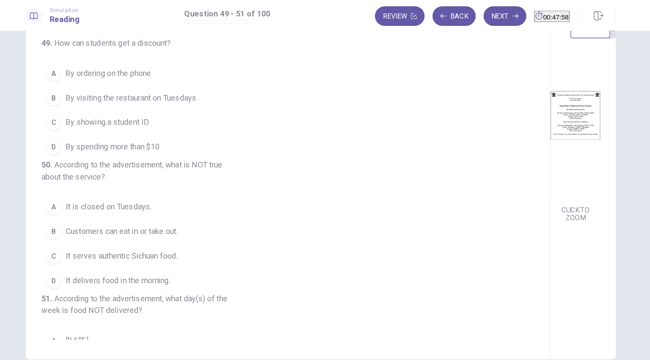
click at [85, 105] on div "C" at bounding box center [90, 109] width 14 height 14
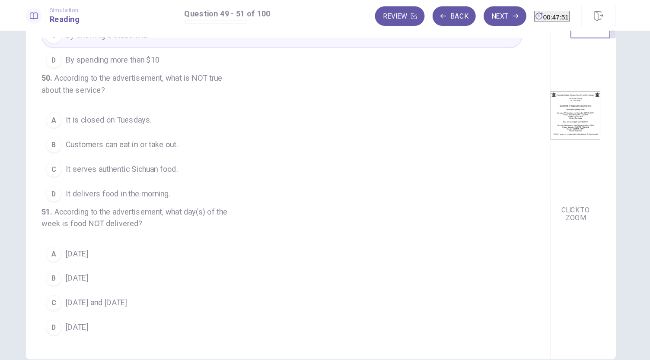
scroll to position [87, 0]
click at [318, 178] on div "49 . How can students get a discount? A By ordering on the phone B By visiting …" at bounding box center [296, 166] width 461 height 300
click at [89, 135] on div "B" at bounding box center [90, 128] width 14 height 14
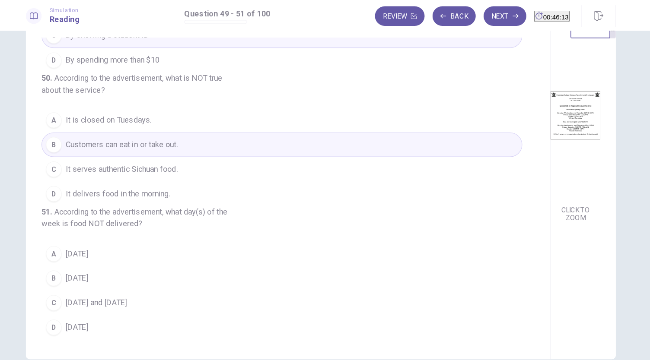
scroll to position [107, 0]
click at [86, 229] on div "A" at bounding box center [90, 224] width 14 height 14
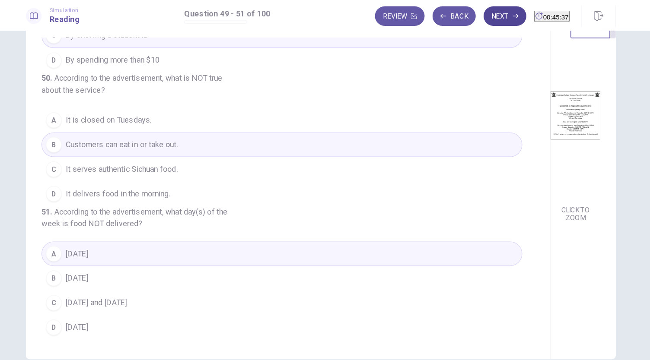
click at [468, 12] on button "Next" at bounding box center [487, 14] width 38 height 17
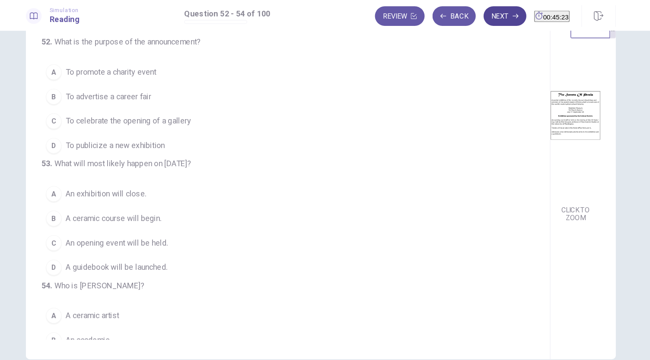
scroll to position [0, 0]
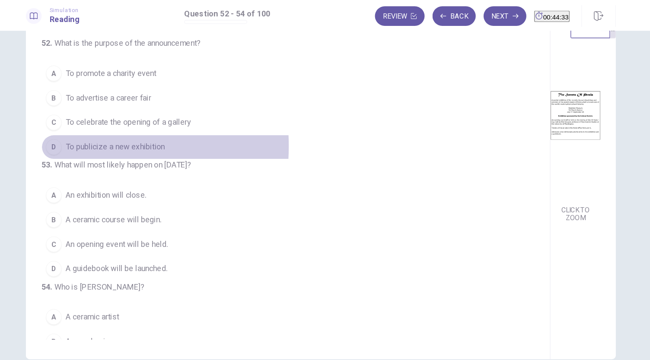
click at [91, 128] on div "D" at bounding box center [90, 130] width 14 height 14
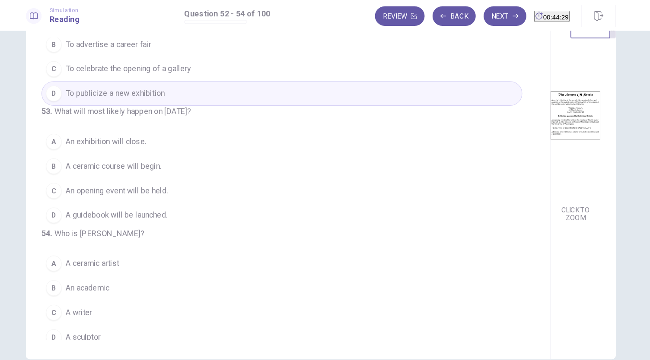
scroll to position [47, 0]
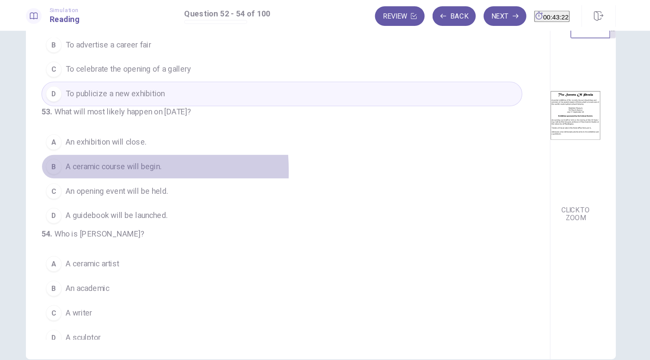
click at [91, 154] on div "B" at bounding box center [90, 147] width 14 height 14
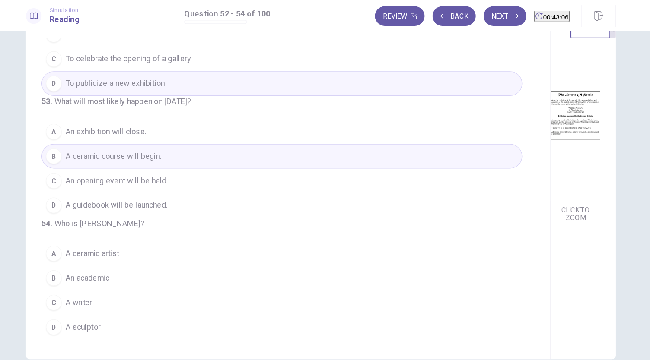
scroll to position [86, 0]
click at [91, 249] on div "B" at bounding box center [90, 246] width 14 height 14
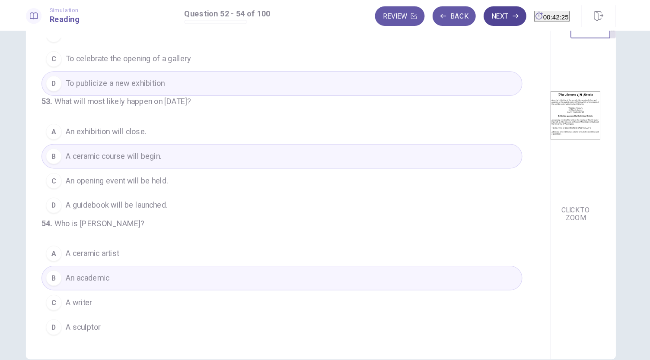
click at [468, 16] on button "Next" at bounding box center [487, 14] width 38 height 17
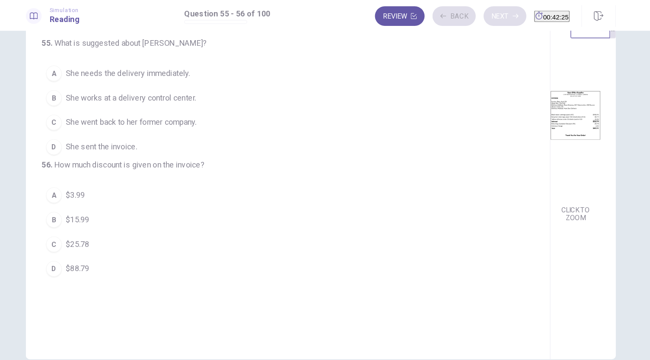
scroll to position [0, 0]
click at [92, 223] on div "C" at bounding box center [90, 216] width 14 height 14
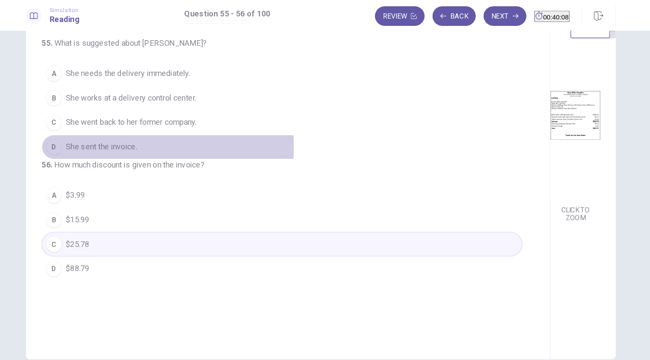
click at [88, 129] on div "D" at bounding box center [90, 130] width 14 height 14
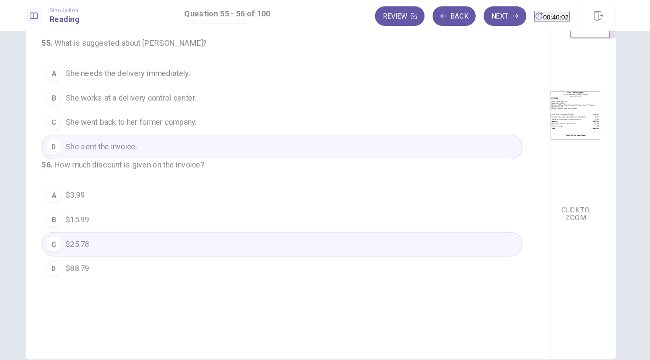
click at [190, 114] on button "C She went back to her former company." at bounding box center [291, 109] width 423 height 22
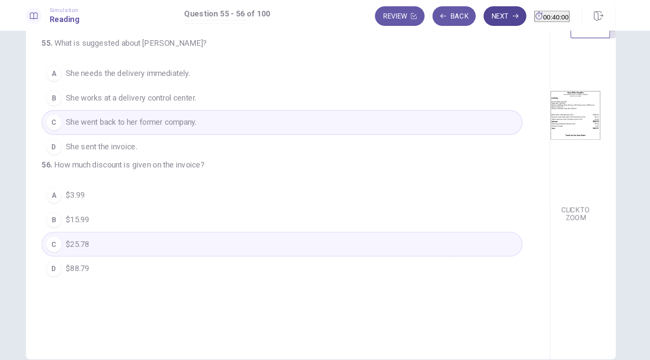
click at [468, 16] on button "Next" at bounding box center [487, 14] width 38 height 17
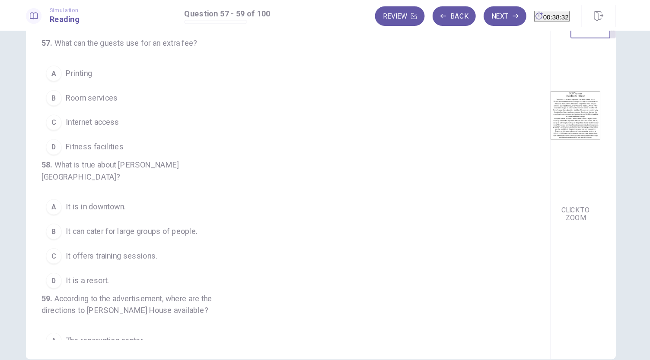
click at [90, 205] on div "B" at bounding box center [90, 205] width 14 height 14
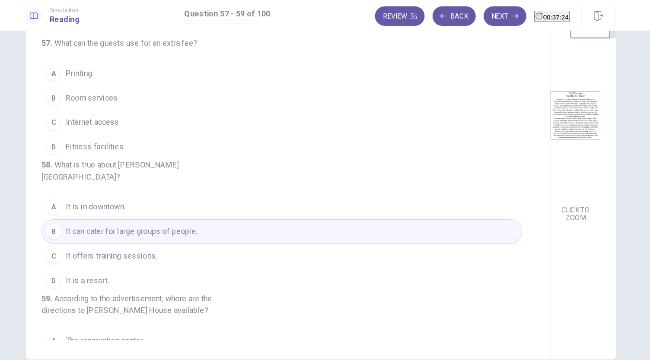
click at [87, 106] on div "C" at bounding box center [90, 109] width 14 height 14
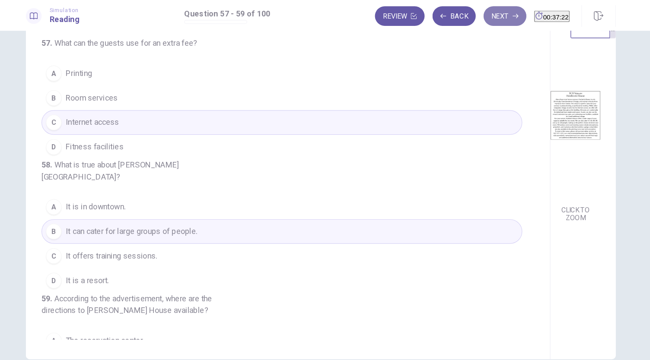
click at [494, 13] on icon "button" at bounding box center [496, 14] width 5 height 5
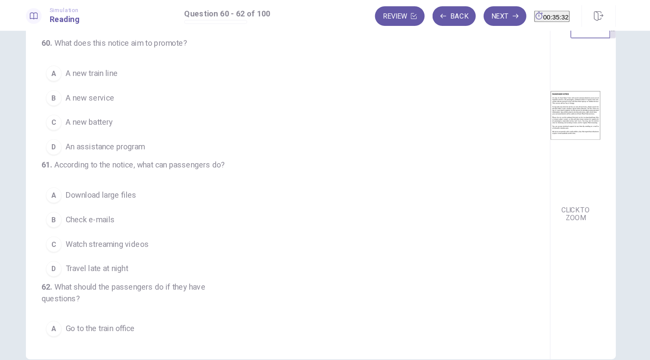
click at [129, 64] on span "A new train line" at bounding box center [124, 65] width 46 height 10
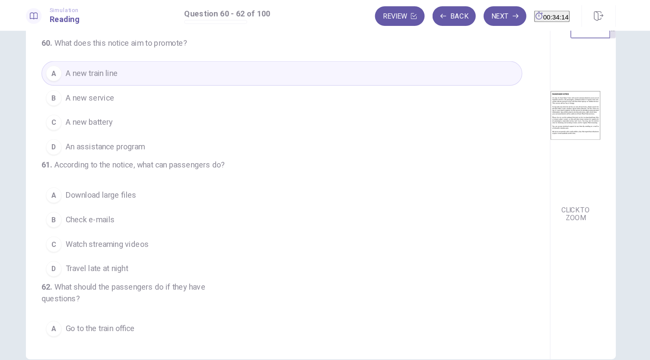
click at [143, 205] on button "B Check e-mails" at bounding box center [291, 194] width 423 height 22
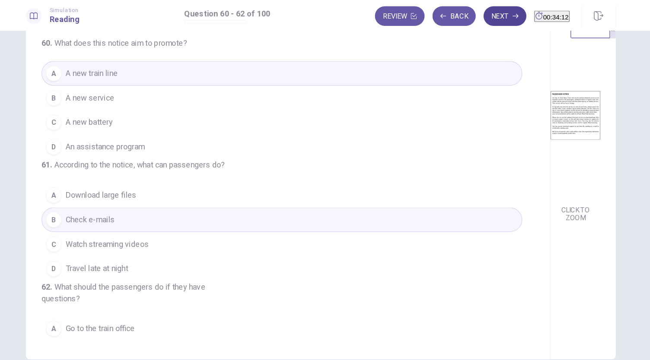
click at [468, 16] on button "Next" at bounding box center [487, 14] width 38 height 17
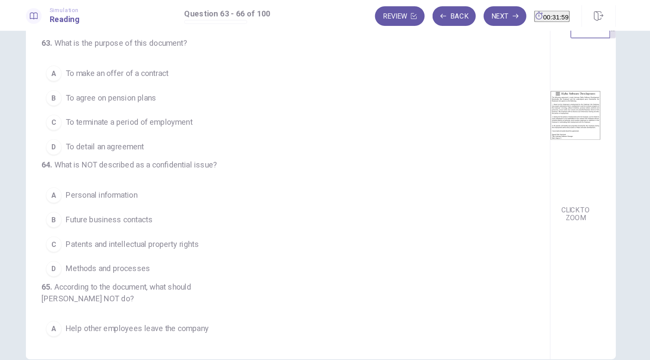
click at [139, 131] on span "To detail an agreement" at bounding box center [135, 130] width 69 height 10
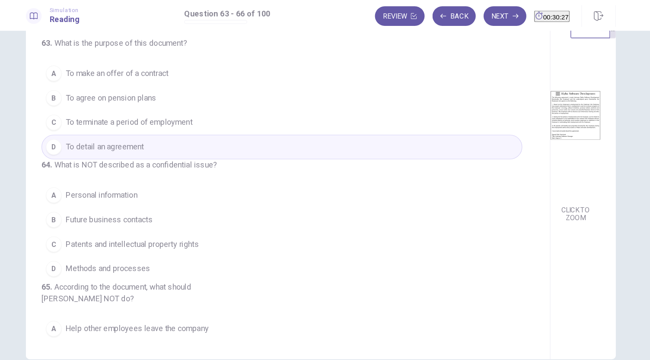
click at [137, 221] on span "Patents and intellectual property rights" at bounding box center [159, 215] width 117 height 10
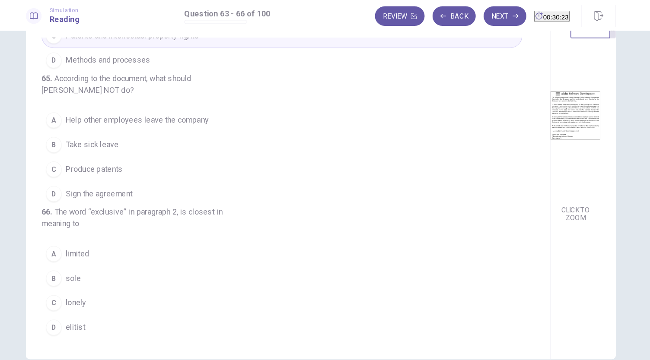
scroll to position [231, 0]
click at [435, 16] on button "Back" at bounding box center [442, 14] width 38 height 17
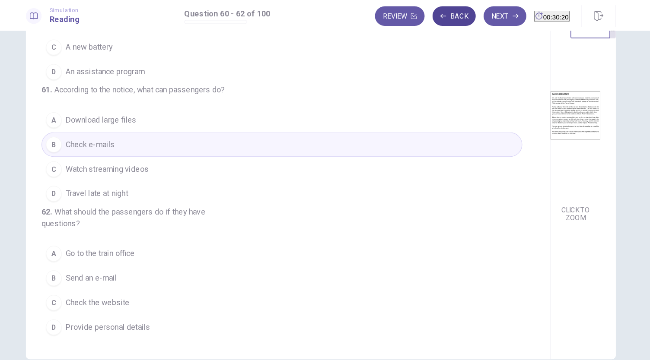
scroll to position [30, 0]
click at [93, 227] on div "A" at bounding box center [90, 223] width 14 height 14
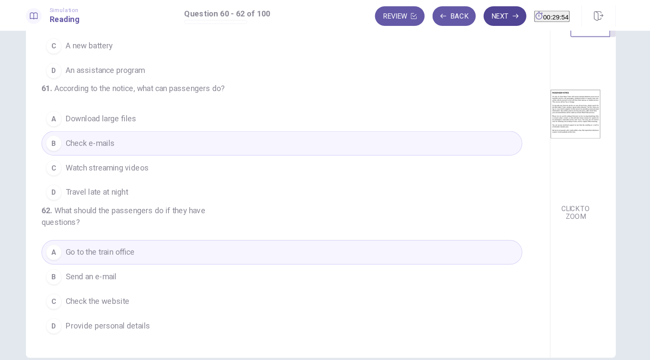
click at [468, 15] on button "Next" at bounding box center [487, 14] width 38 height 17
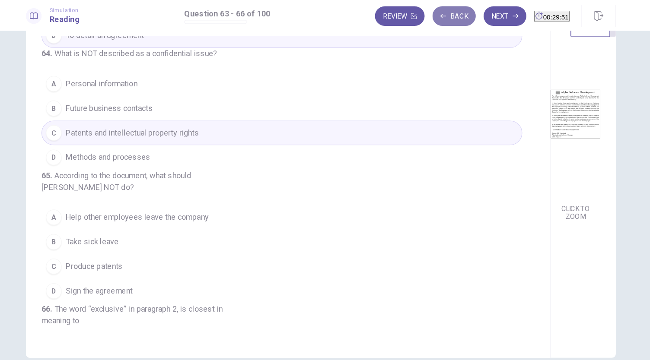
click at [439, 13] on button "Back" at bounding box center [442, 14] width 38 height 17
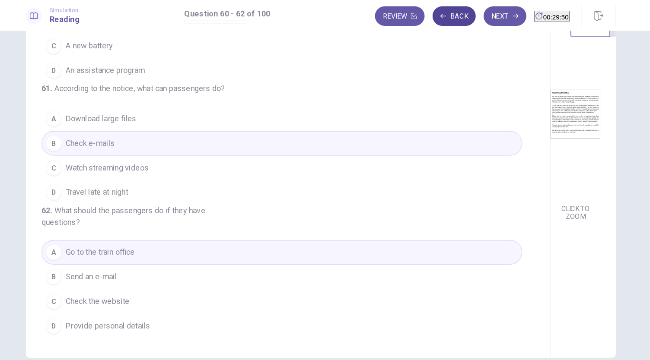
click at [439, 13] on button "Back" at bounding box center [442, 14] width 38 height 17
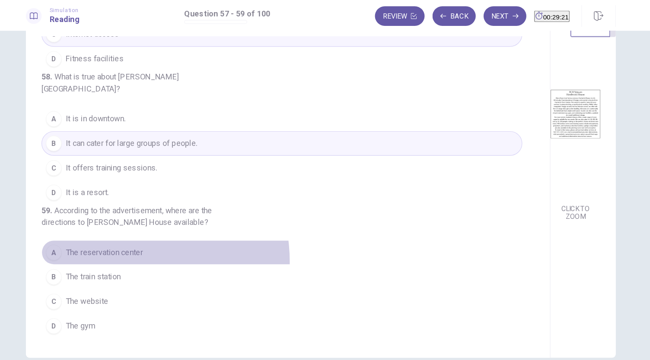
click at [145, 232] on button "A The reservation center" at bounding box center [291, 223] width 423 height 22
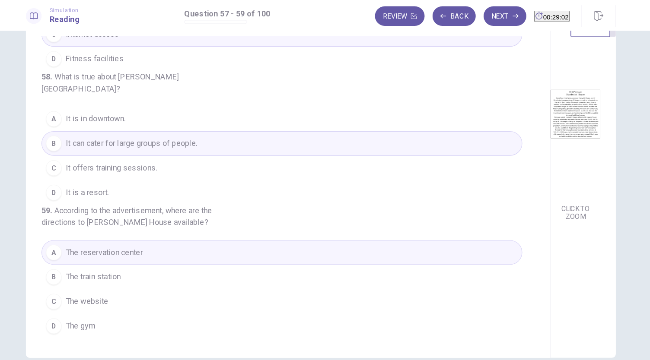
click at [136, 269] on button "C The website" at bounding box center [291, 266] width 423 height 22
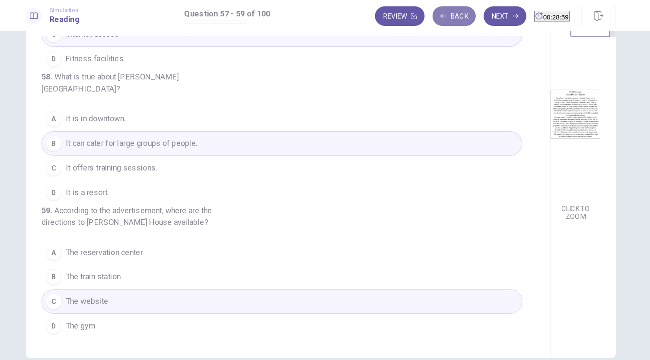
click at [430, 10] on button "Back" at bounding box center [442, 14] width 38 height 17
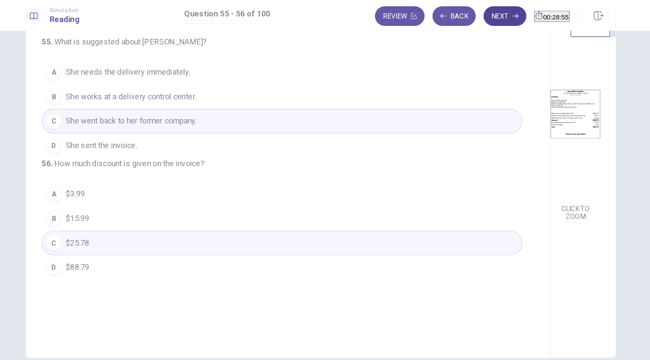
click at [468, 14] on button "Next" at bounding box center [487, 14] width 38 height 17
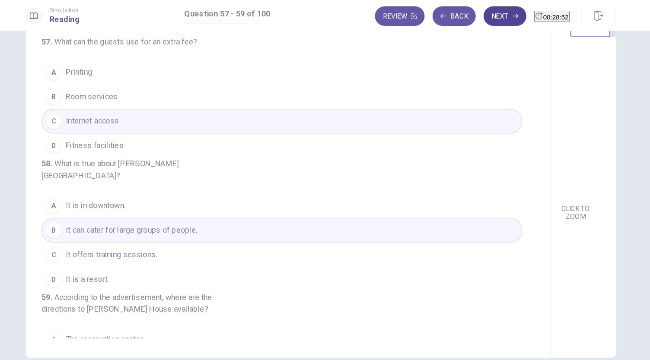
scroll to position [97, 0]
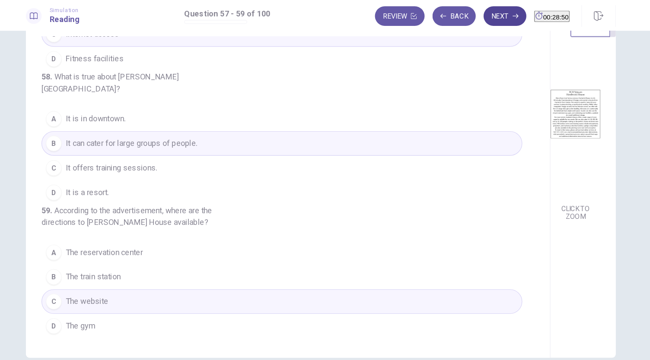
click at [468, 15] on button "Next" at bounding box center [487, 14] width 38 height 17
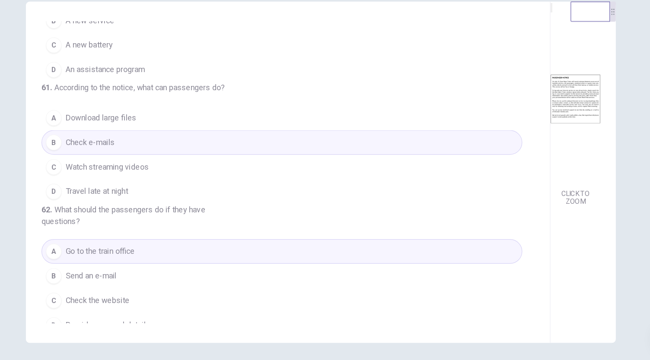
scroll to position [0, 0]
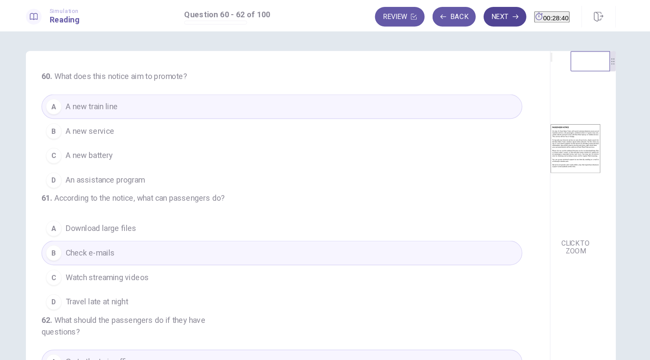
click at [468, 14] on button "Next" at bounding box center [487, 14] width 38 height 17
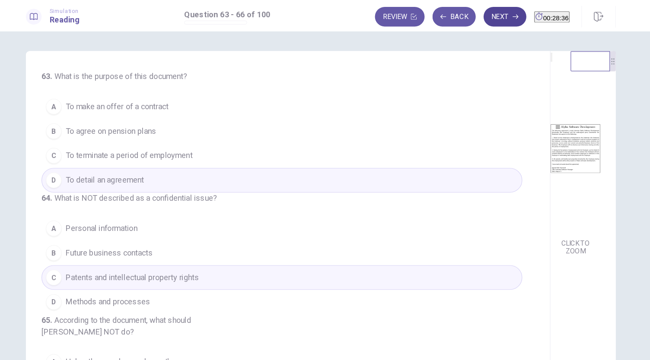
click at [468, 14] on button "Next" at bounding box center [487, 14] width 38 height 17
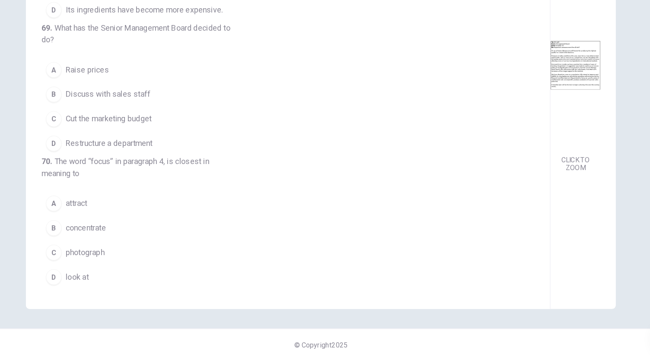
scroll to position [241, 0]
click at [94, 227] on button "A attract" at bounding box center [291, 223] width 423 height 22
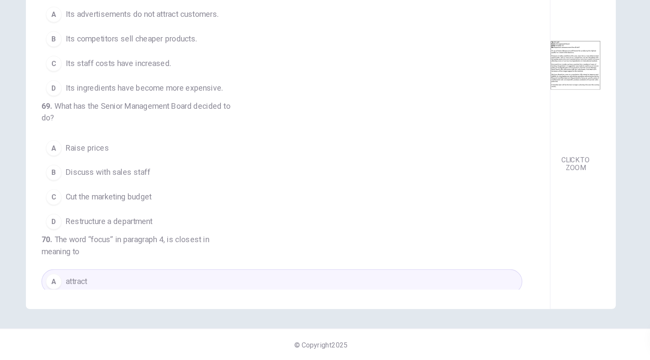
scroll to position [128, 0]
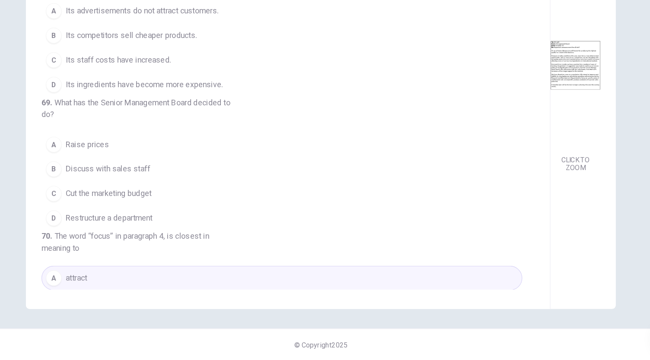
click at [96, 203] on button "B Discuss with sales staff" at bounding box center [291, 193] width 423 height 22
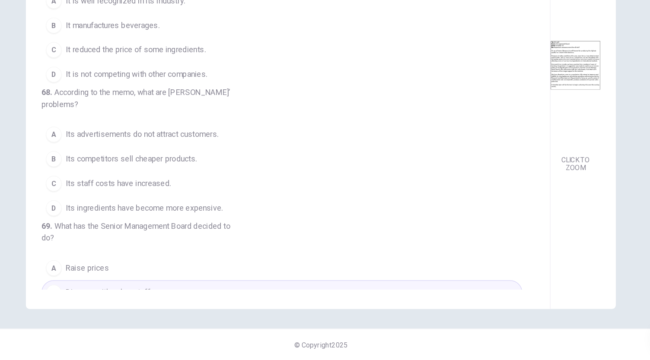
scroll to position [14, 0]
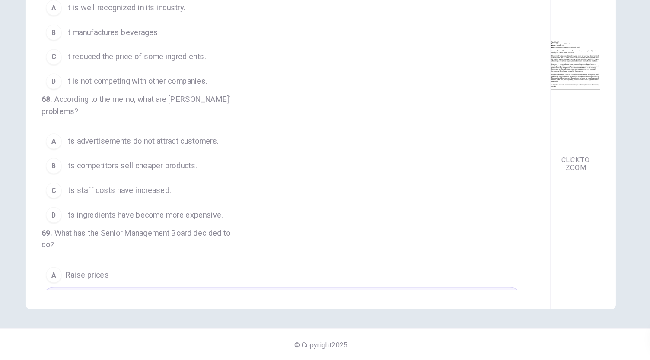
click at [90, 196] on div "B" at bounding box center [90, 189] width 14 height 14
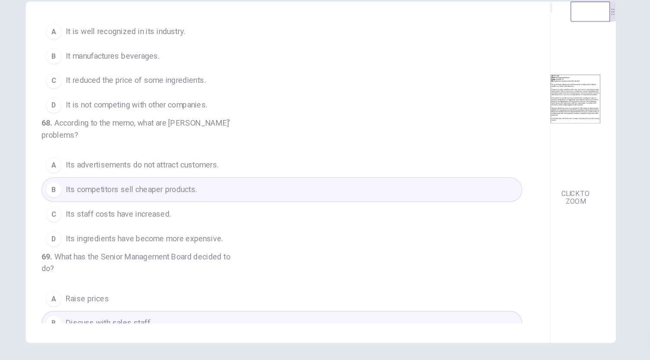
scroll to position [27, 0]
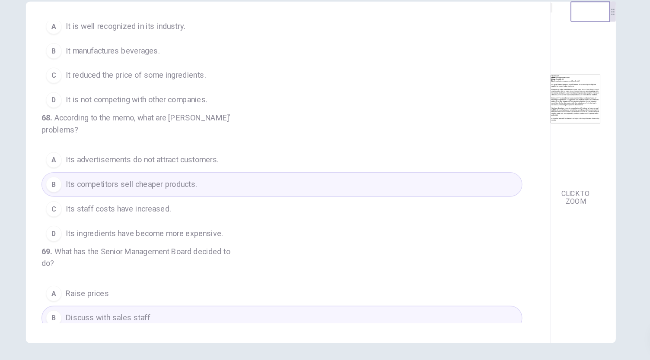
drag, startPoint x: 316, startPoint y: 180, endPoint x: 314, endPoint y: 194, distance: 13.9
click at [314, 194] on div "67 . What is stated about [PERSON_NAME]? A It is well recognized in its industr…" at bounding box center [296, 195] width 461 height 300
click at [225, 255] on span "Its ingredients have become more expensive." at bounding box center [170, 249] width 138 height 10
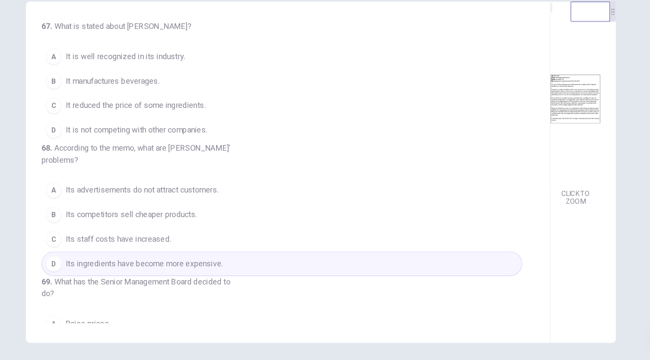
scroll to position [0, 0]
click at [230, 137] on button "C It reduced the price of some ingredients." at bounding box center [291, 137] width 423 height 22
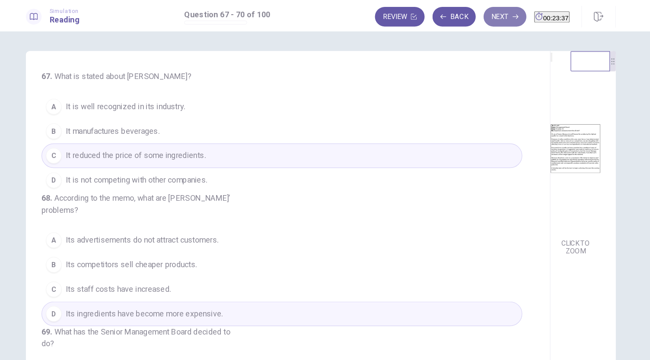
click at [468, 14] on button "Next" at bounding box center [487, 14] width 38 height 17
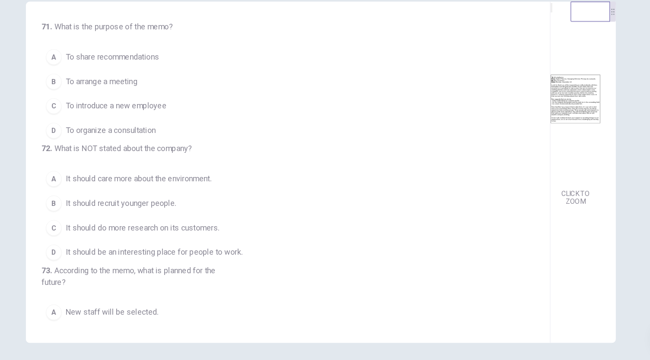
click at [176, 140] on span "To introduce a new employee" at bounding box center [145, 137] width 89 height 10
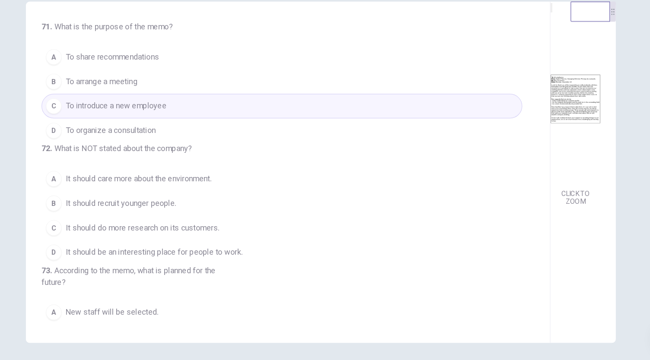
click at [151, 249] on span "It should do more research on its customers." at bounding box center [168, 244] width 135 height 10
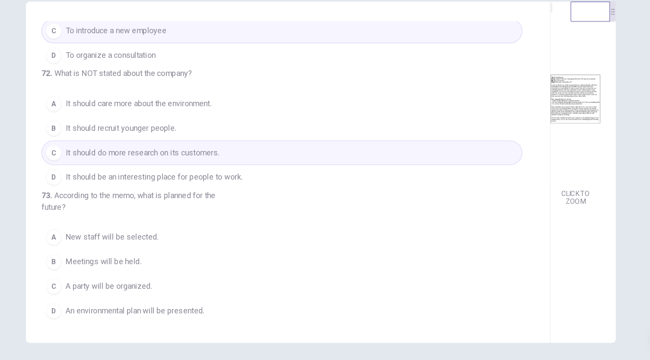
scroll to position [97, 0]
click at [173, 301] on span "A party will be organized." at bounding box center [139, 295] width 76 height 10
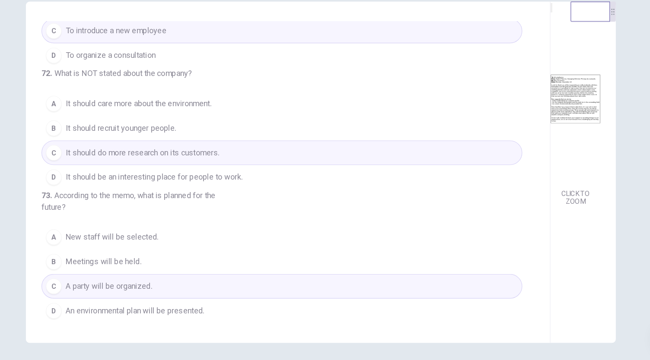
click at [184, 318] on span "An environmental plan will be presented." at bounding box center [162, 317] width 122 height 10
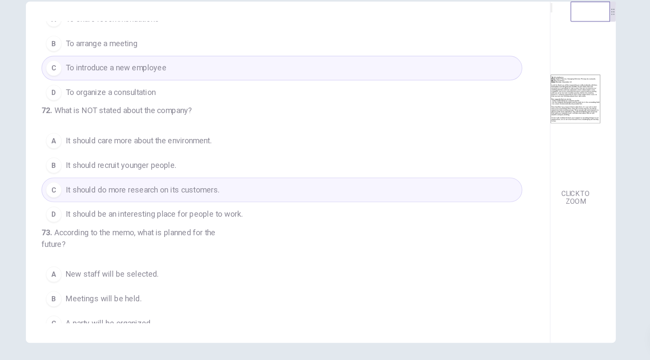
scroll to position [0, 0]
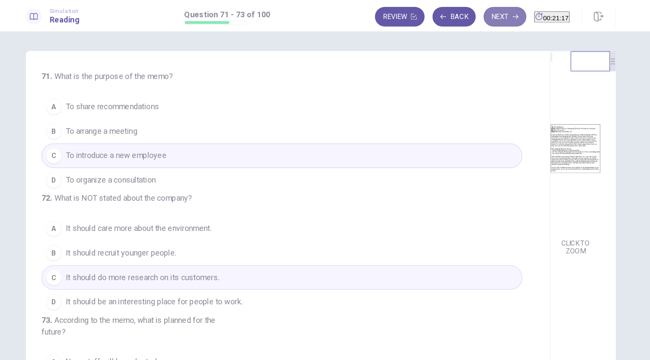
click at [472, 19] on button "Next" at bounding box center [487, 14] width 38 height 17
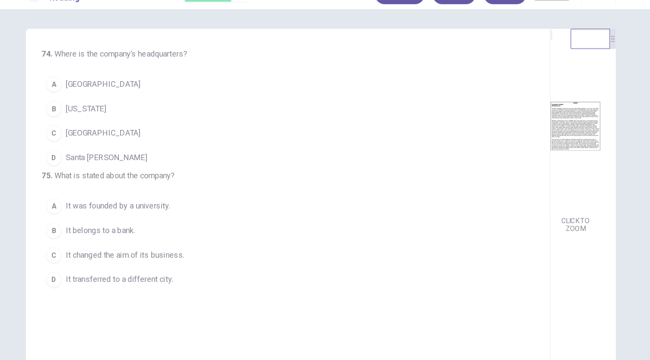
click at [119, 161] on span "Santa [PERSON_NAME]" at bounding box center [137, 158] width 72 height 10
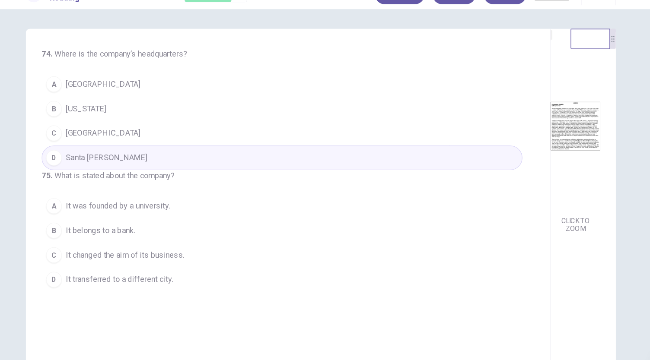
click at [187, 249] on span "It changed the aim of its business." at bounding box center [153, 244] width 104 height 10
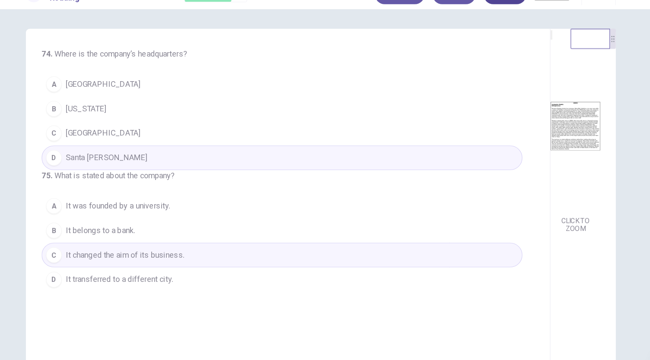
click at [475, 22] on button "Next" at bounding box center [487, 14] width 38 height 17
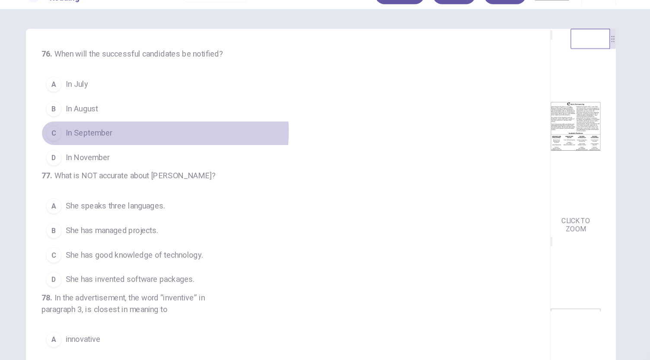
click at [144, 134] on button "C In September" at bounding box center [291, 137] width 423 height 22
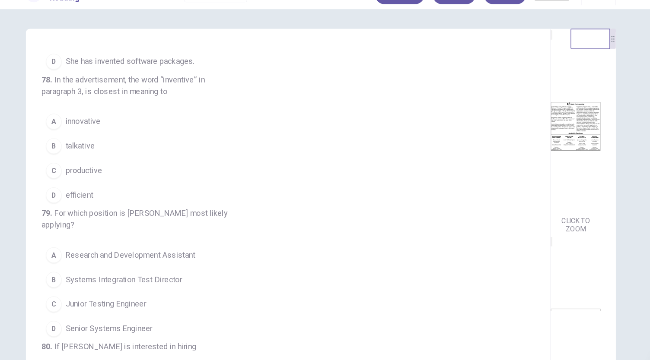
scroll to position [192, 0]
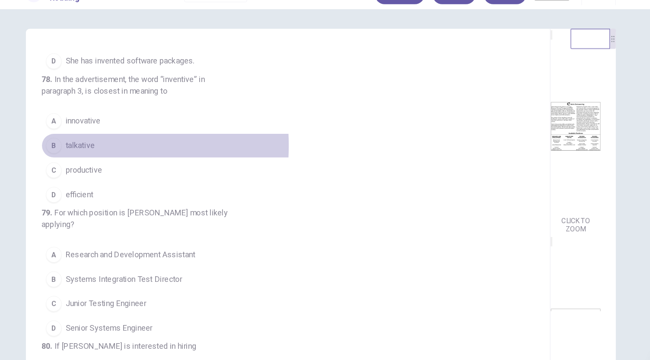
click at [92, 155] on div "B" at bounding box center [90, 148] width 14 height 14
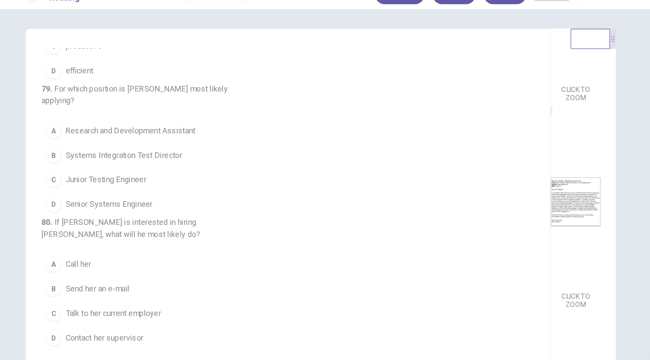
scroll to position [364, 0]
click at [178, 298] on span "Talk to her current employer" at bounding box center [143, 295] width 84 height 10
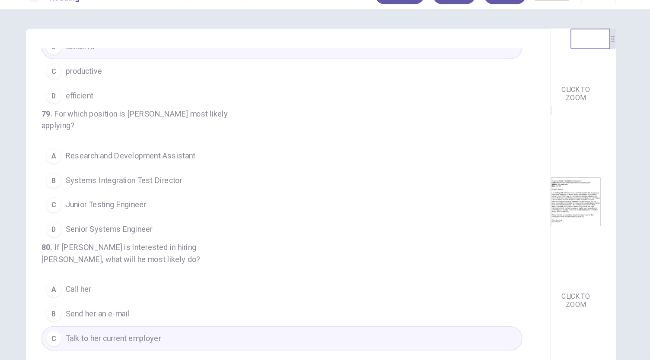
scroll to position [278, 0]
click at [164, 228] on span "Senior Systems Engineer" at bounding box center [139, 222] width 77 height 10
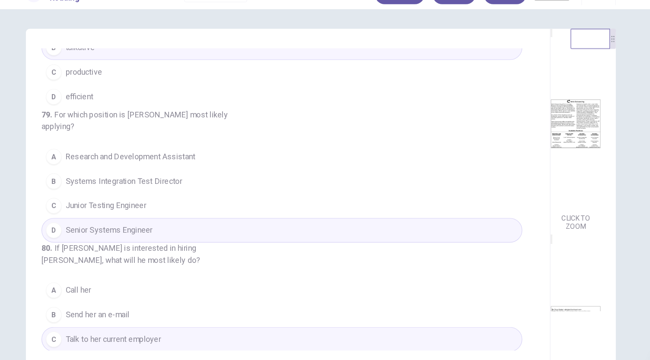
scroll to position [0, 0]
click at [471, 24] on div "Simulation Reading Question 76 - 80 of 100 Review Back Next 00:14:10" at bounding box center [325, 14] width 650 height 28
click at [471, 21] on button "Next" at bounding box center [487, 14] width 38 height 17
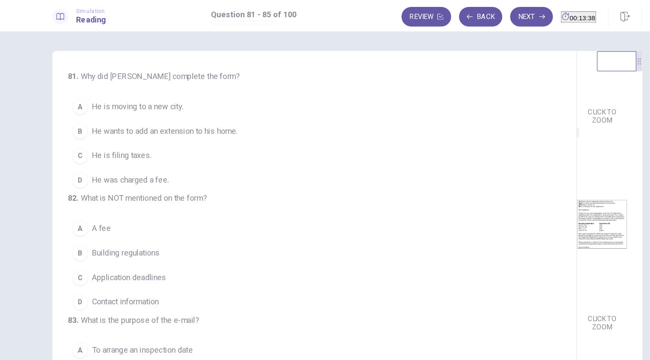
scroll to position [129, 0]
click at [117, 140] on span "He is filing taxes." at bounding box center [127, 137] width 52 height 10
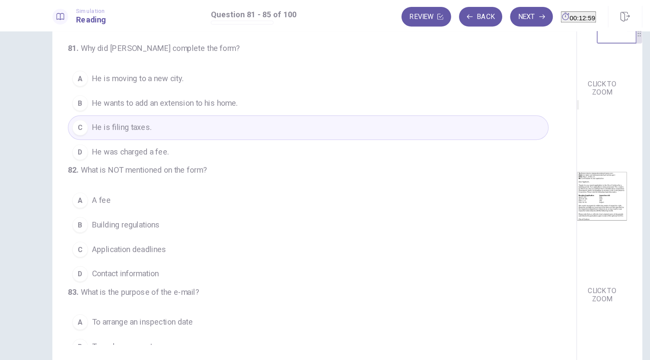
scroll to position [25, 0]
click at [128, 246] on span "Contact information" at bounding box center [130, 241] width 59 height 10
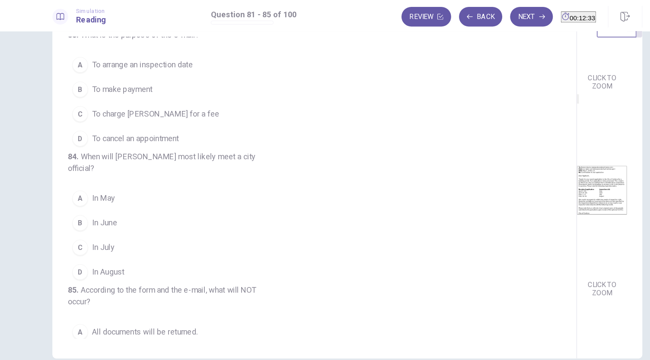
scroll to position [121, 0]
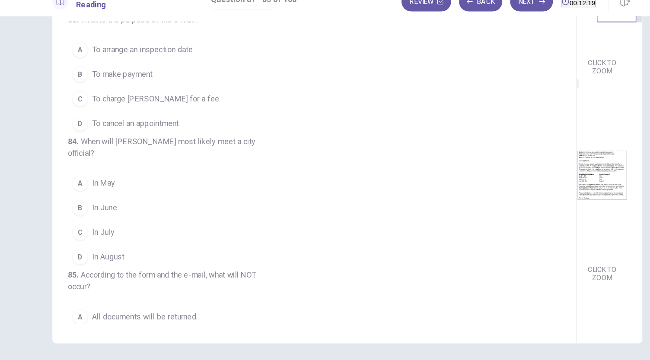
click at [91, 86] on div "B" at bounding box center [90, 79] width 14 height 14
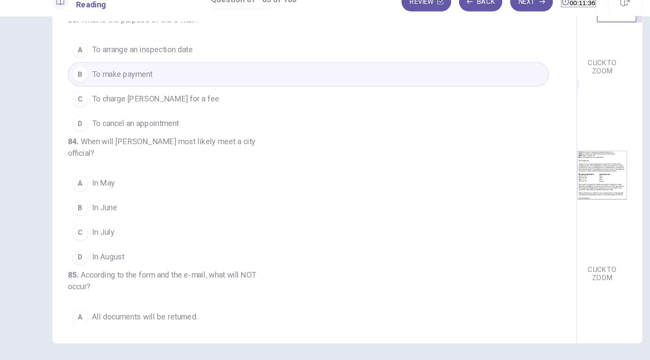
click at [91, 182] on div "A" at bounding box center [90, 175] width 14 height 14
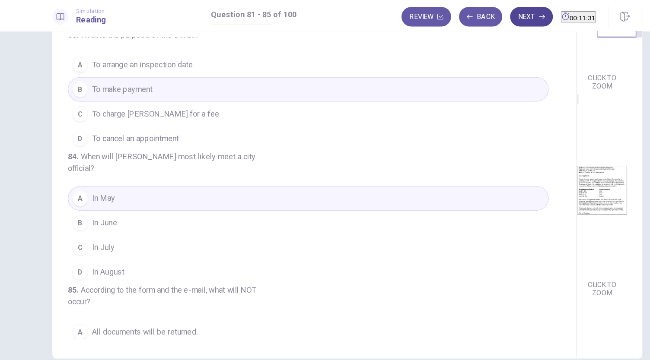
click at [475, 16] on button "Next" at bounding box center [487, 14] width 38 height 17
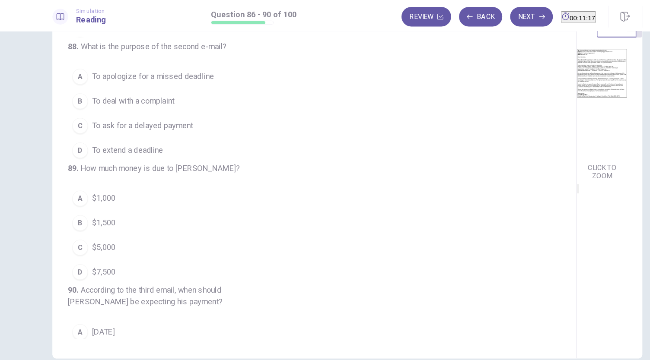
scroll to position [65, 0]
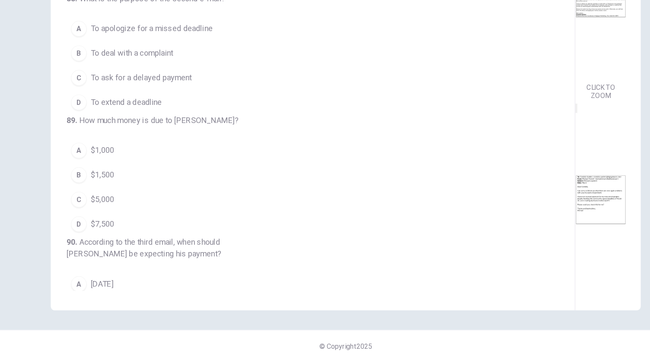
click at [151, 116] on span "To ask for a delayed payment" at bounding box center [145, 110] width 89 height 10
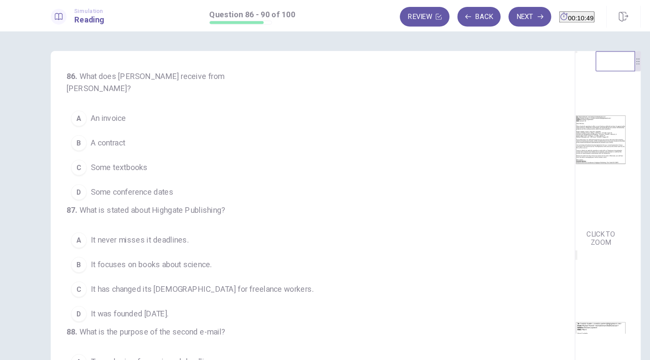
scroll to position [8, 0]
click at [127, 142] on span "Some textbooks" at bounding box center [126, 147] width 50 height 10
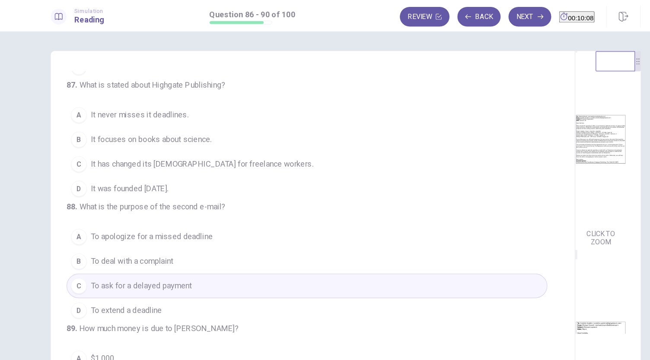
scroll to position [112, 0]
click at [175, 127] on span "It focuses on books about science." at bounding box center [154, 121] width 106 height 10
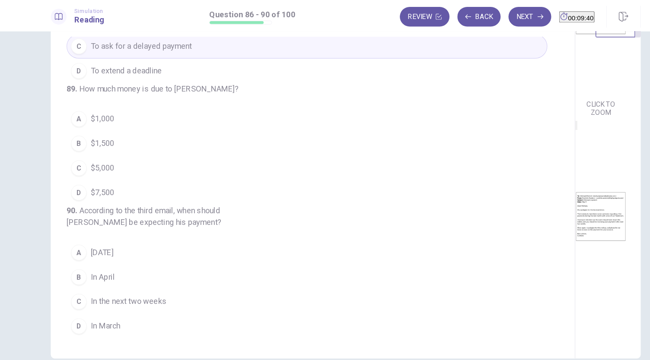
scroll to position [318, 0]
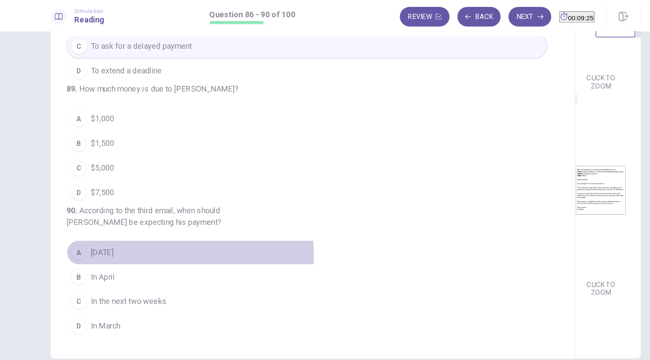
click at [94, 226] on div "A" at bounding box center [90, 223] width 14 height 14
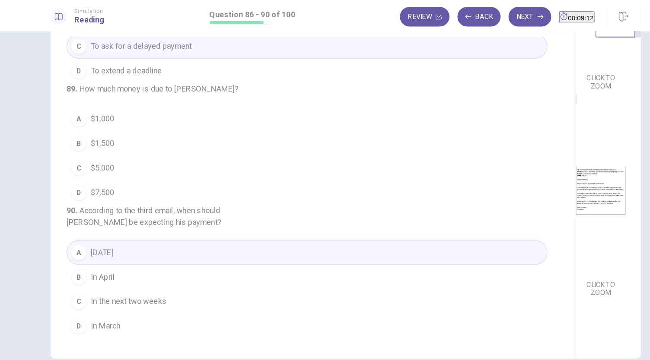
click at [119, 271] on span "In the next two weeks" at bounding box center [134, 266] width 67 height 10
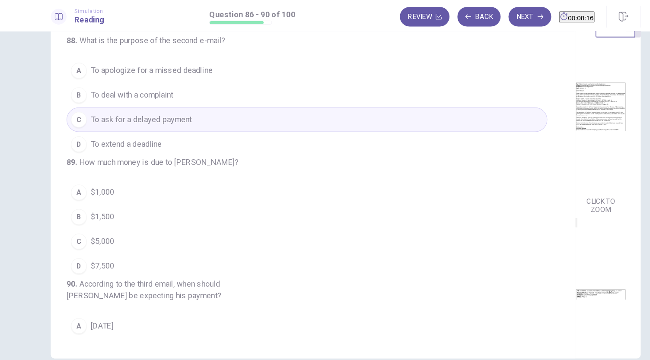
scroll to position [5, 0]
click at [90, 198] on div "B" at bounding box center [90, 191] width 14 height 14
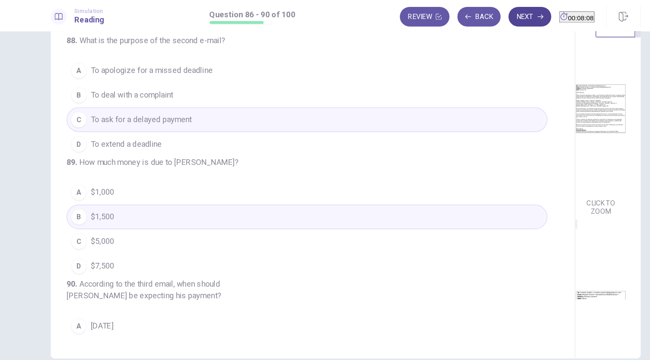
click at [469, 13] on button "Next" at bounding box center [487, 14] width 38 height 17
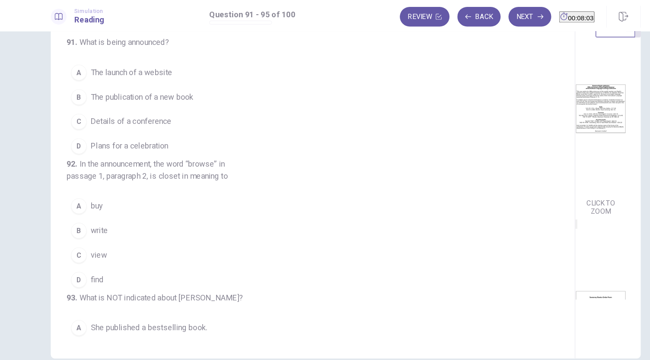
scroll to position [0, 0]
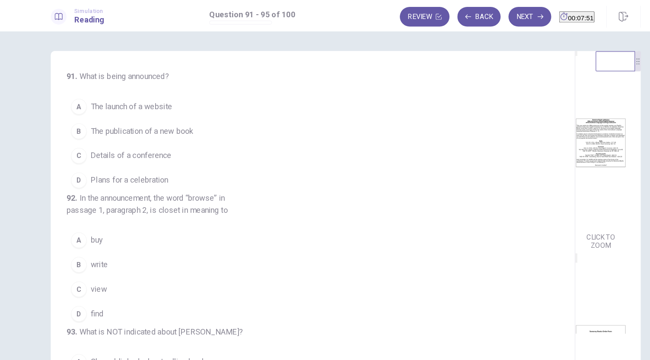
click at [87, 115] on div "B" at bounding box center [90, 115] width 14 height 14
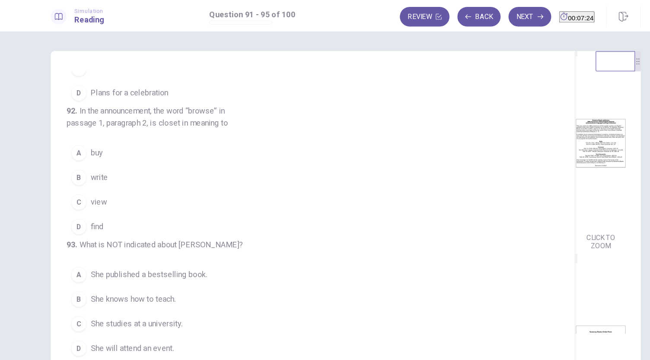
scroll to position [4, 0]
click at [89, 206] on div "D" at bounding box center [90, 199] width 14 height 14
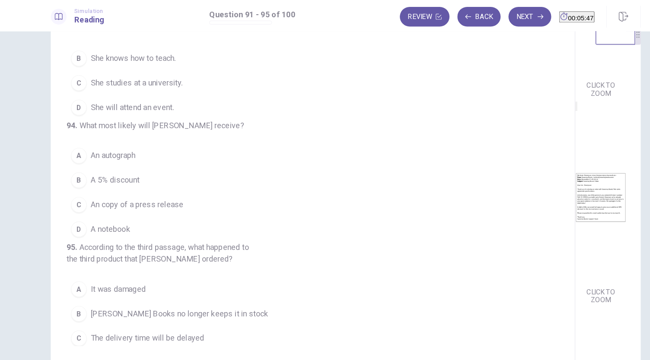
scroll to position [316, 0]
click at [96, 213] on button "D A notebook" at bounding box center [291, 202] width 423 height 22
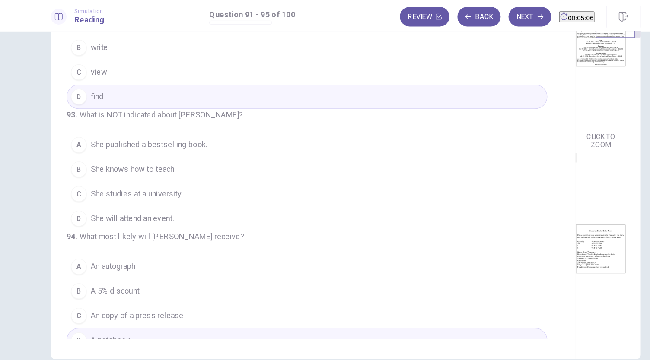
scroll to position [30, 0]
click at [92, 134] on div "A" at bounding box center [90, 127] width 14 height 14
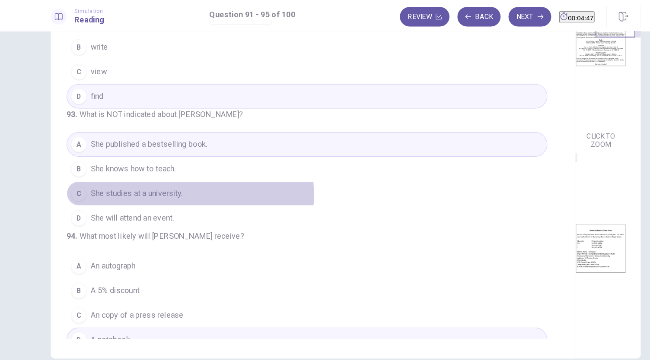
click at [94, 177] on div "C" at bounding box center [90, 170] width 14 height 14
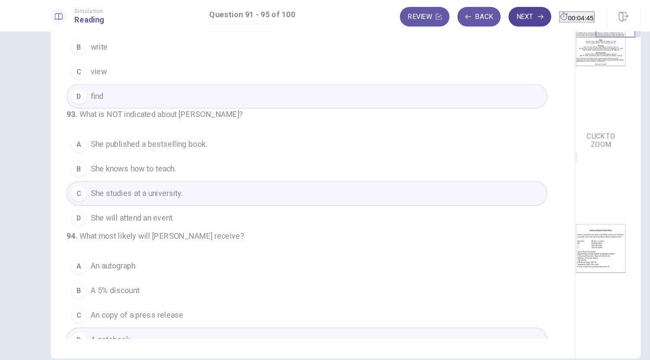
click at [468, 19] on button "Next" at bounding box center [487, 14] width 38 height 17
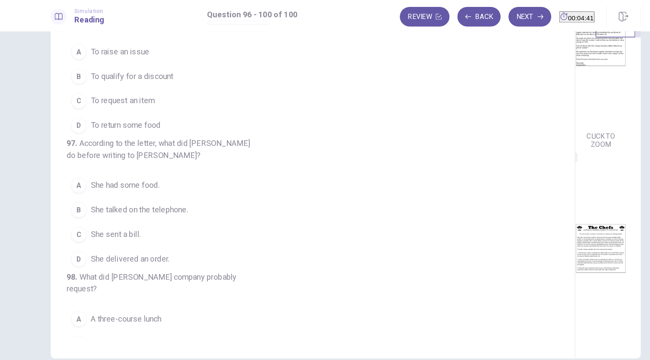
scroll to position [0, 0]
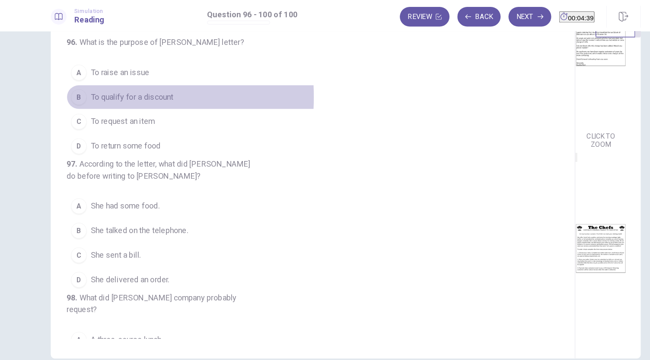
click at [90, 85] on div "B" at bounding box center [90, 86] width 14 height 14
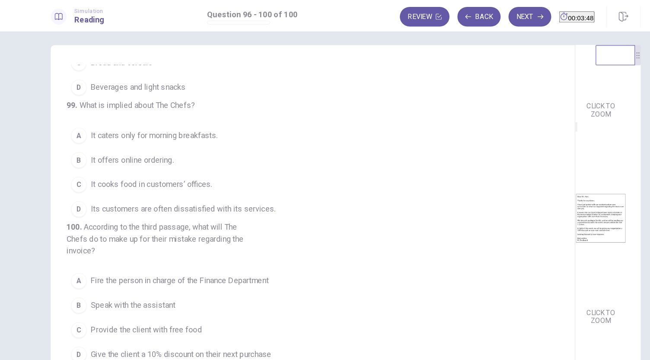
scroll to position [30, 0]
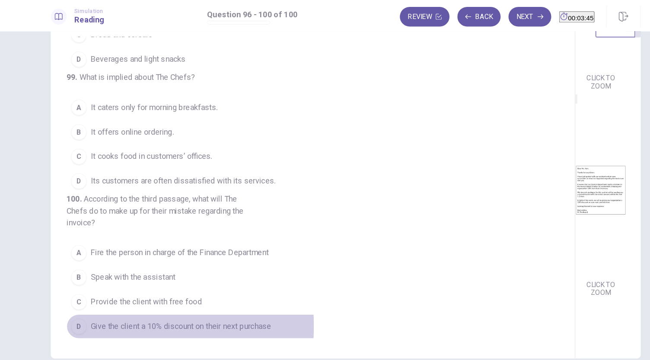
click at [86, 287] on div "D" at bounding box center [90, 288] width 14 height 14
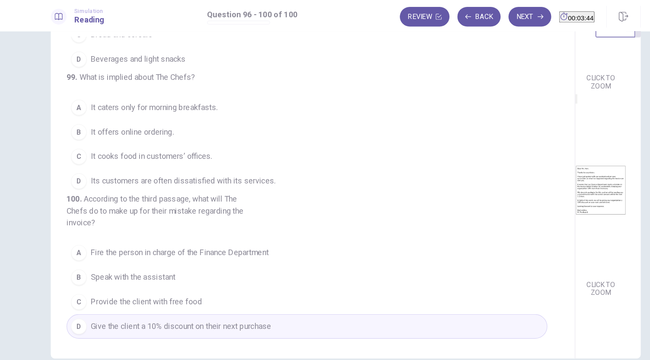
click at [86, 131] on div "C" at bounding box center [90, 138] width 14 height 14
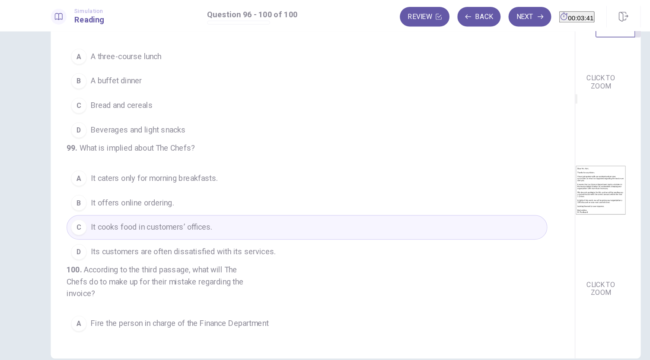
scroll to position [242, 0]
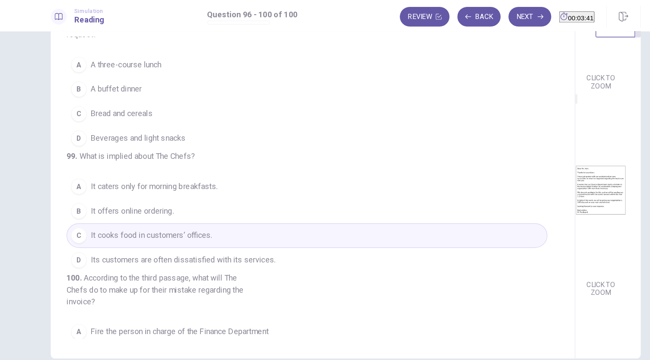
click at [87, 86] on div "B" at bounding box center [90, 79] width 14 height 14
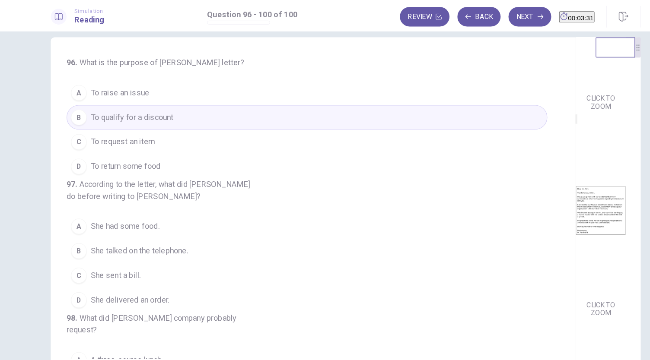
scroll to position [16, 0]
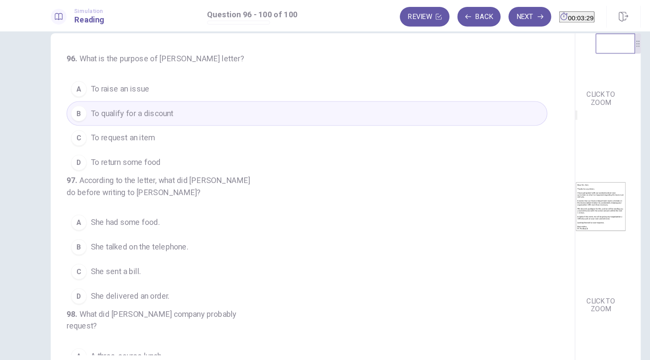
click at [101, 244] on span "She sent a bill." at bounding box center [123, 239] width 44 height 10
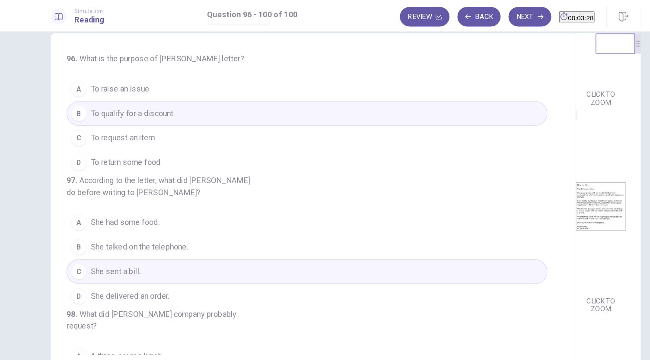
scroll to position [0, 0]
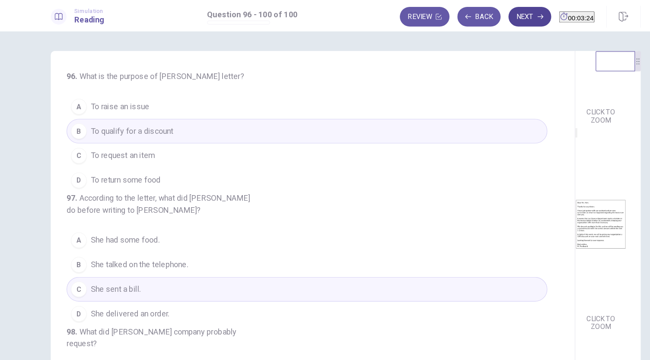
click at [477, 10] on button "Next" at bounding box center [487, 14] width 38 height 17
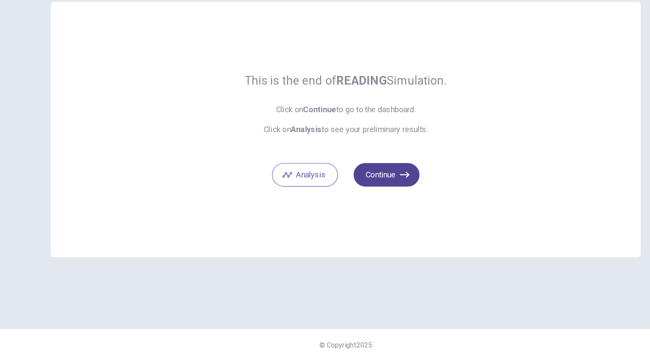
click at [361, 200] on button "Continue" at bounding box center [361, 197] width 58 height 21
